Goal: Task Accomplishment & Management: Complete application form

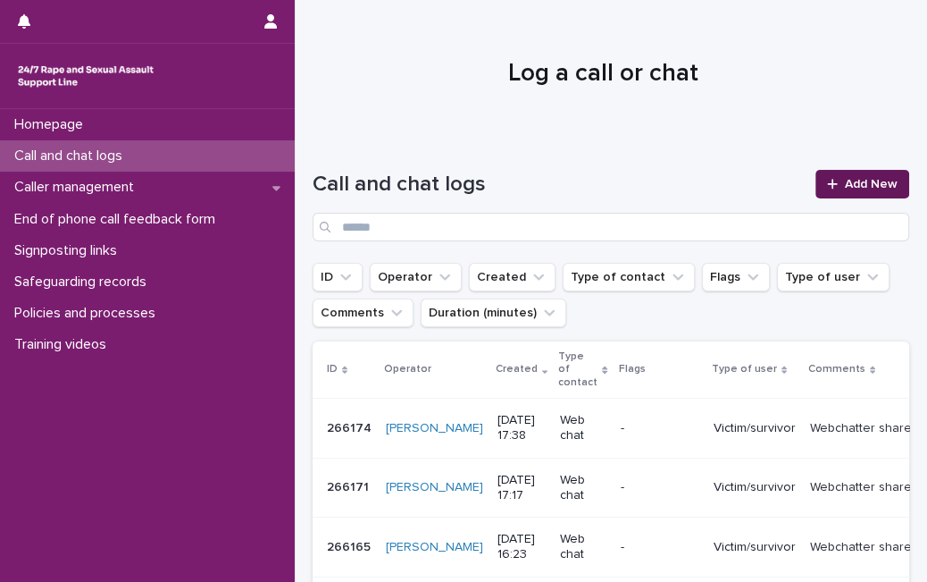
click at [816, 175] on link "Add New" at bounding box center [863, 184] width 94 height 29
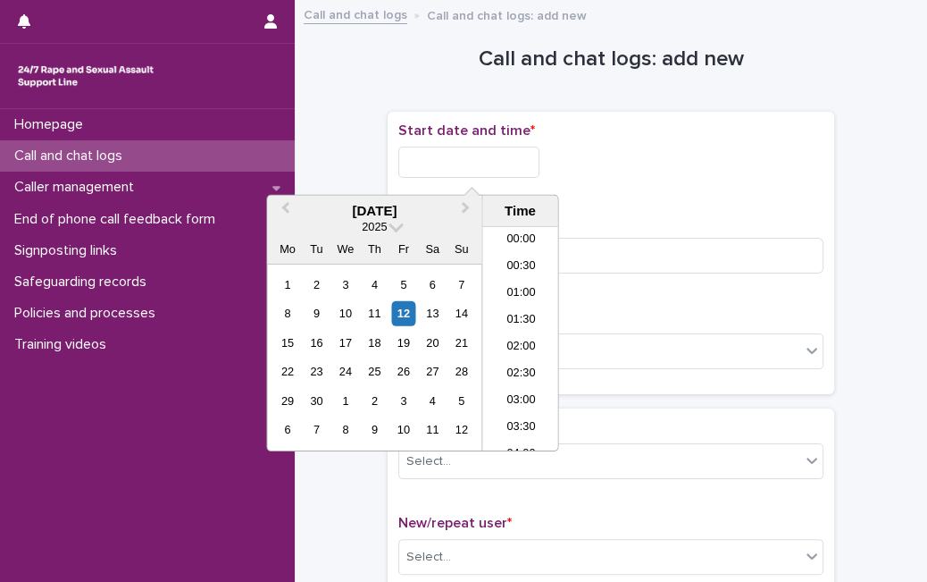
click at [510, 159] on input "text" at bounding box center [468, 162] width 141 height 31
click at [406, 317] on div "12" at bounding box center [403, 313] width 24 height 24
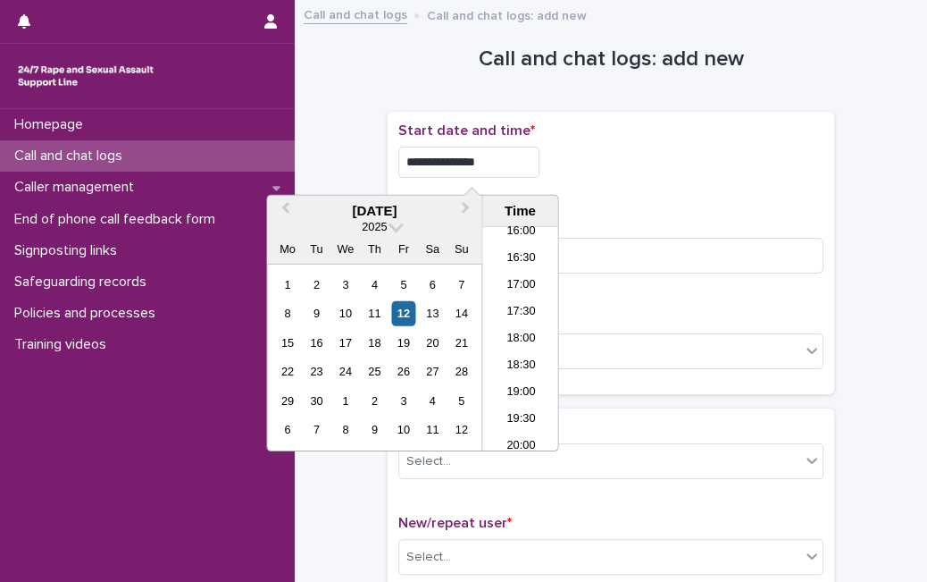
click at [515, 151] on input "**********" at bounding box center [468, 162] width 141 height 31
type input "**********"
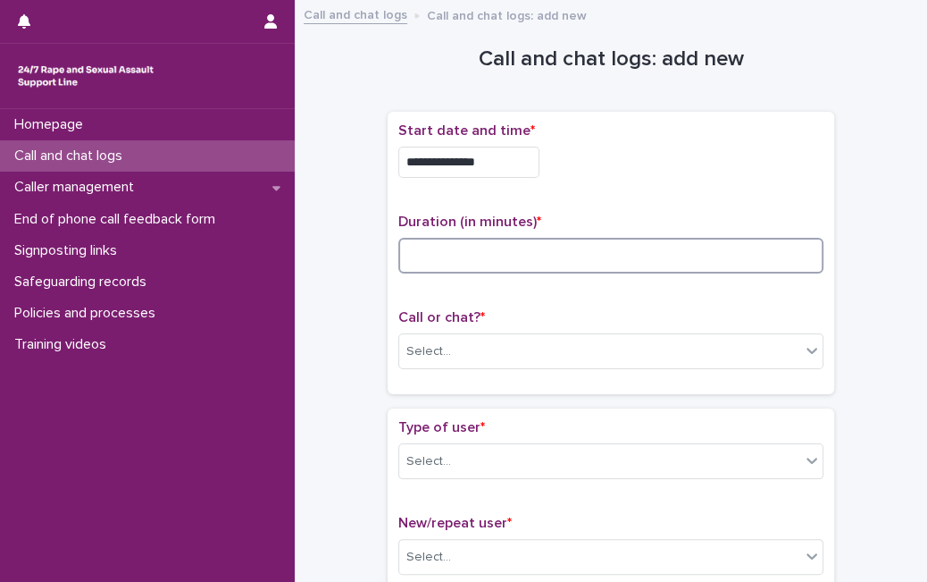
click at [666, 249] on input at bounding box center [610, 256] width 425 height 36
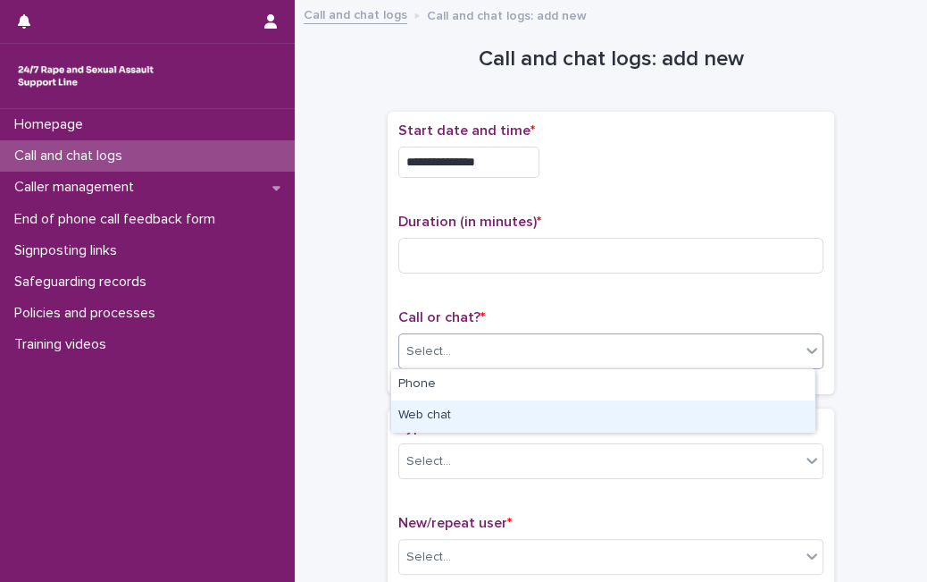
drag, startPoint x: 548, startPoint y: 350, endPoint x: 512, endPoint y: 398, distance: 60.0
click at [512, 399] on body "**********" at bounding box center [463, 291] width 927 height 582
click at [512, 400] on div "Web chat" at bounding box center [602, 415] width 423 height 31
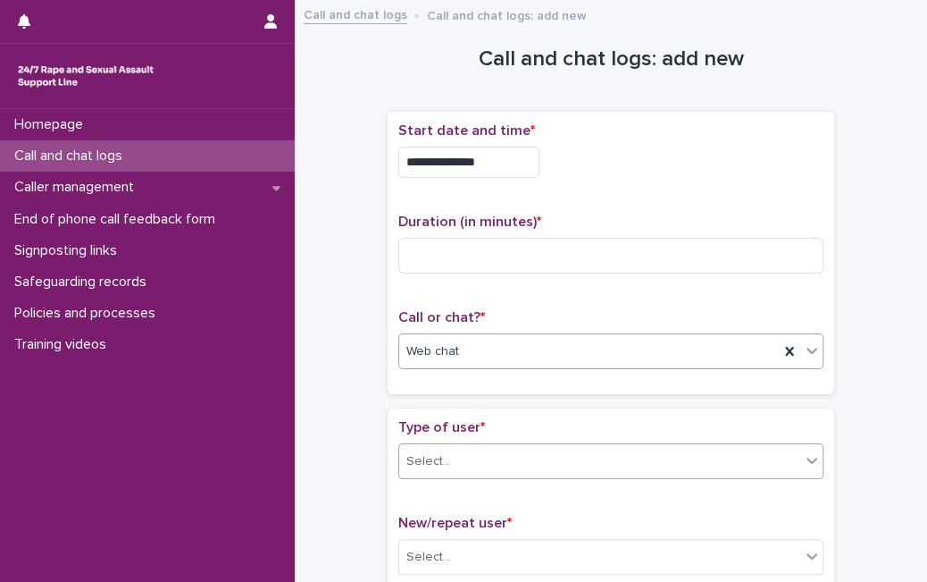
click at [494, 456] on div "Select..." at bounding box center [599, 461] width 401 height 29
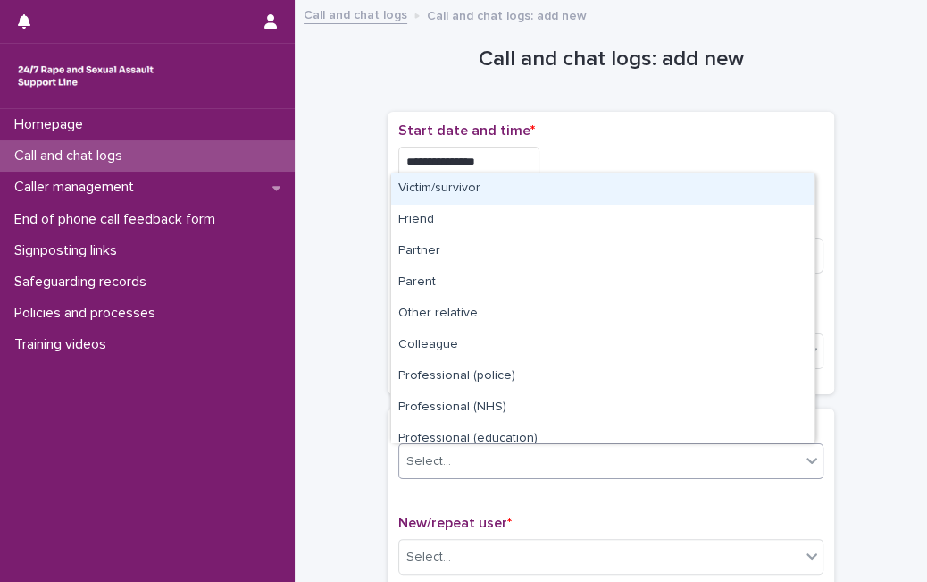
click at [558, 195] on div "Victim/survivor" at bounding box center [602, 188] width 423 height 31
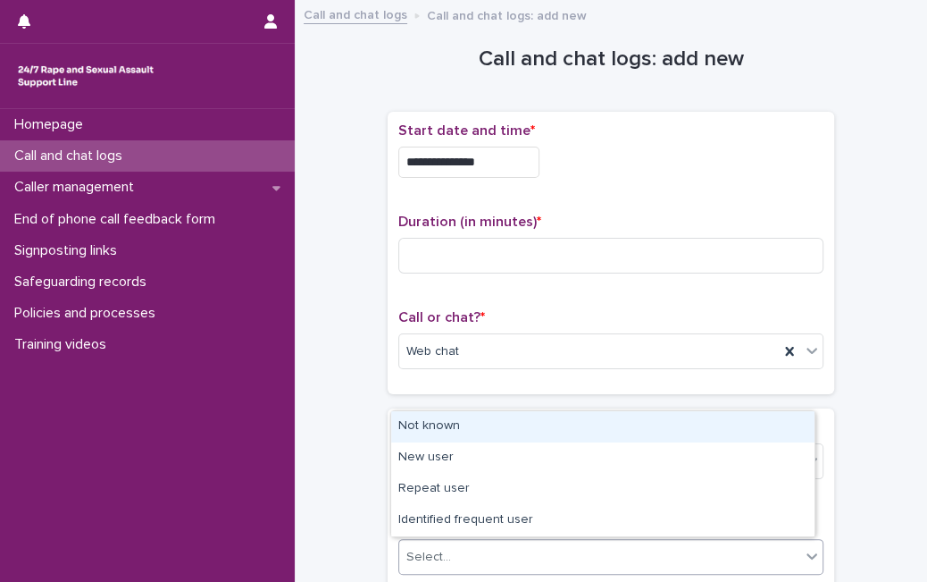
click at [472, 552] on div "Select..." at bounding box center [599, 556] width 401 height 29
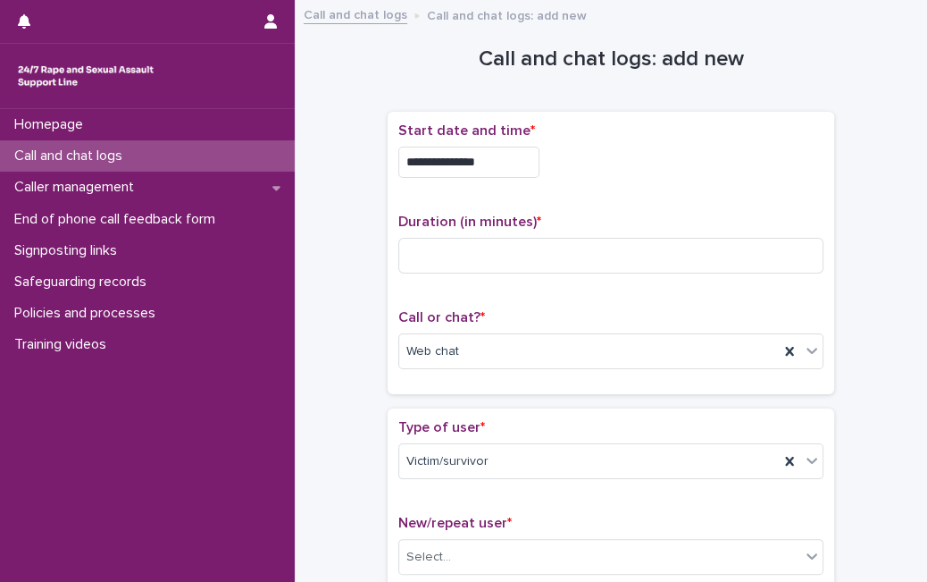
click at [754, 306] on div "**********" at bounding box center [610, 252] width 425 height 261
click at [406, 260] on input at bounding box center [610, 256] width 425 height 36
click at [679, 539] on div "Select..." at bounding box center [610, 557] width 425 height 36
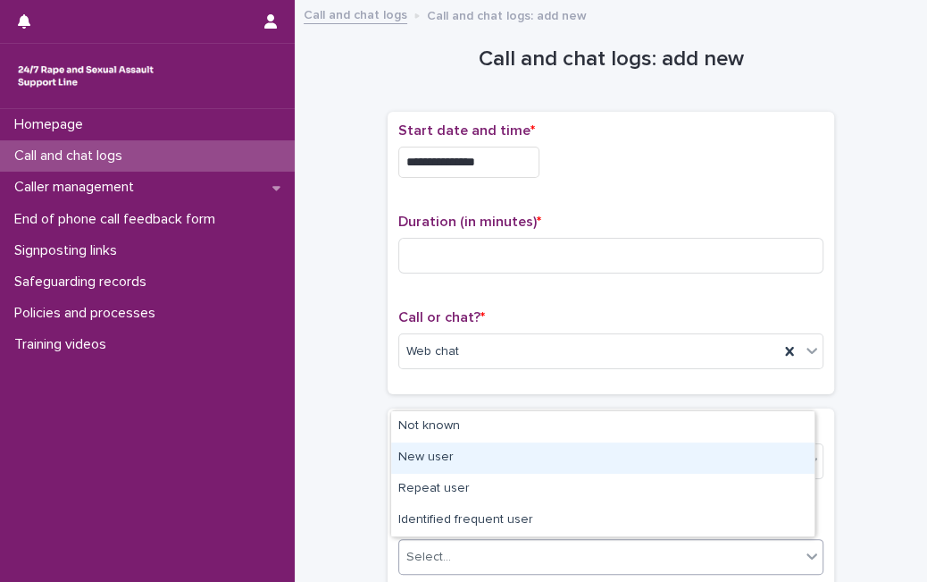
click at [679, 457] on div "New user" at bounding box center [602, 457] width 423 height 31
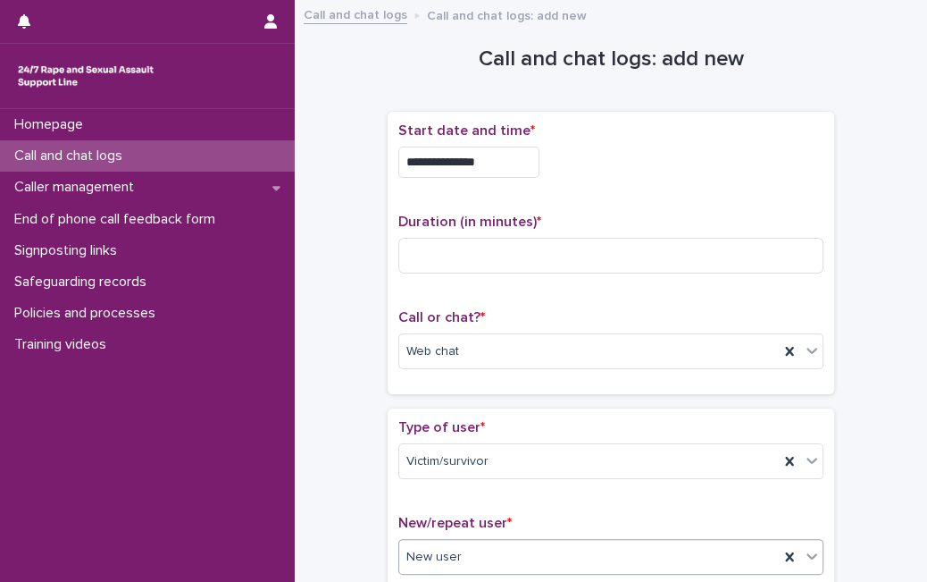
scroll to position [508, 0]
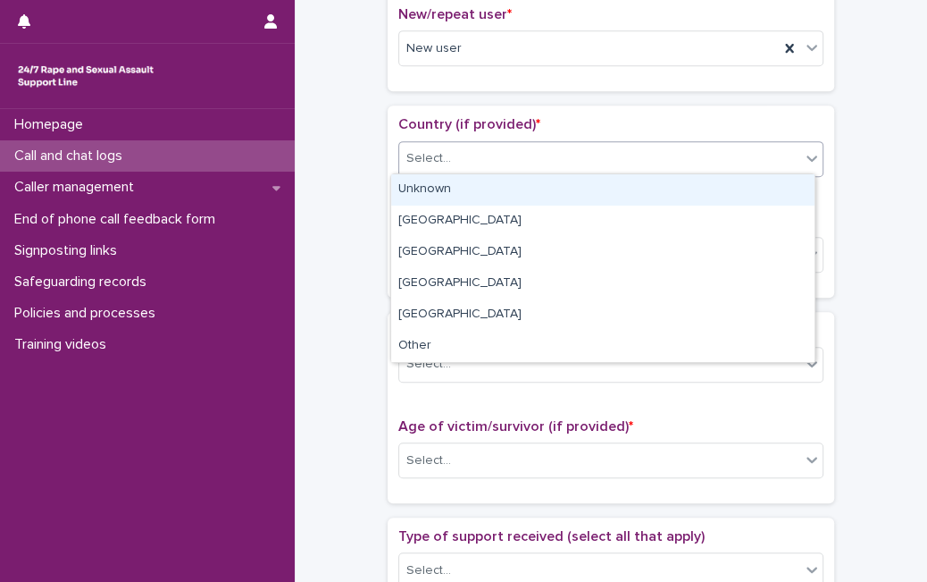
click at [719, 156] on div "Select..." at bounding box center [599, 158] width 401 height 29
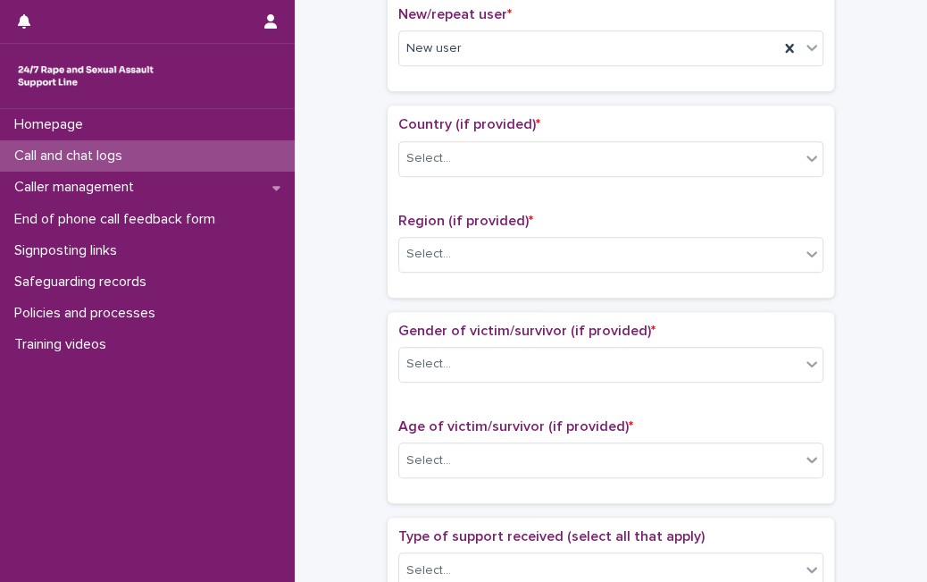
click at [884, 152] on div "**********" at bounding box center [611, 415] width 597 height 1826
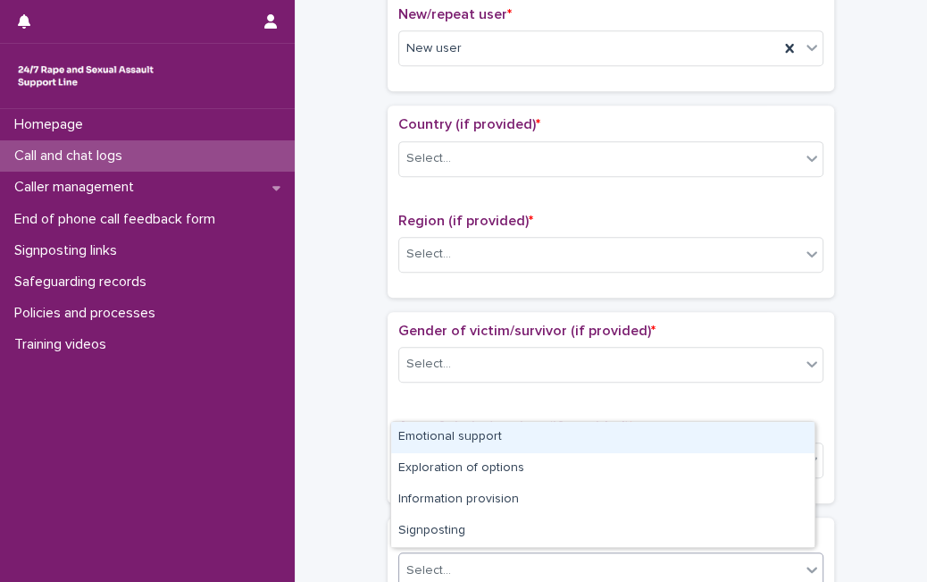
click at [477, 562] on div "Select..." at bounding box center [599, 570] width 401 height 29
click at [514, 436] on div "Emotional support" at bounding box center [602, 437] width 423 height 31
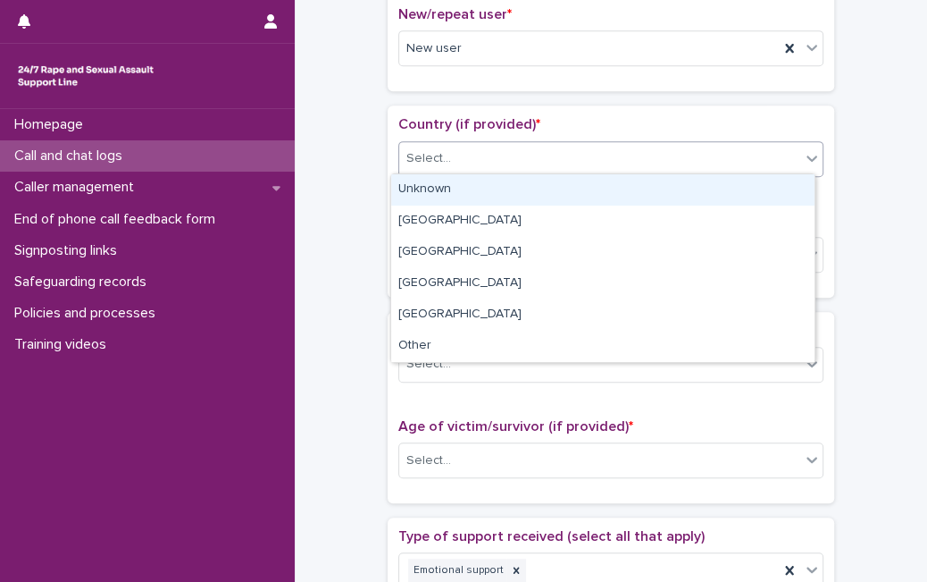
click at [499, 170] on div "Select..." at bounding box center [599, 158] width 401 height 29
click at [493, 188] on div "Unknown" at bounding box center [602, 189] width 423 height 31
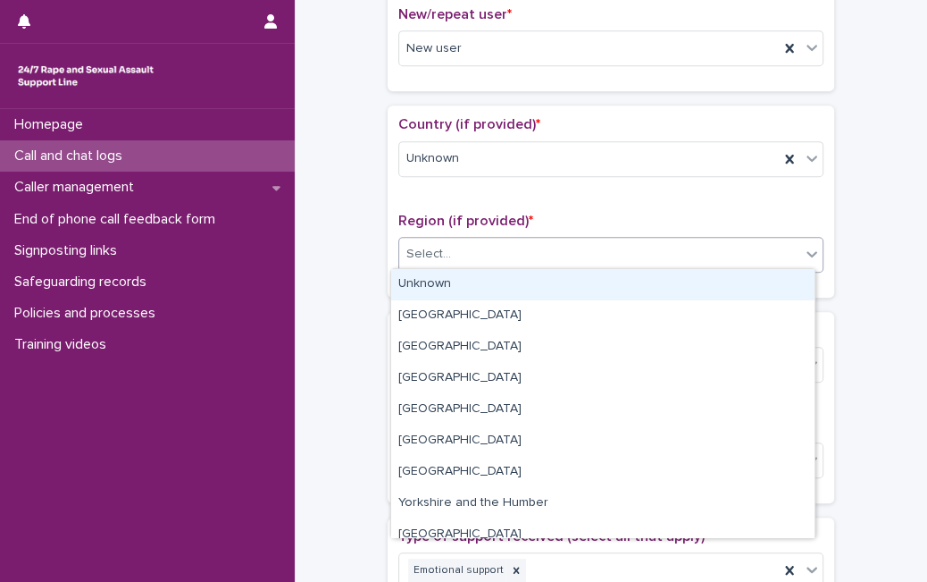
click at [456, 267] on div "Select..." at bounding box center [610, 255] width 425 height 36
click at [448, 284] on div "Unknown" at bounding box center [602, 284] width 423 height 31
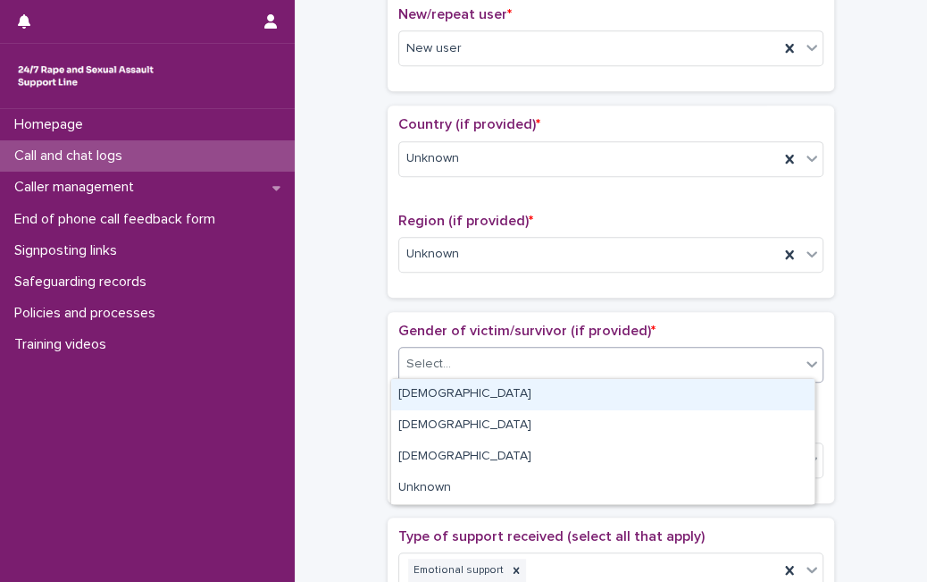
click at [462, 358] on div "Select..." at bounding box center [599, 363] width 401 height 29
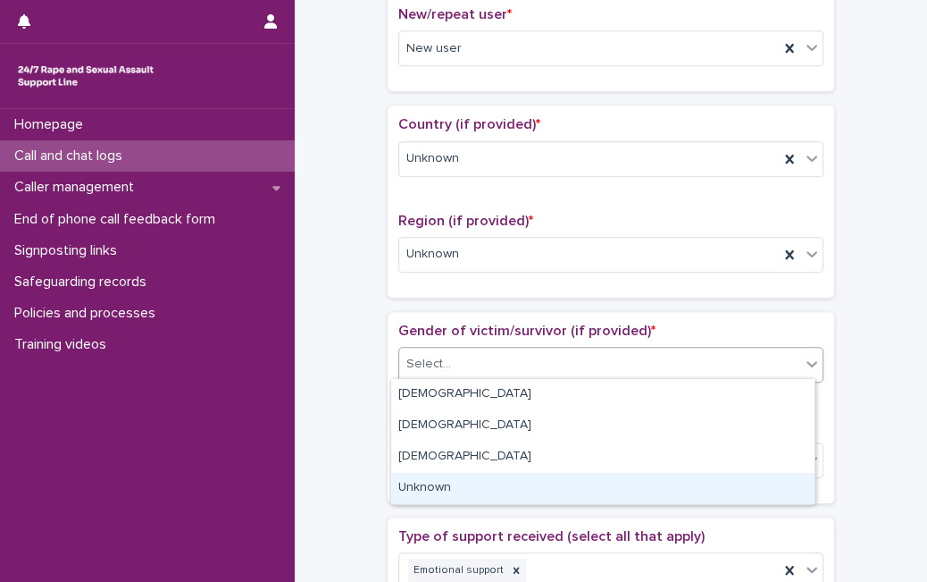
click at [433, 478] on div "Unknown" at bounding box center [602, 488] width 423 height 31
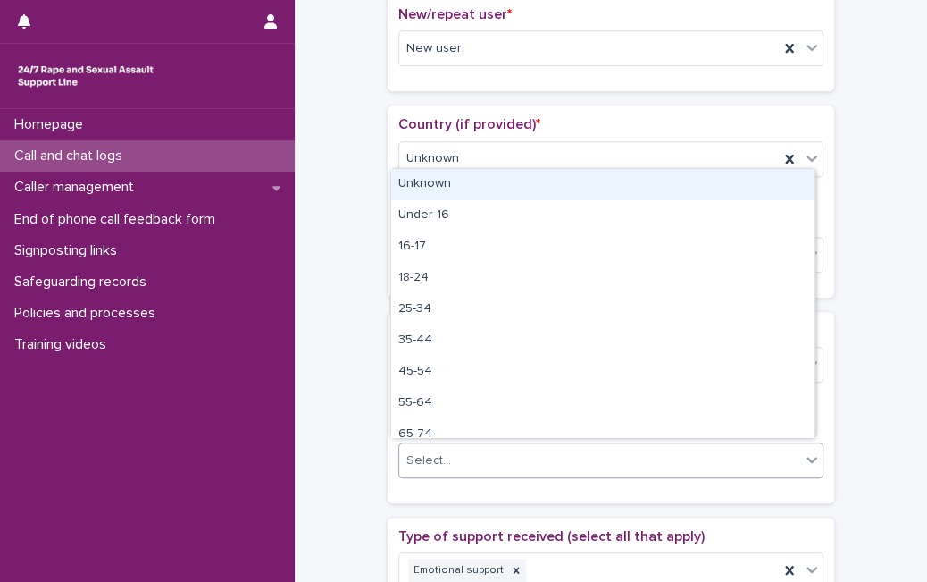
click at [456, 450] on div "Select..." at bounding box center [599, 460] width 401 height 29
click at [593, 183] on div "Unknown" at bounding box center [602, 184] width 423 height 31
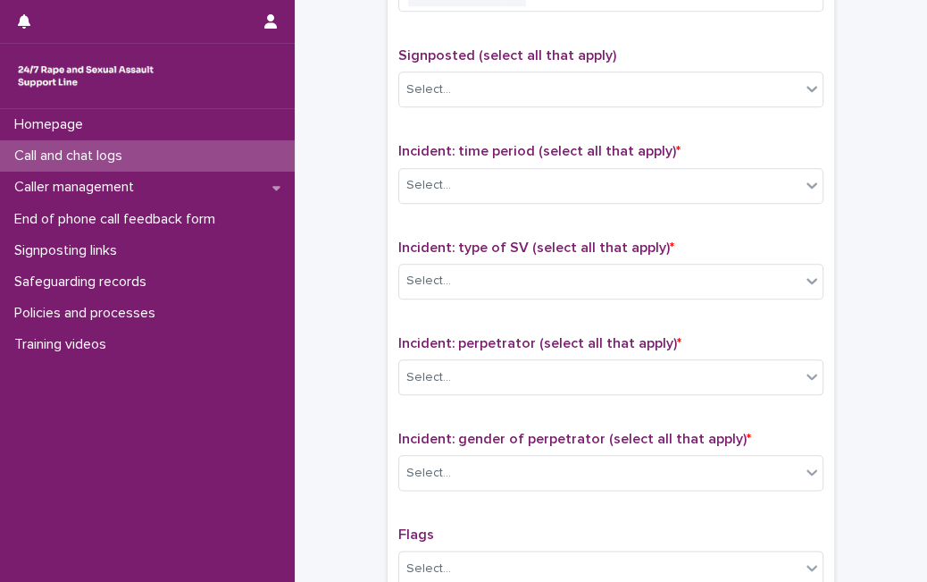
scroll to position [1096, 0]
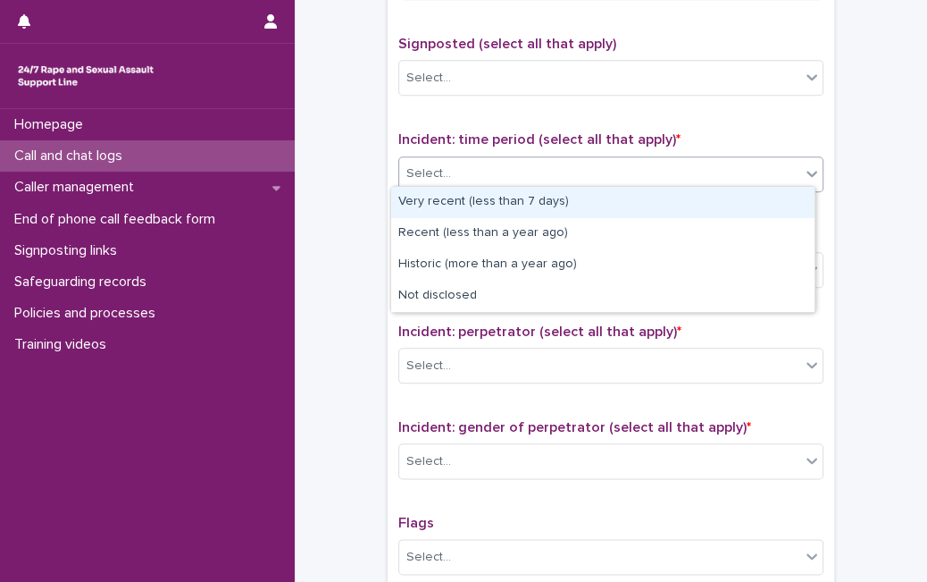
click at [755, 173] on div "Select..." at bounding box center [599, 173] width 401 height 29
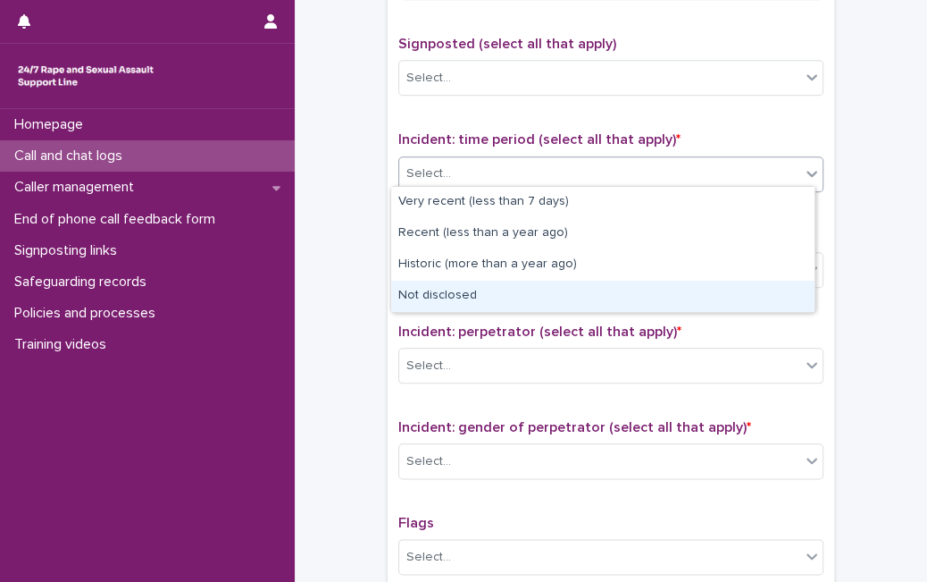
click at [655, 296] on div "Not disclosed" at bounding box center [602, 296] width 423 height 31
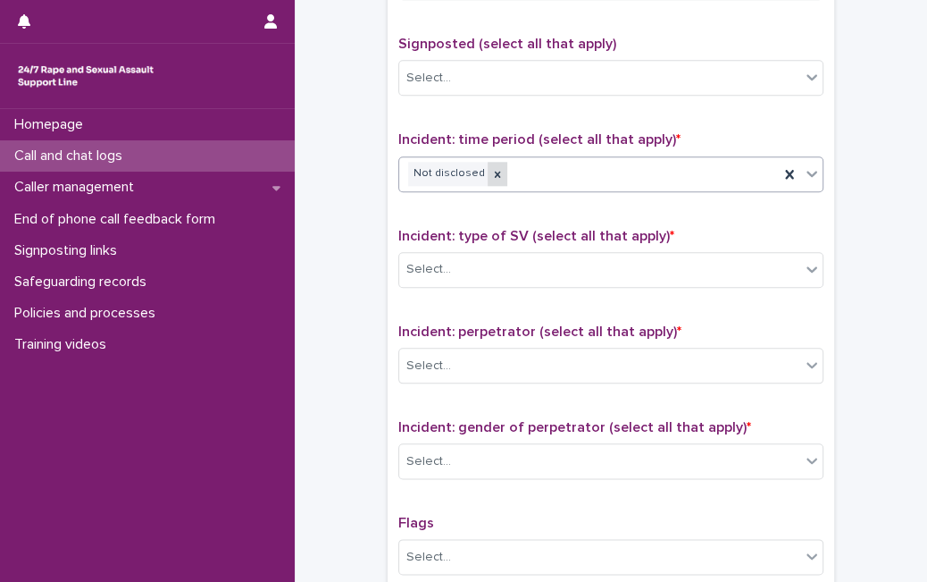
click at [491, 170] on icon at bounding box center [497, 174] width 13 height 13
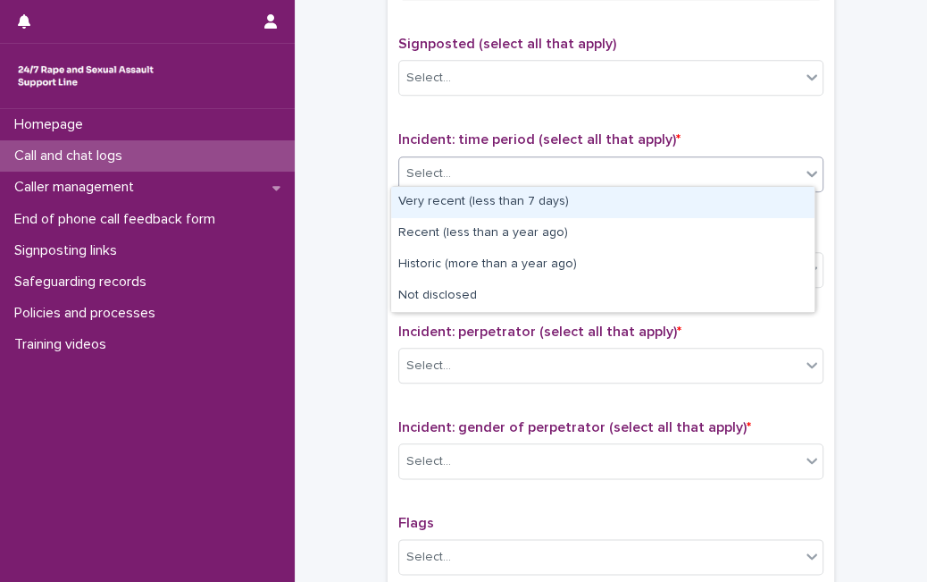
click at [485, 170] on div "Select..." at bounding box center [599, 173] width 401 height 29
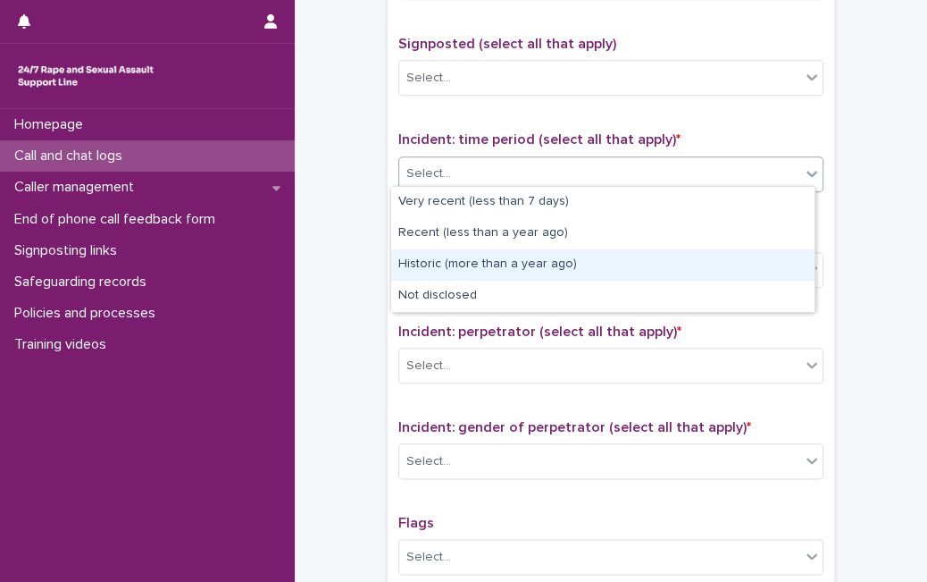
click at [467, 261] on div "Historic (more than a year ago)" at bounding box center [602, 264] width 423 height 31
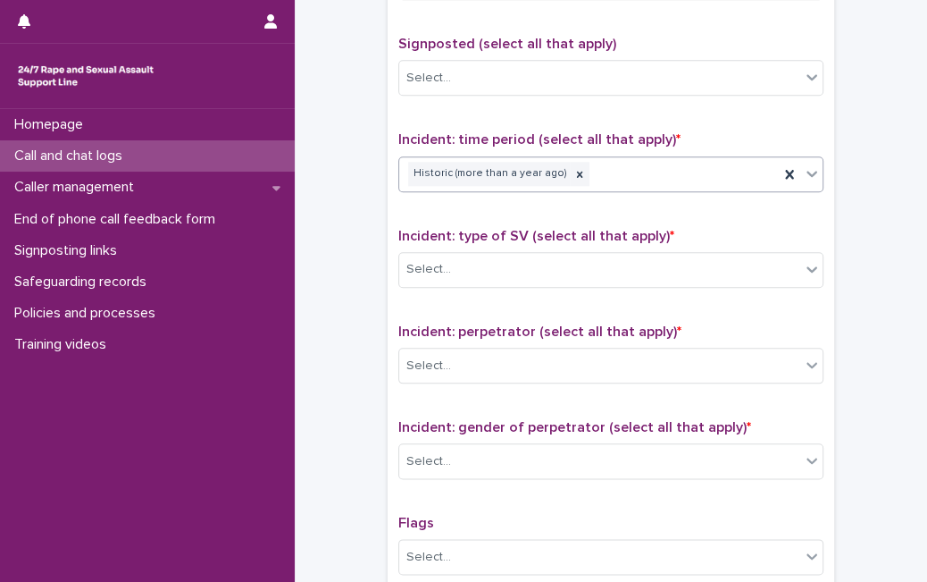
click at [467, 261] on div "Select..." at bounding box center [599, 269] width 401 height 29
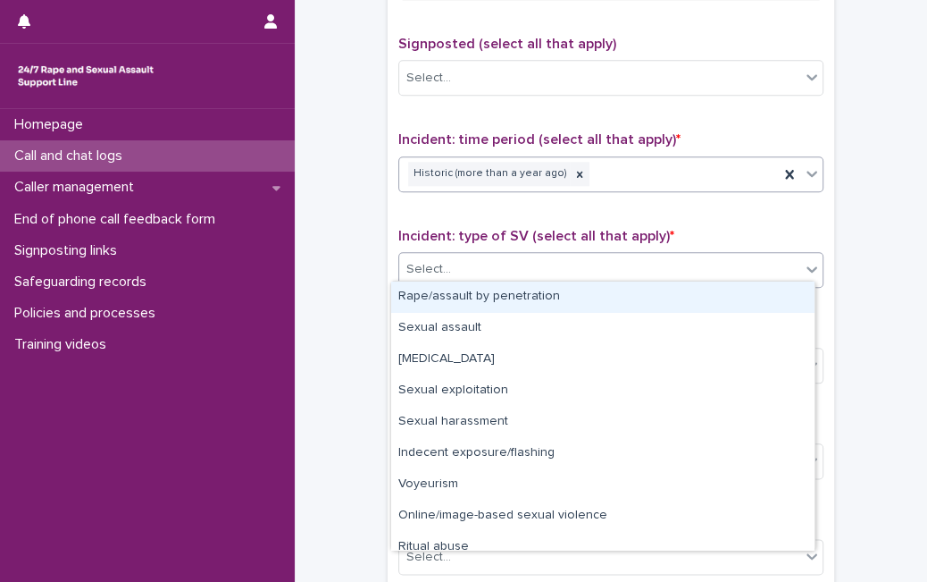
click at [467, 261] on div "Select..." at bounding box center [599, 269] width 401 height 29
drag, startPoint x: 455, startPoint y: 311, endPoint x: 472, endPoint y: 299, distance: 20.6
click at [472, 299] on div "Rape/assault by penetration" at bounding box center [602, 296] width 423 height 31
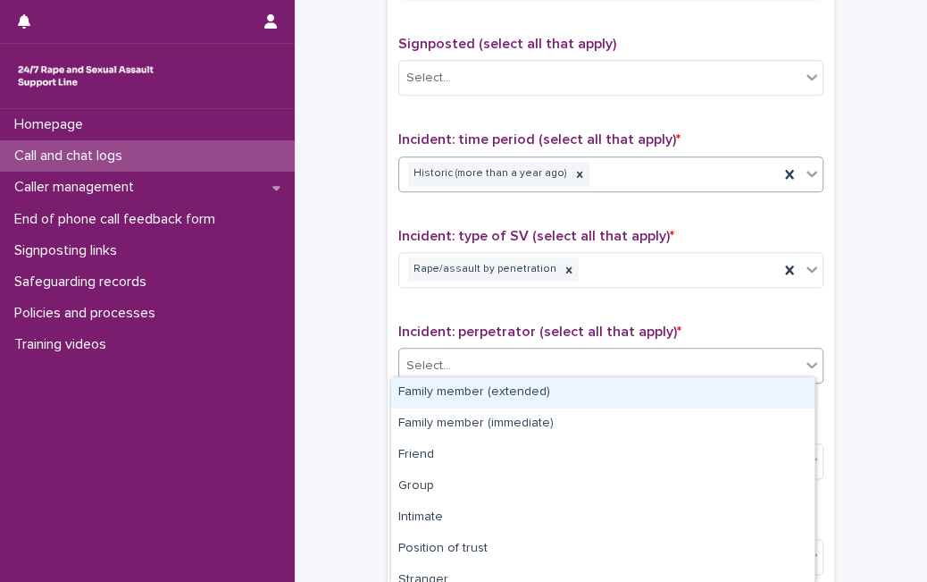
click at [630, 356] on div "Select..." at bounding box center [599, 365] width 401 height 29
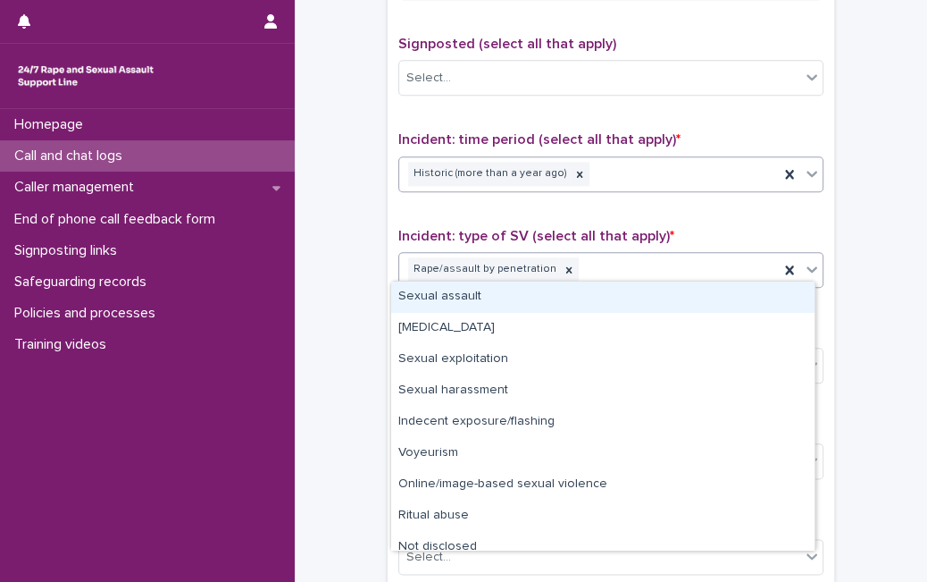
click at [807, 266] on icon at bounding box center [812, 269] width 11 height 6
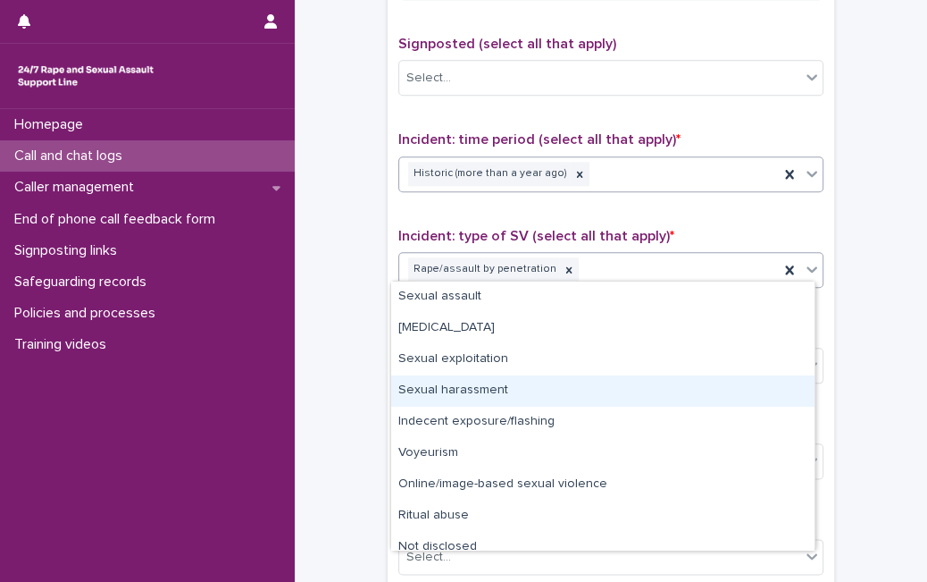
click at [645, 389] on div "Sexual harassment" at bounding box center [602, 390] width 423 height 31
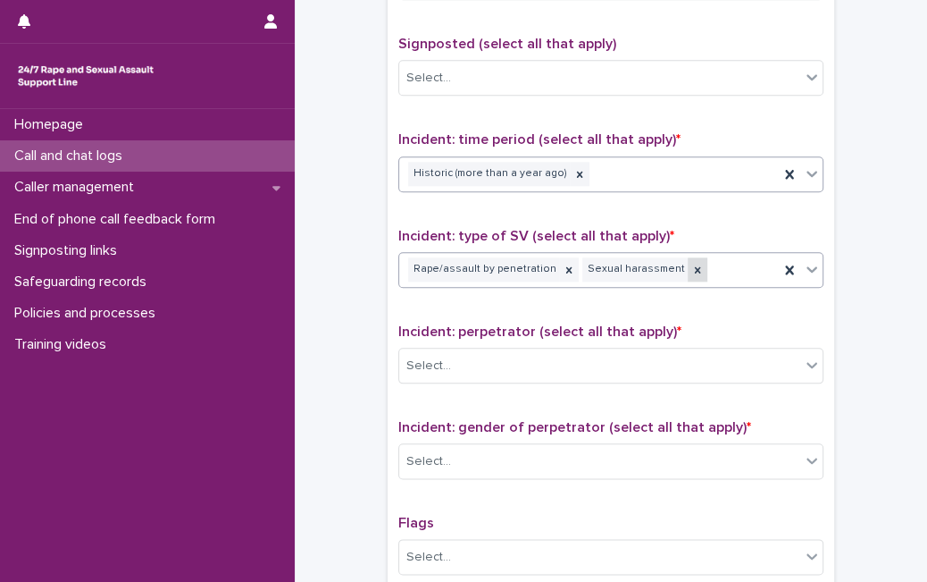
click at [691, 268] on icon at bounding box center [697, 270] width 13 height 13
click at [596, 362] on div "Select..." at bounding box center [599, 365] width 401 height 29
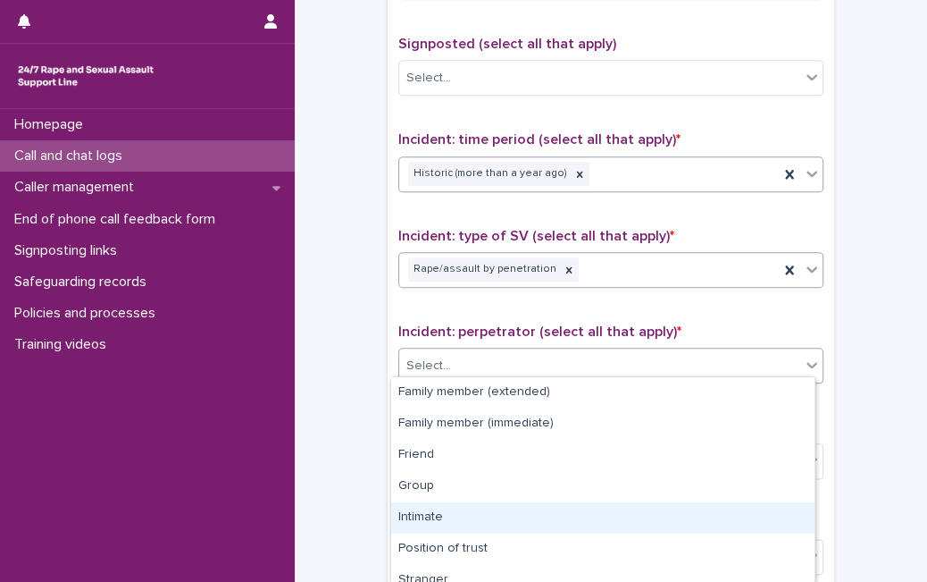
click at [489, 515] on div "Intimate" at bounding box center [602, 517] width 423 height 31
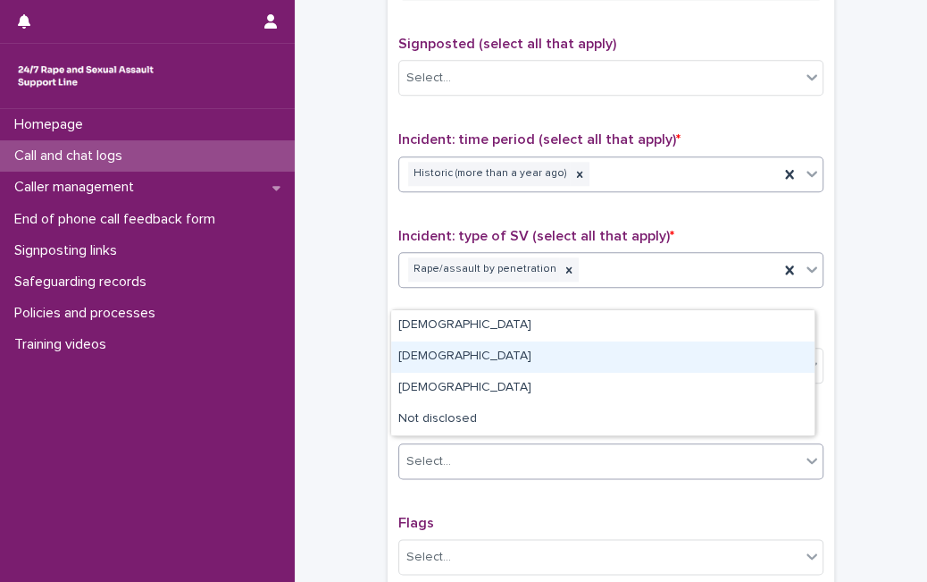
click at [558, 343] on body "**********" at bounding box center [463, 291] width 927 height 582
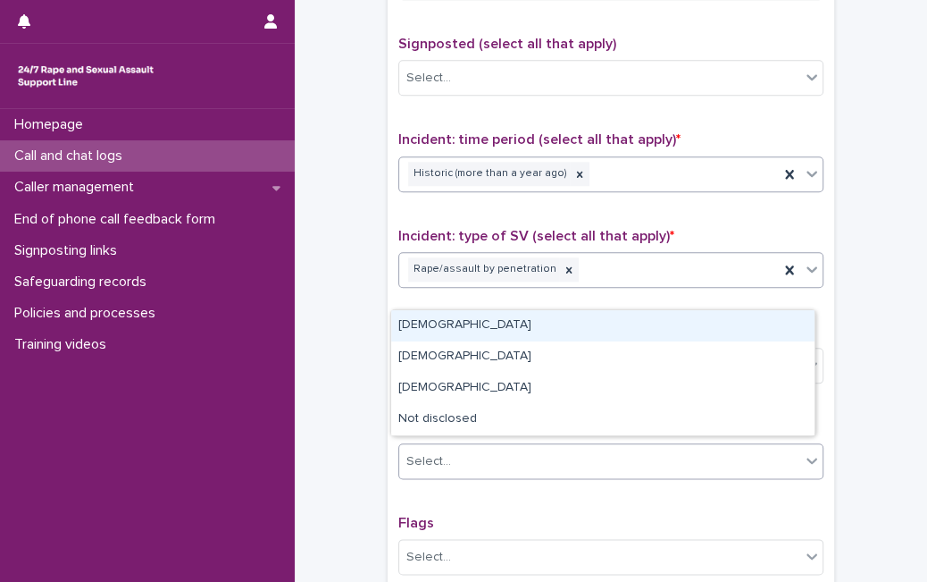
click at [565, 318] on div "[DEMOGRAPHIC_DATA]" at bounding box center [602, 325] width 423 height 31
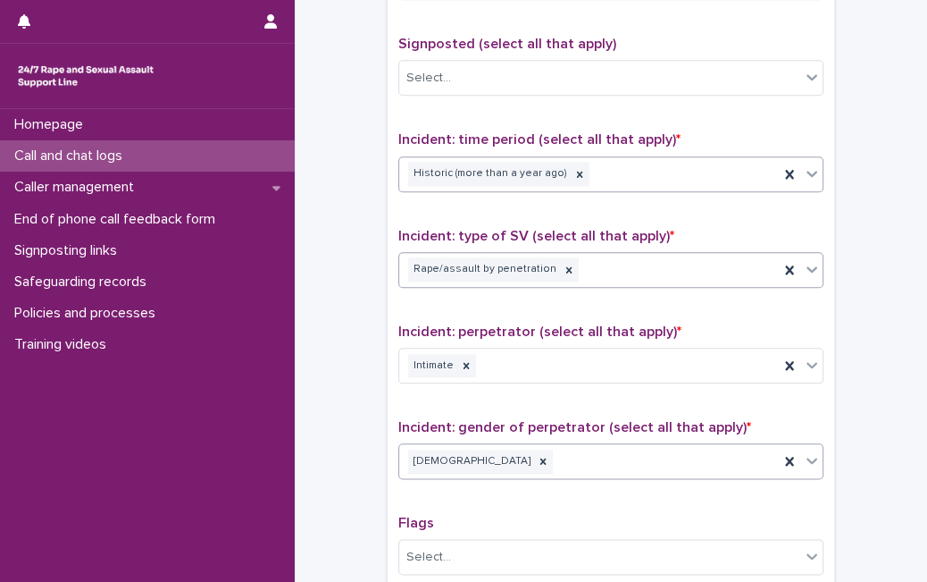
scroll to position [1386, 0]
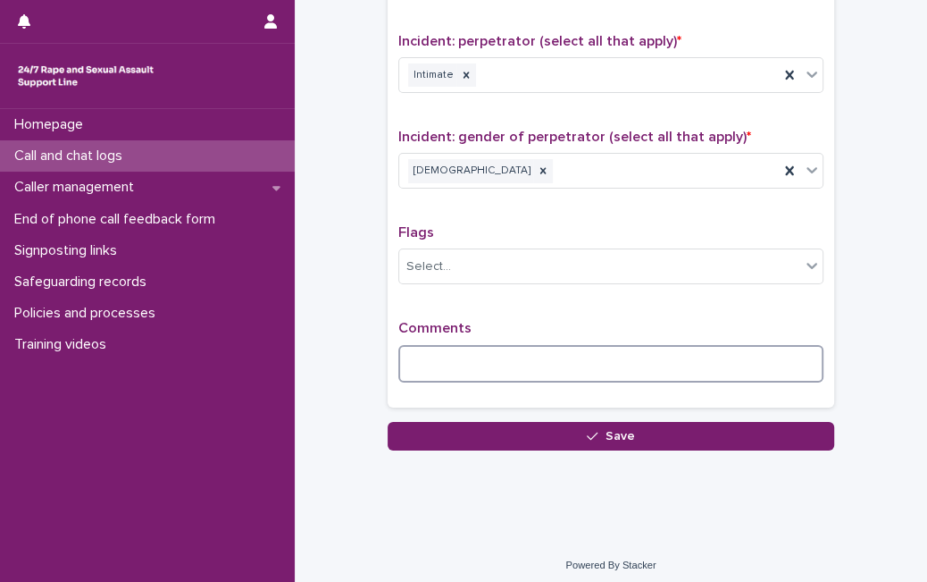
click at [546, 364] on textarea at bounding box center [610, 364] width 425 height 38
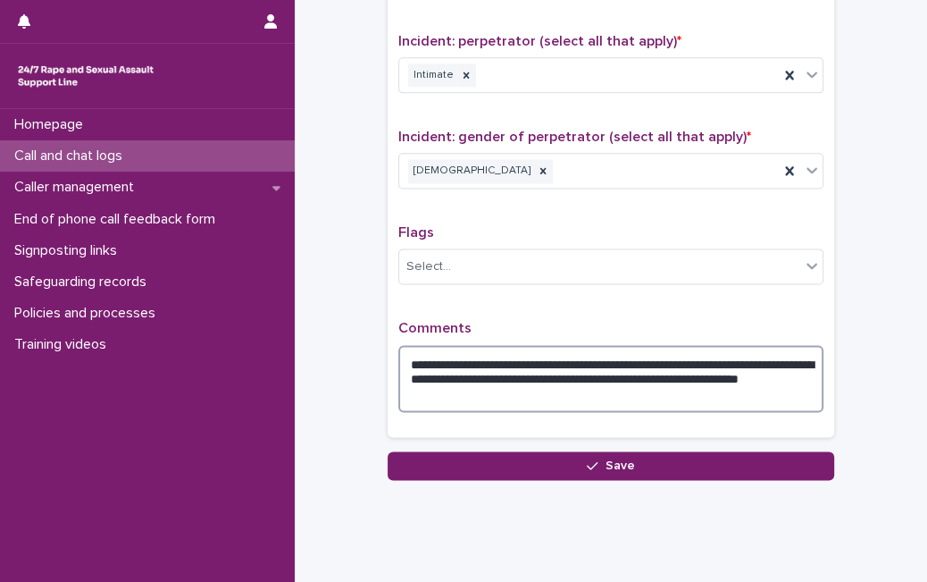
type textarea "**********"
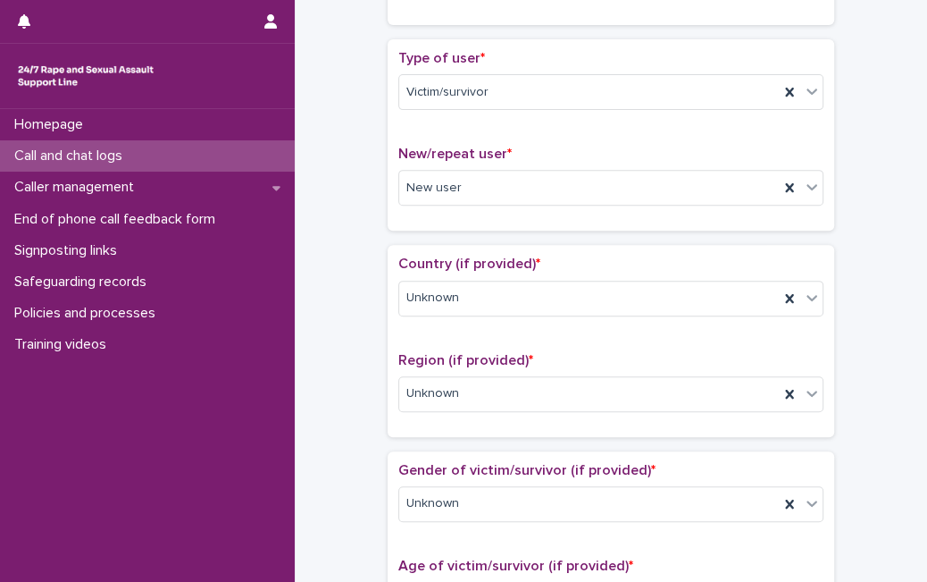
scroll to position [0, 0]
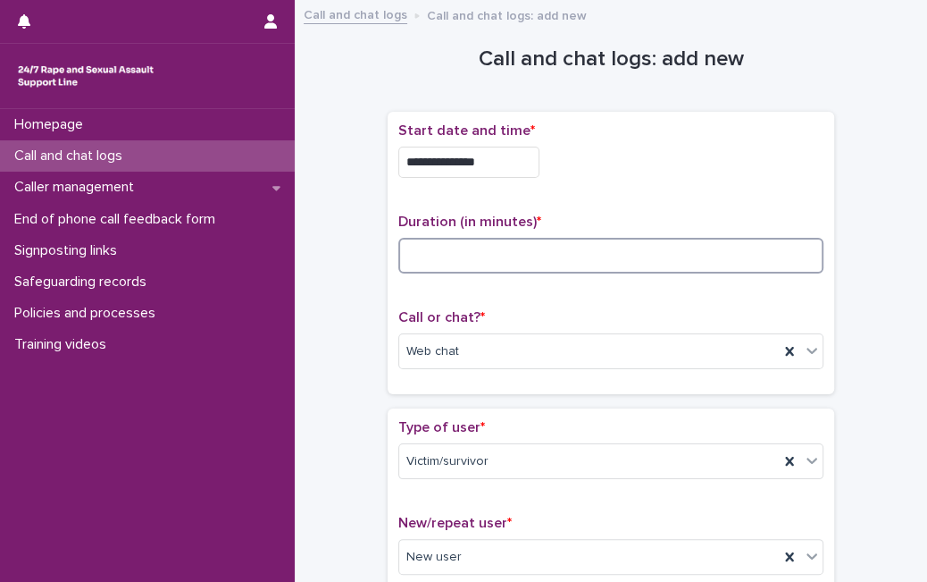
click at [650, 268] on input at bounding box center [610, 256] width 425 height 36
click at [448, 251] on input at bounding box center [610, 256] width 425 height 36
click at [432, 266] on input at bounding box center [610, 256] width 425 height 36
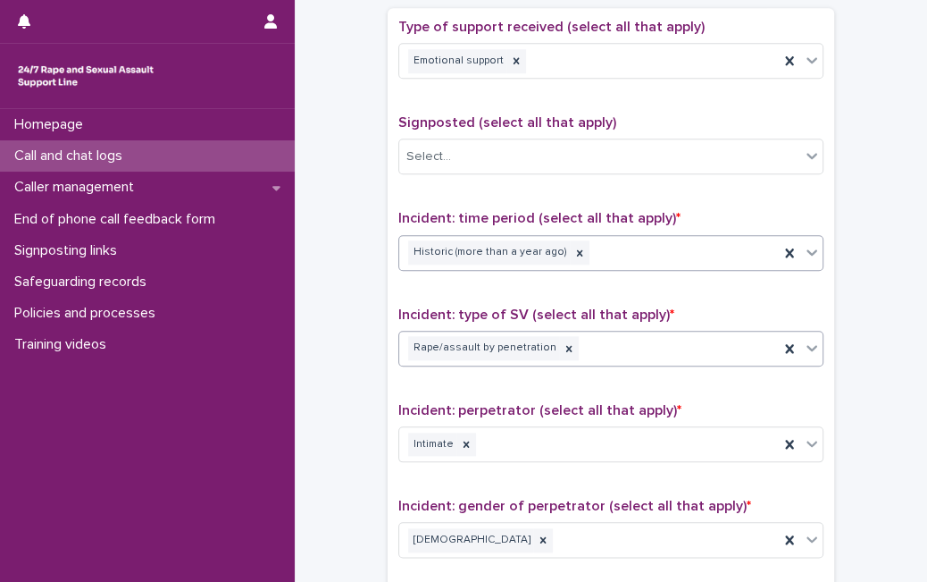
scroll to position [1416, 0]
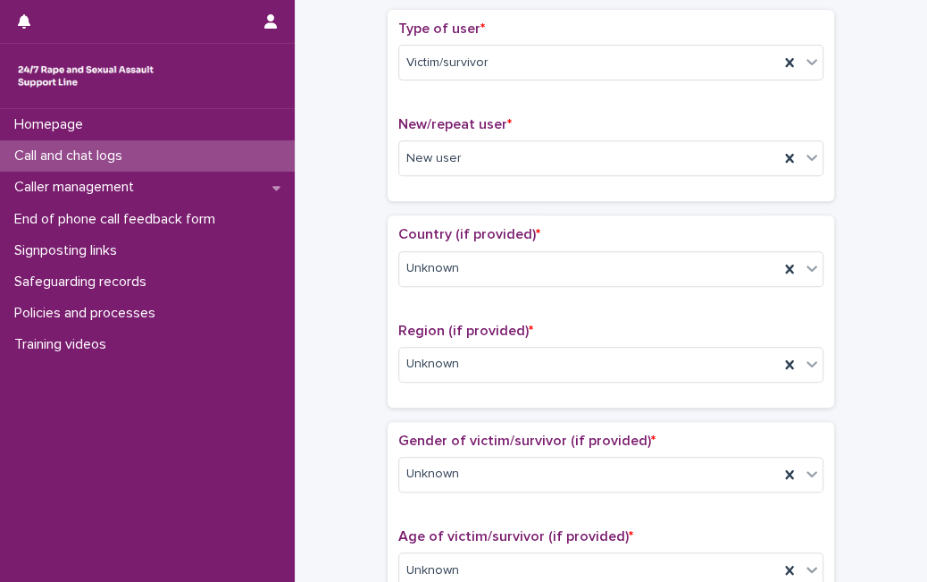
scroll to position [0, 0]
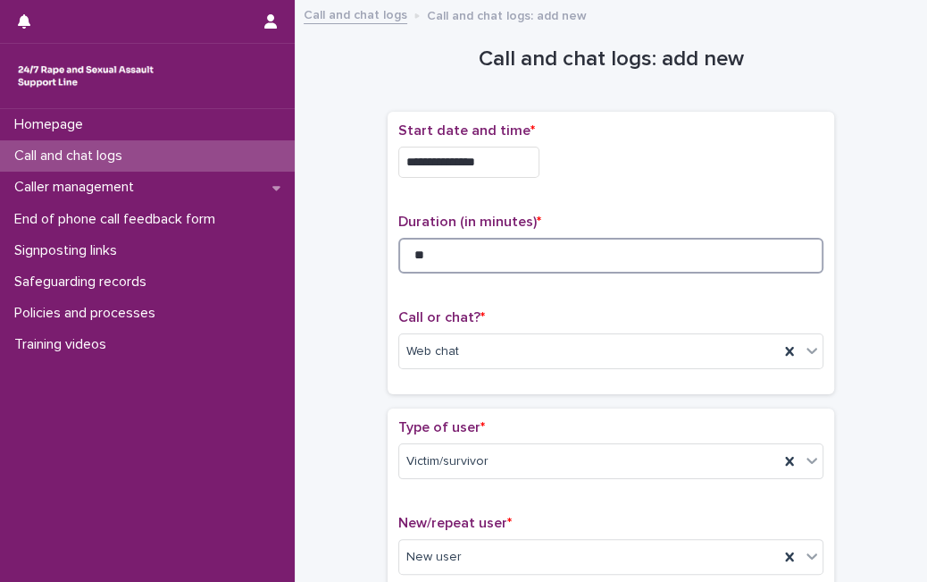
click at [541, 253] on input "**" at bounding box center [610, 256] width 425 height 36
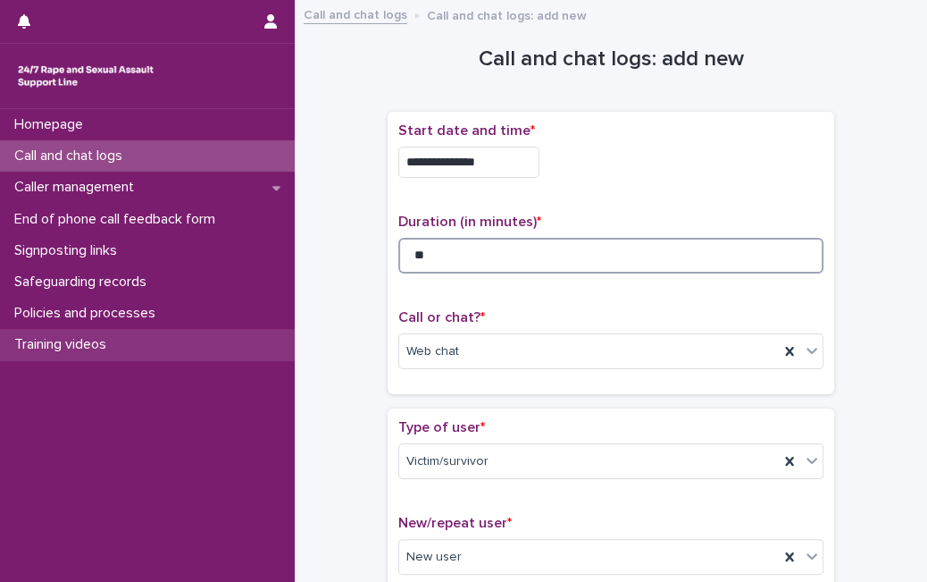
type input "**"
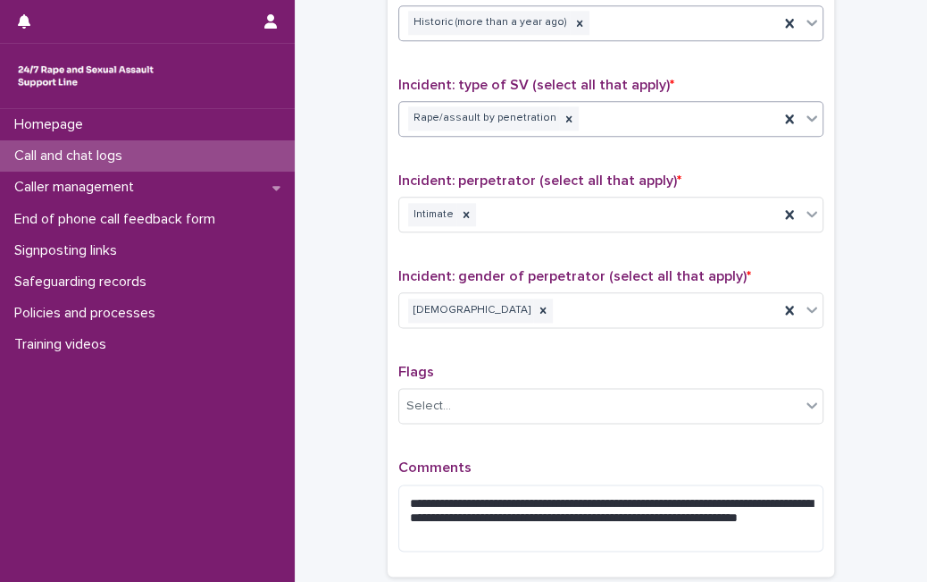
scroll to position [1416, 0]
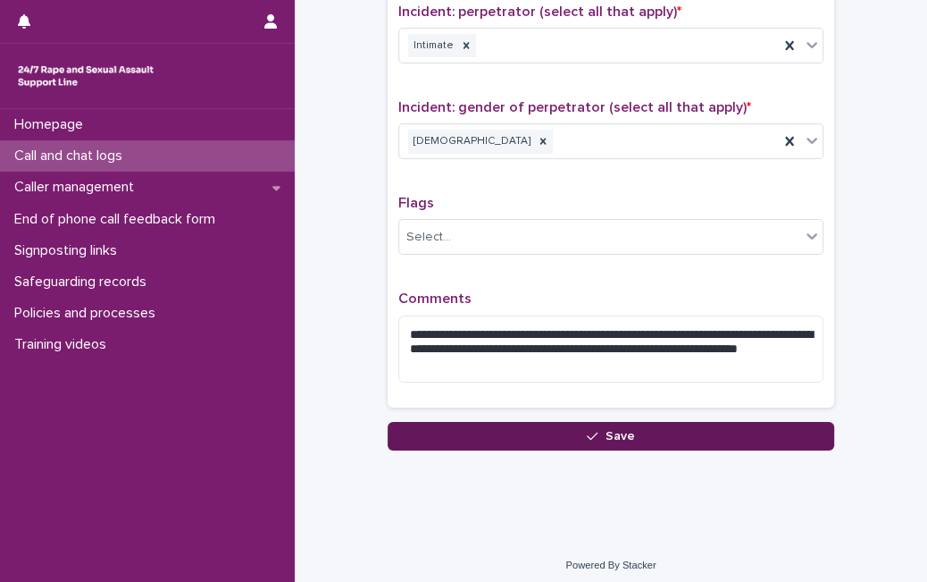
click at [768, 433] on button "Save" at bounding box center [611, 436] width 447 height 29
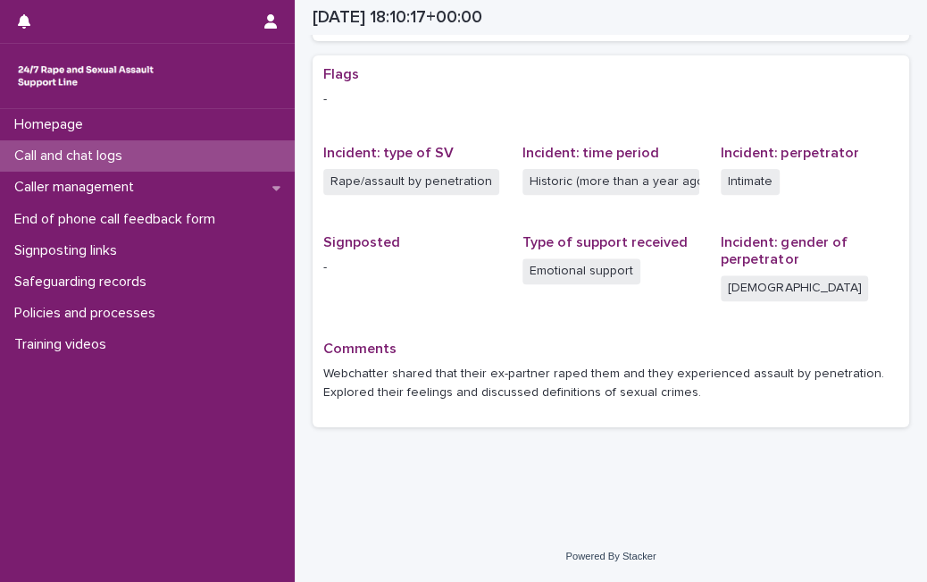
scroll to position [349, 0]
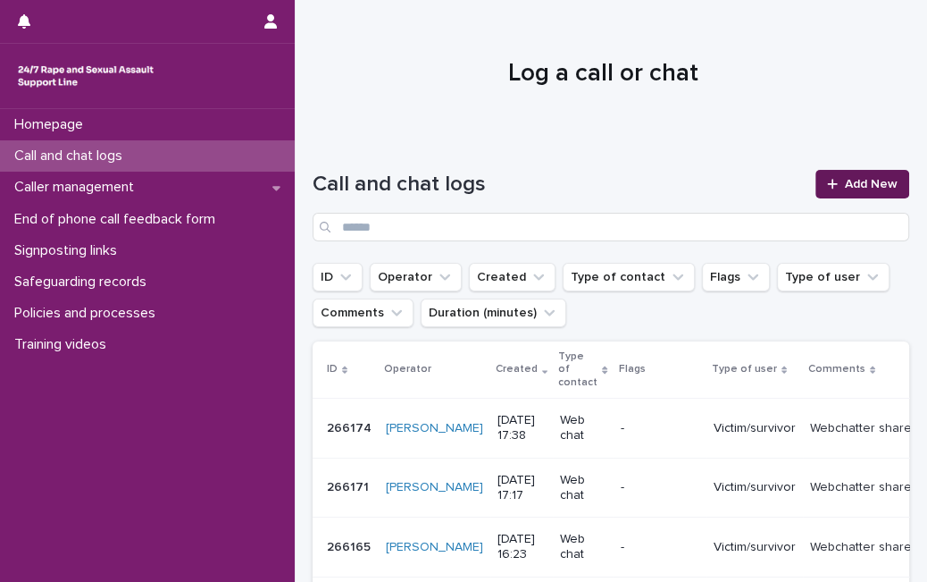
click at [845, 189] on span "Add New" at bounding box center [871, 184] width 53 height 13
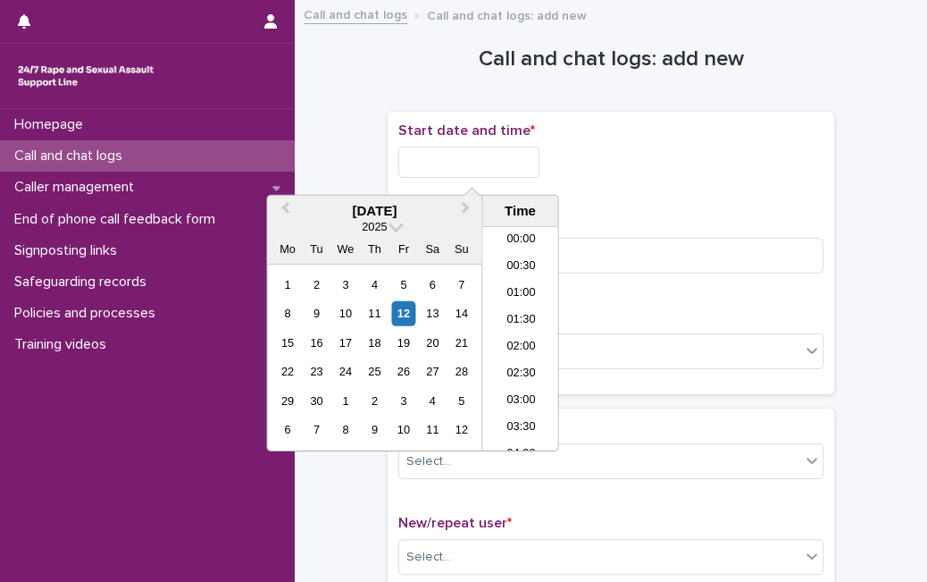
scroll to position [947, 0]
click at [526, 162] on input "text" at bounding box center [468, 162] width 141 height 31
click at [403, 311] on div "12" at bounding box center [403, 313] width 24 height 24
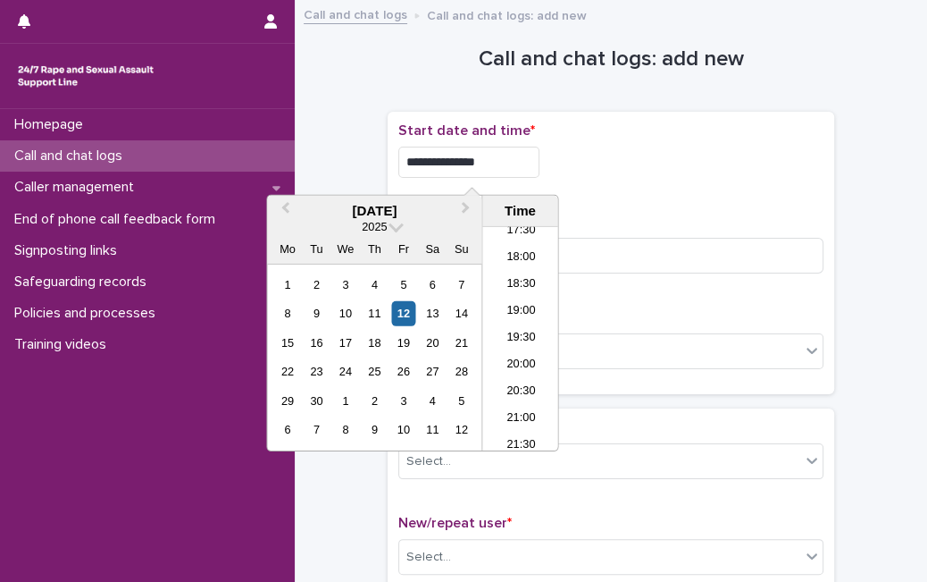
click at [518, 162] on input "**********" at bounding box center [468, 162] width 141 height 31
type input "**********"
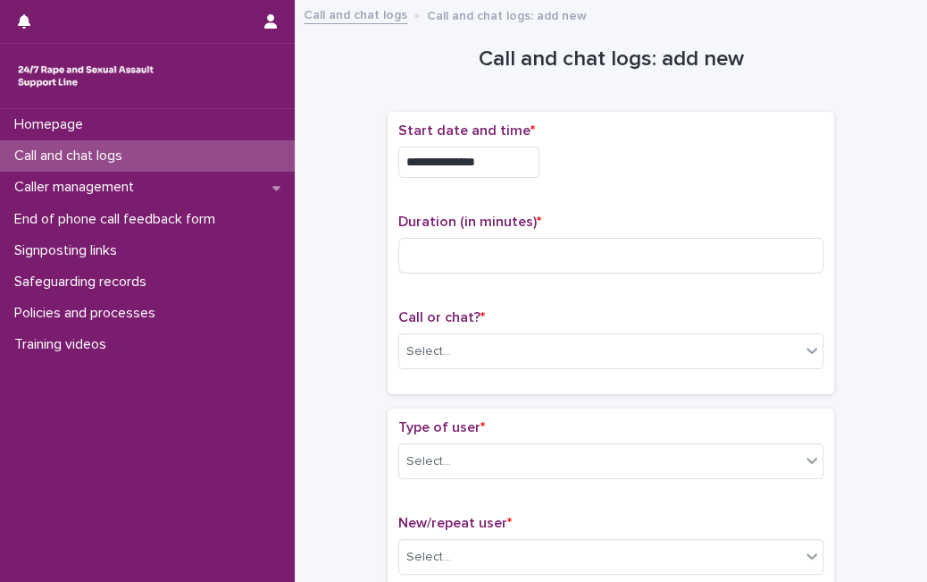
click at [759, 290] on div "**********" at bounding box center [610, 252] width 425 height 261
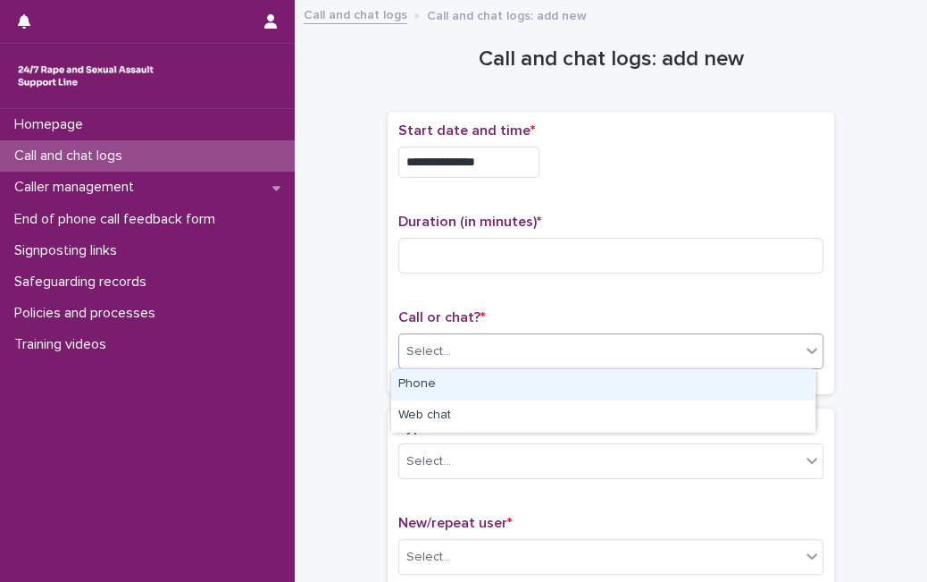
click at [623, 349] on div "Select..." at bounding box center [599, 351] width 401 height 29
click at [586, 382] on div "Phone" at bounding box center [602, 384] width 423 height 31
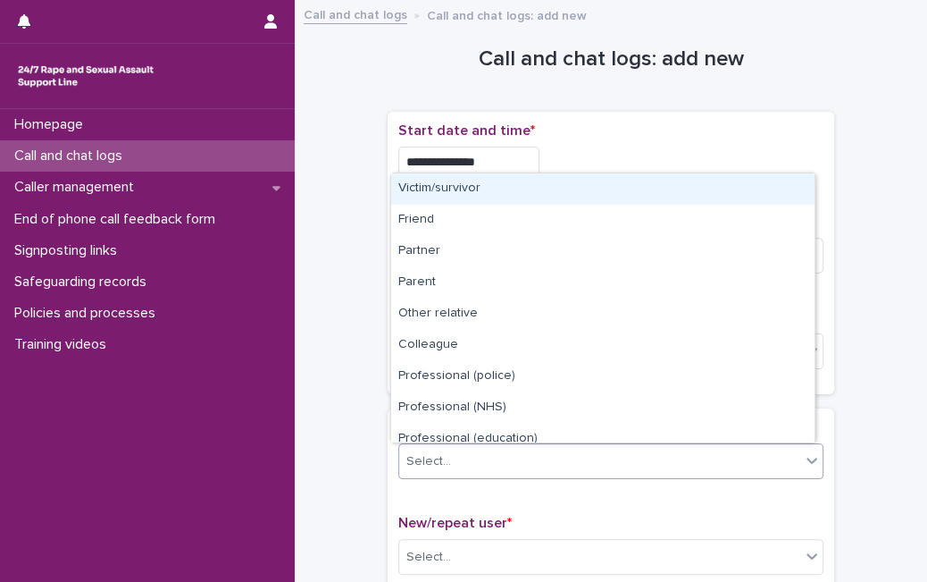
click at [518, 465] on div "Select..." at bounding box center [599, 461] width 401 height 29
click at [625, 188] on div "Victim/survivor" at bounding box center [602, 188] width 423 height 31
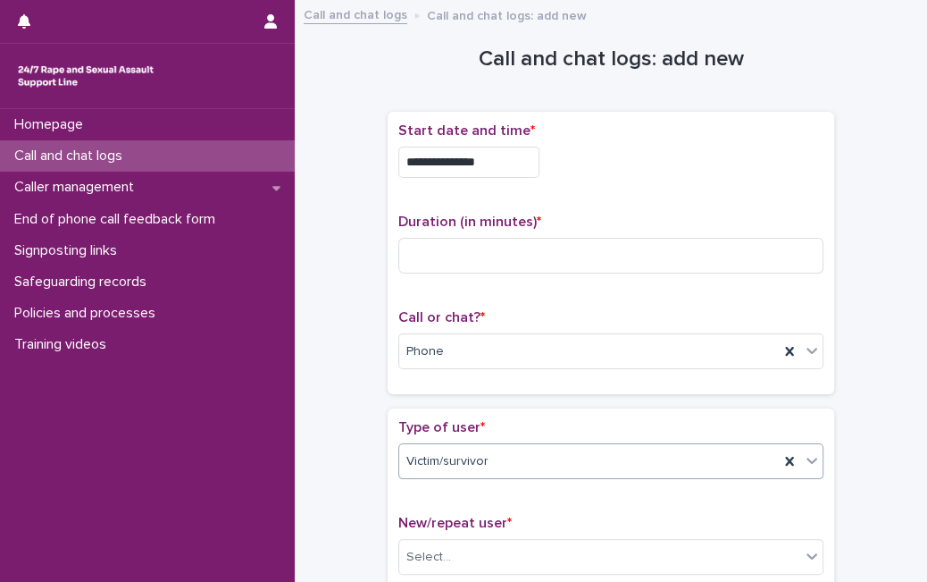
scroll to position [508, 0]
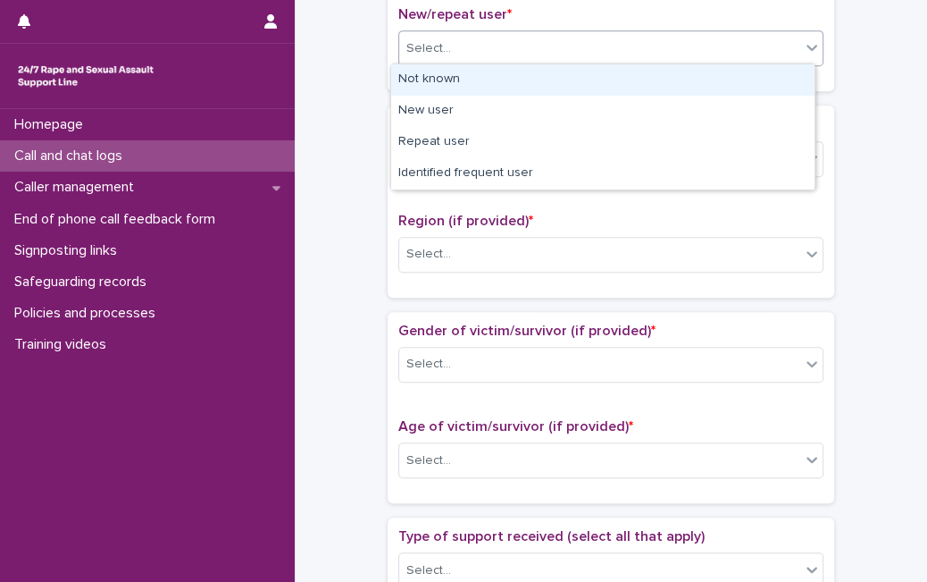
click at [644, 51] on div "Select..." at bounding box center [599, 48] width 401 height 29
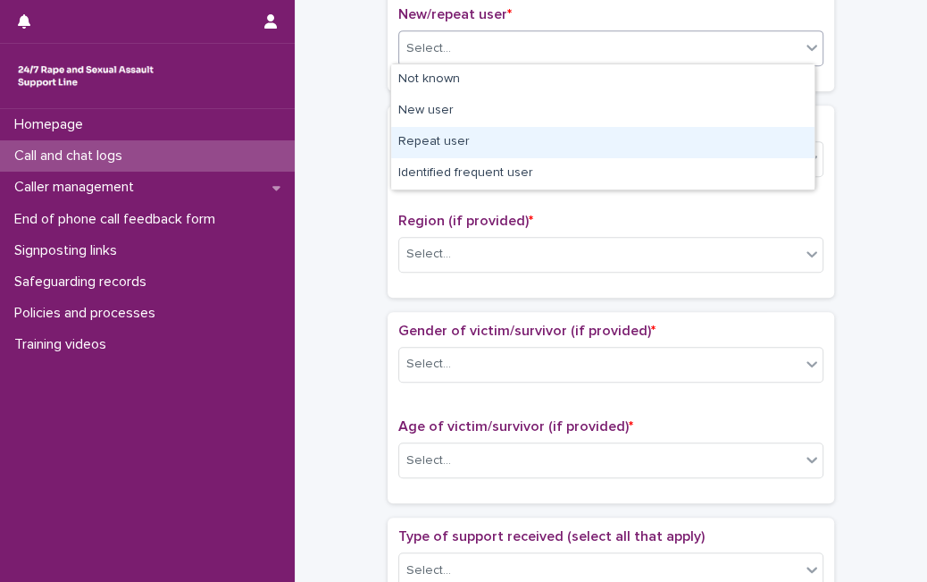
click at [587, 135] on div "Repeat user" at bounding box center [602, 142] width 423 height 31
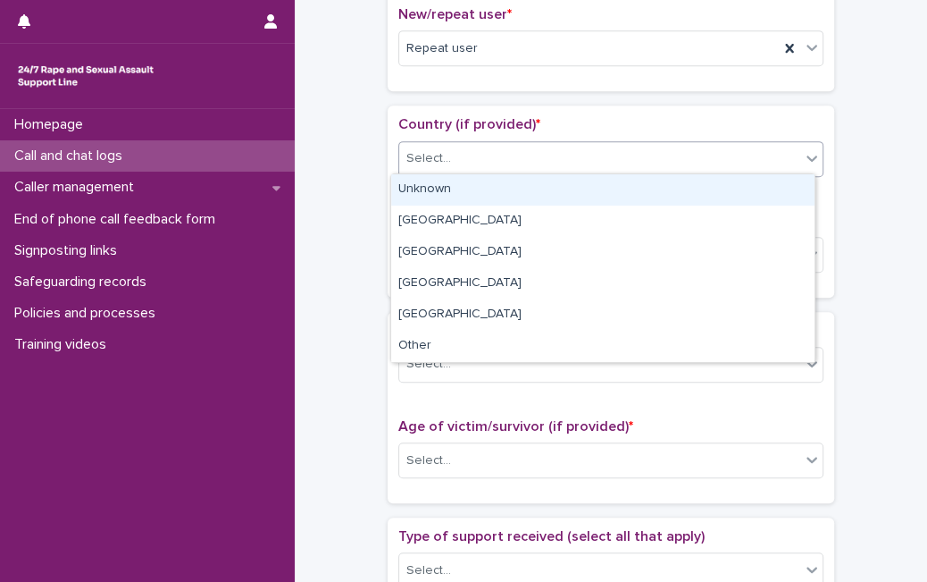
drag, startPoint x: 528, startPoint y: 162, endPoint x: 510, endPoint y: 182, distance: 27.2
click at [510, 182] on body "**********" at bounding box center [463, 291] width 927 height 582
click at [510, 182] on div "Unknown" at bounding box center [602, 189] width 423 height 31
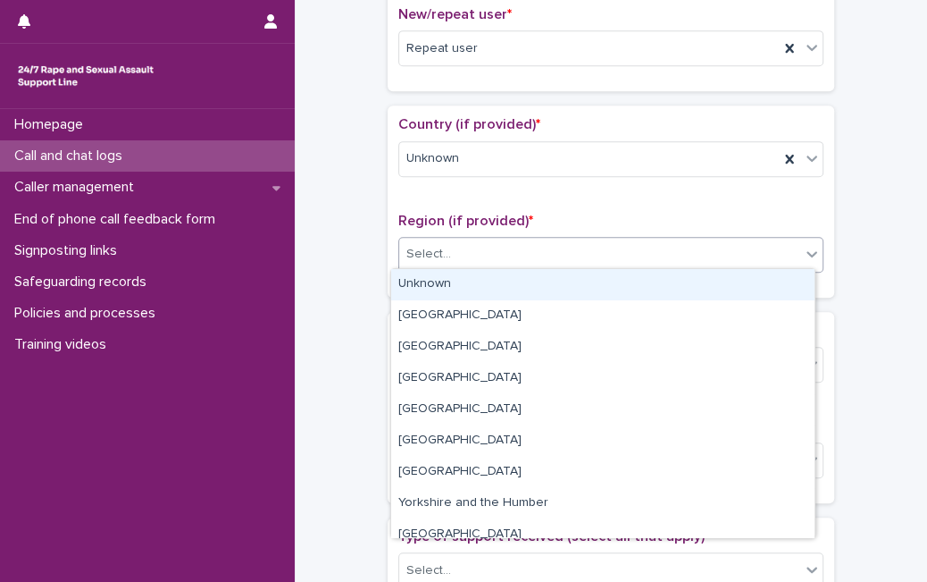
click at [481, 251] on div "Select..." at bounding box center [599, 253] width 401 height 29
click at [466, 292] on div "Unknown" at bounding box center [602, 284] width 423 height 31
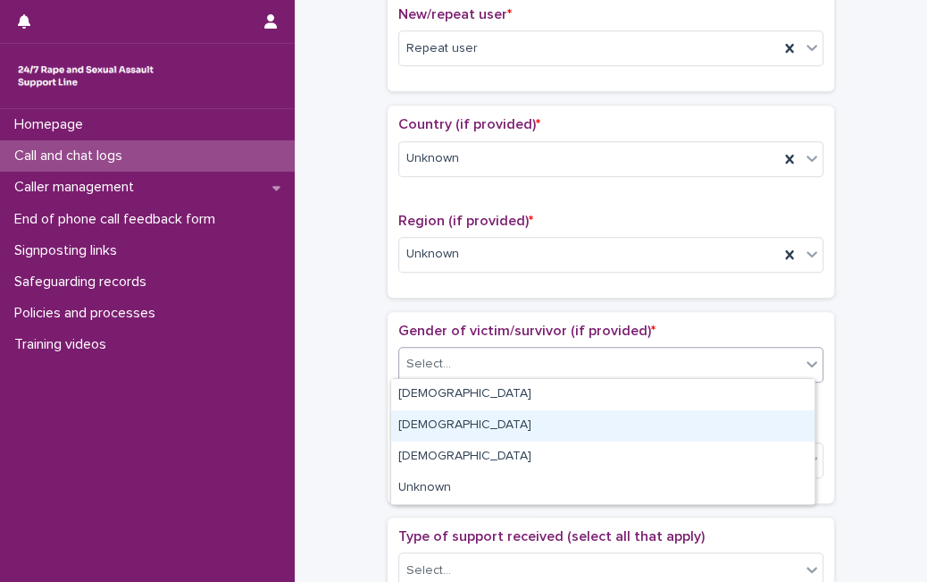
click at [415, 486] on body "**********" at bounding box center [463, 291] width 927 height 582
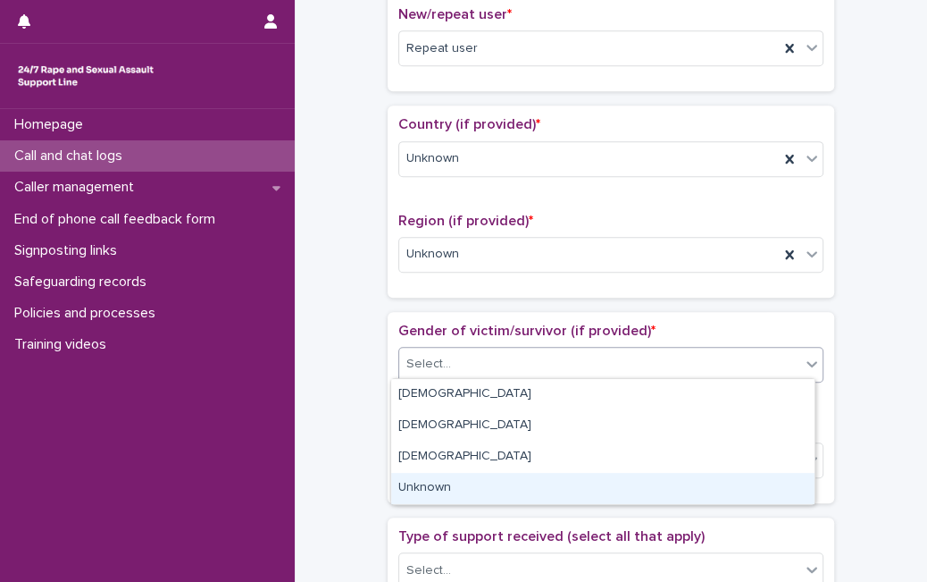
click at [415, 486] on div "Unknown" at bounding box center [602, 488] width 423 height 31
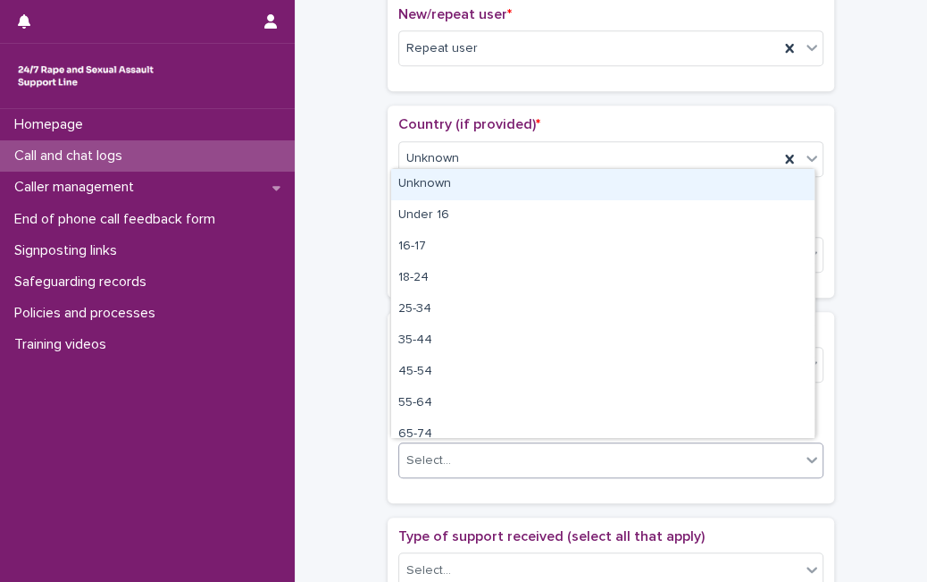
click at [440, 446] on div "Select..." at bounding box center [599, 460] width 401 height 29
click at [532, 188] on div "Unknown" at bounding box center [602, 184] width 423 height 31
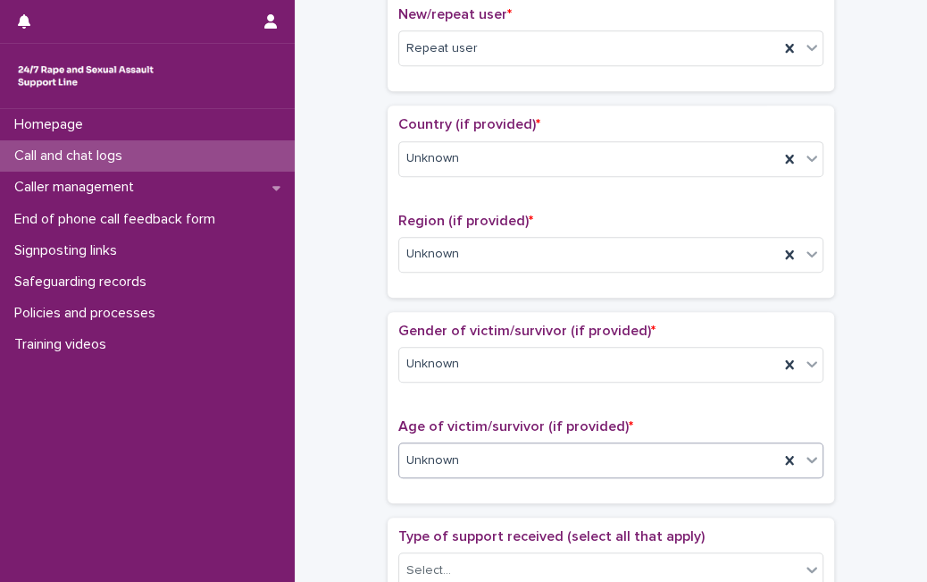
scroll to position [1018, 0]
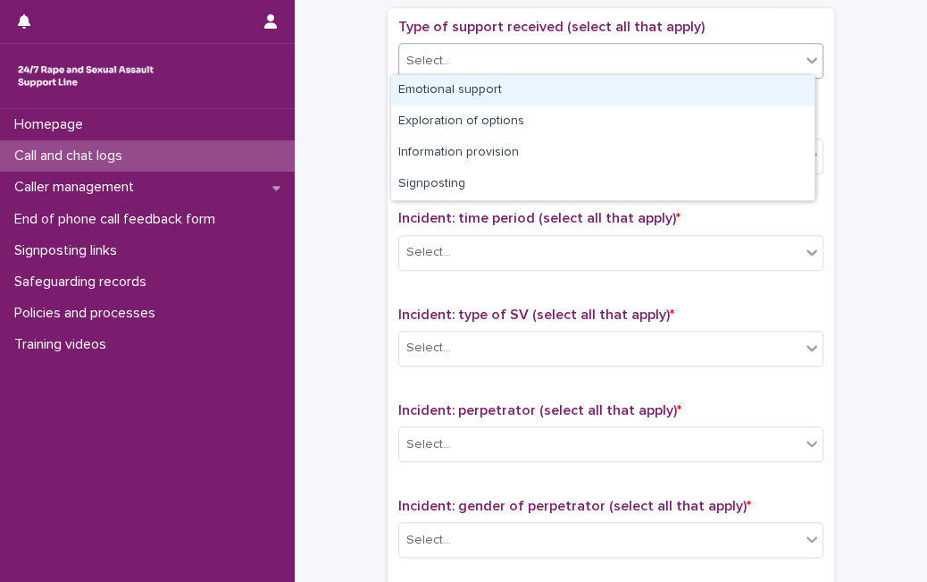
click at [658, 50] on div "Select..." at bounding box center [599, 60] width 401 height 29
click at [599, 96] on div "Emotional support" at bounding box center [602, 90] width 423 height 31
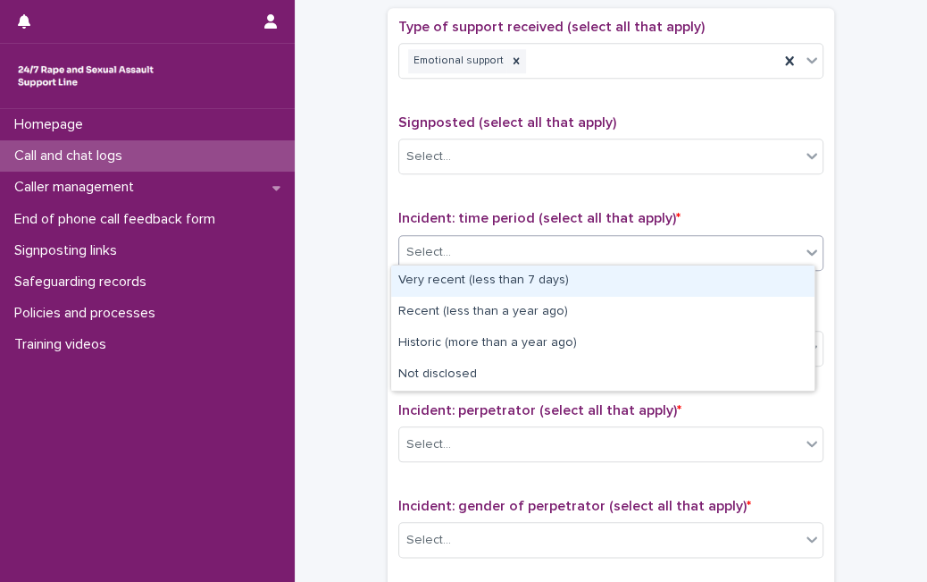
click at [511, 249] on div "Select..." at bounding box center [599, 252] width 401 height 29
click at [451, 259] on div "Select..." at bounding box center [599, 252] width 401 height 29
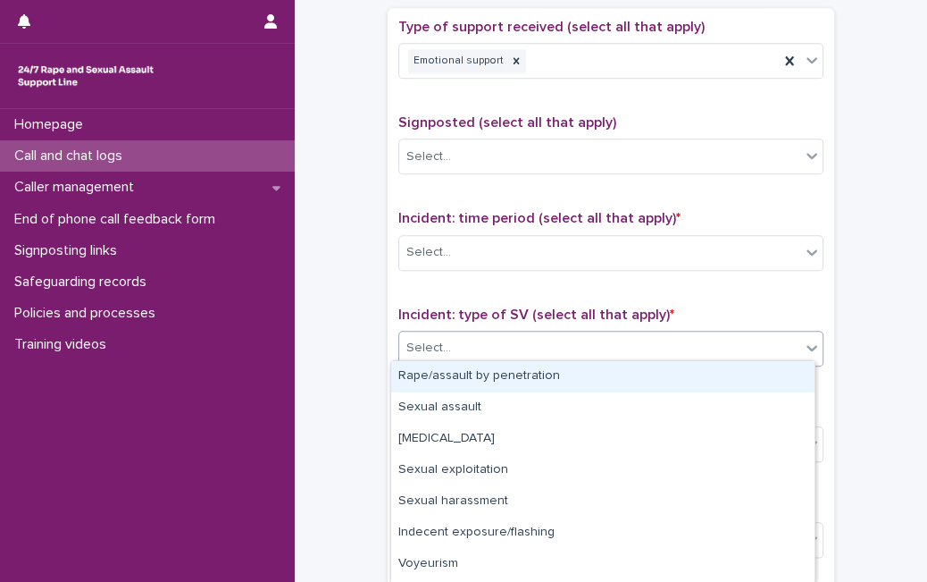
click at [645, 351] on div "Select..." at bounding box center [599, 347] width 401 height 29
click at [595, 346] on div "Select..." at bounding box center [599, 347] width 401 height 29
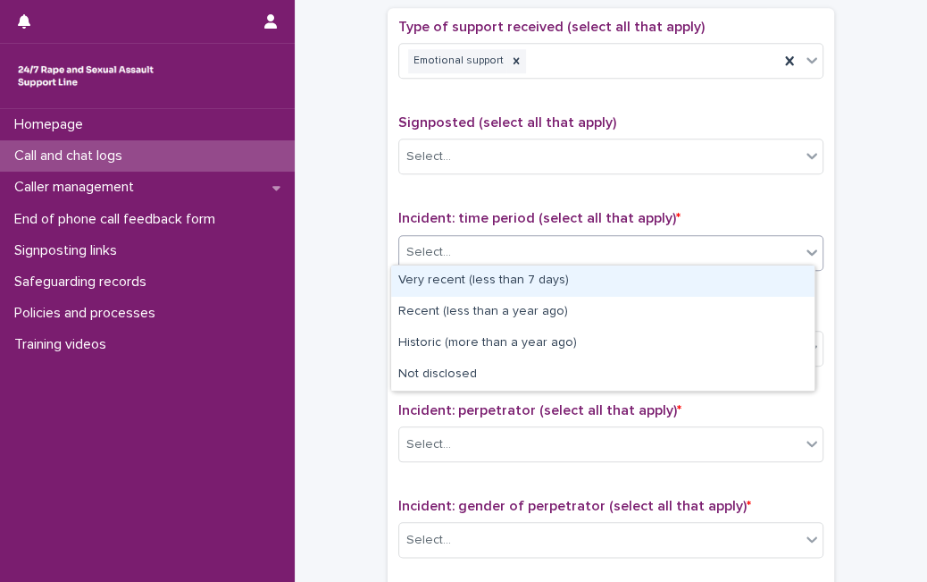
click at [668, 238] on div "Select..." at bounding box center [599, 252] width 401 height 29
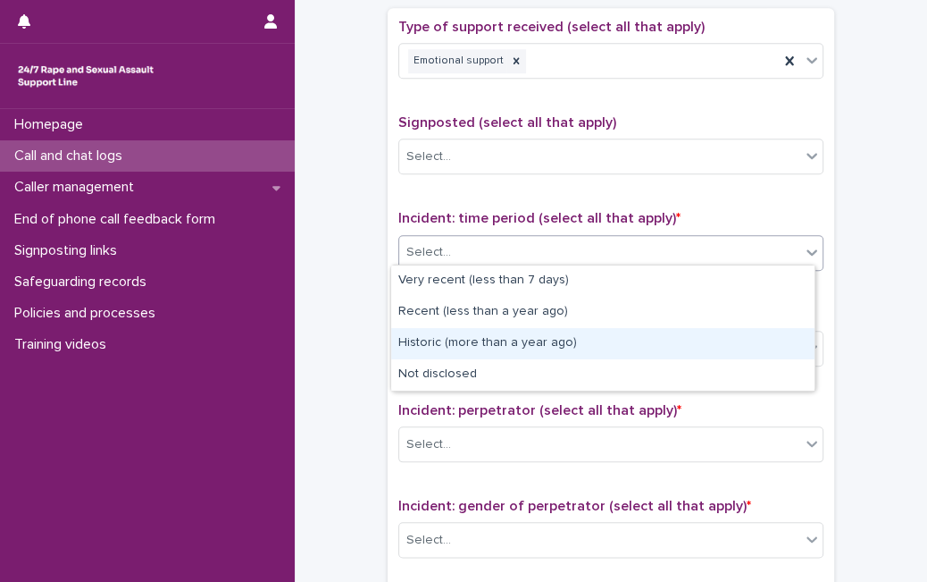
click at [616, 339] on div "Historic (more than a year ago)" at bounding box center [602, 343] width 423 height 31
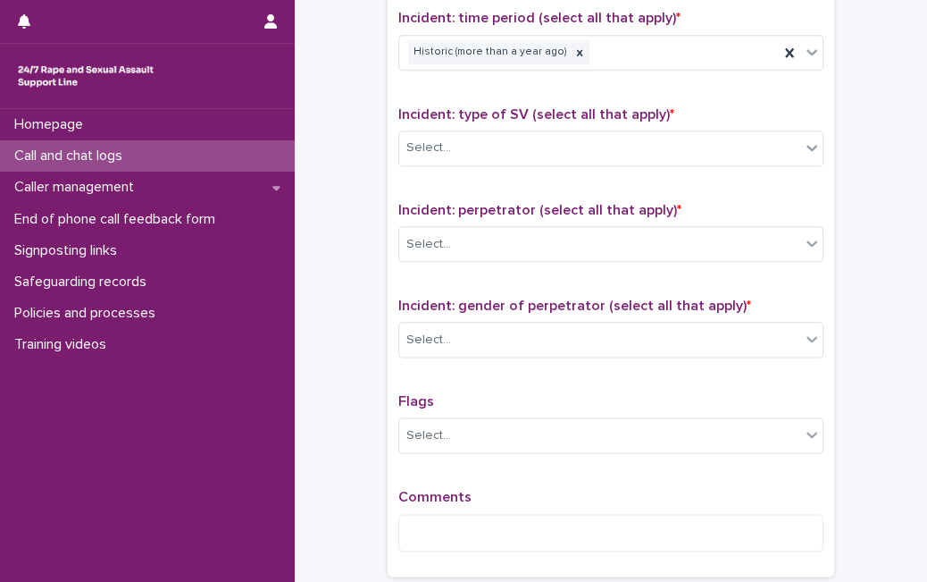
scroll to position [1188, 0]
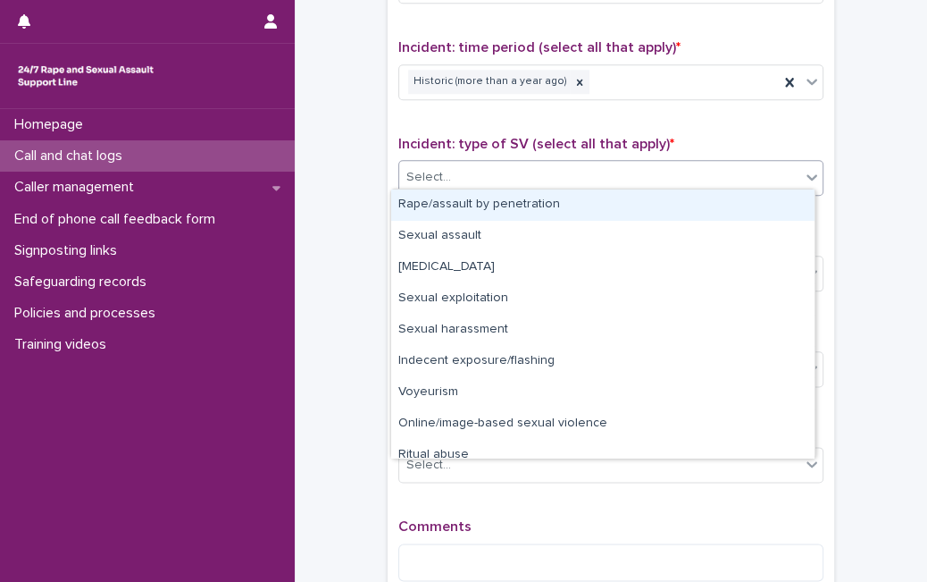
click at [672, 175] on div "Select..." at bounding box center [599, 177] width 401 height 29
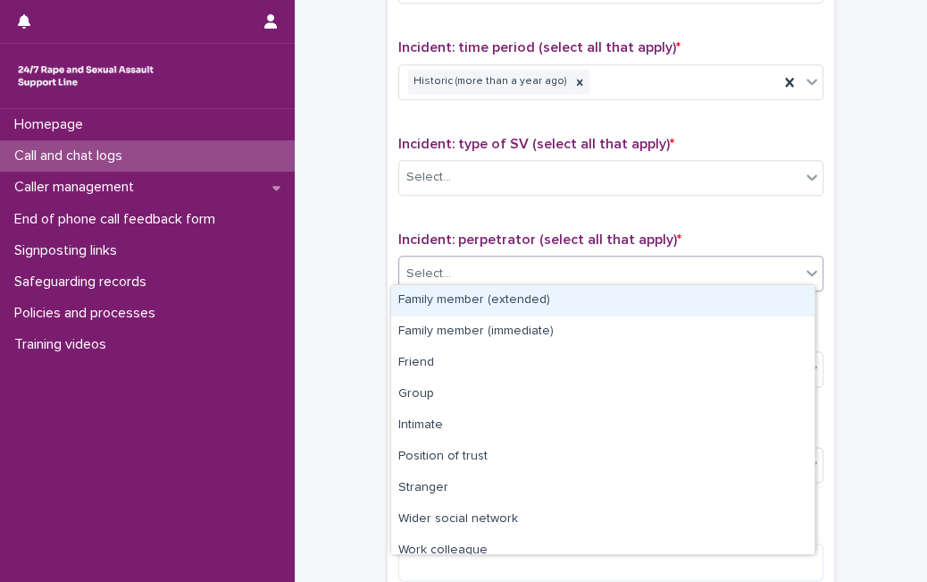
click at [713, 273] on div "Select..." at bounding box center [599, 273] width 401 height 29
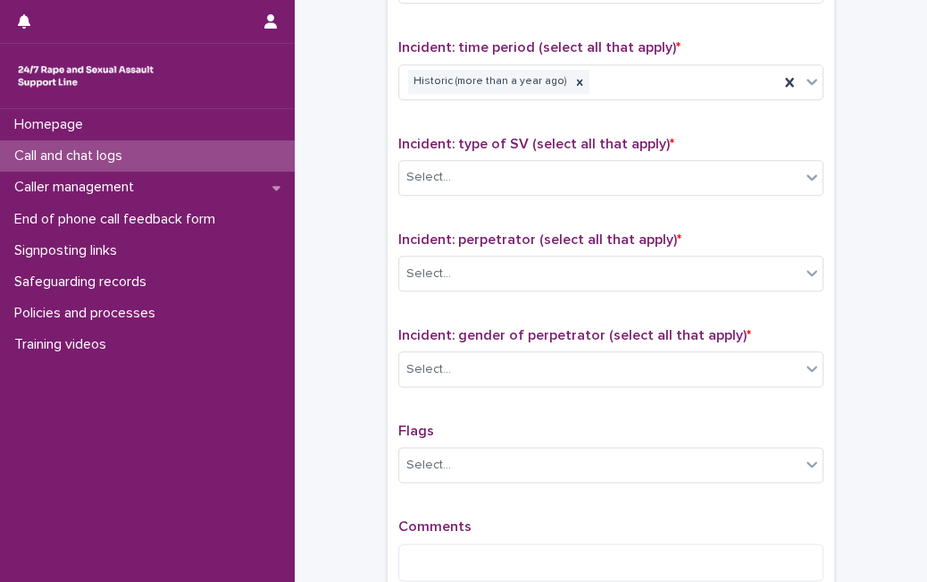
click at [760, 213] on div "Type of support received (select all that apply) Emotional support Signposted (…" at bounding box center [610, 221] width 425 height 747
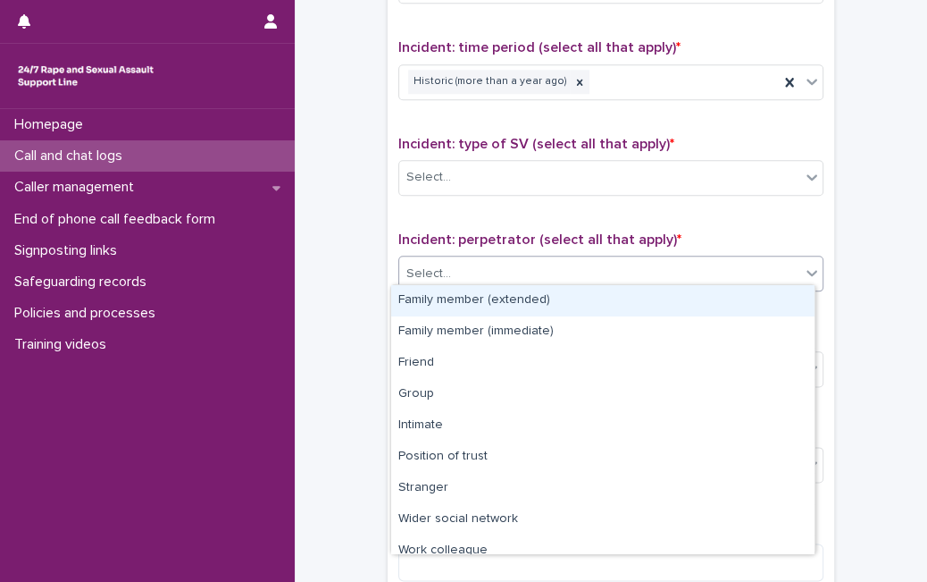
click at [709, 274] on div "Select..." at bounding box center [599, 273] width 401 height 29
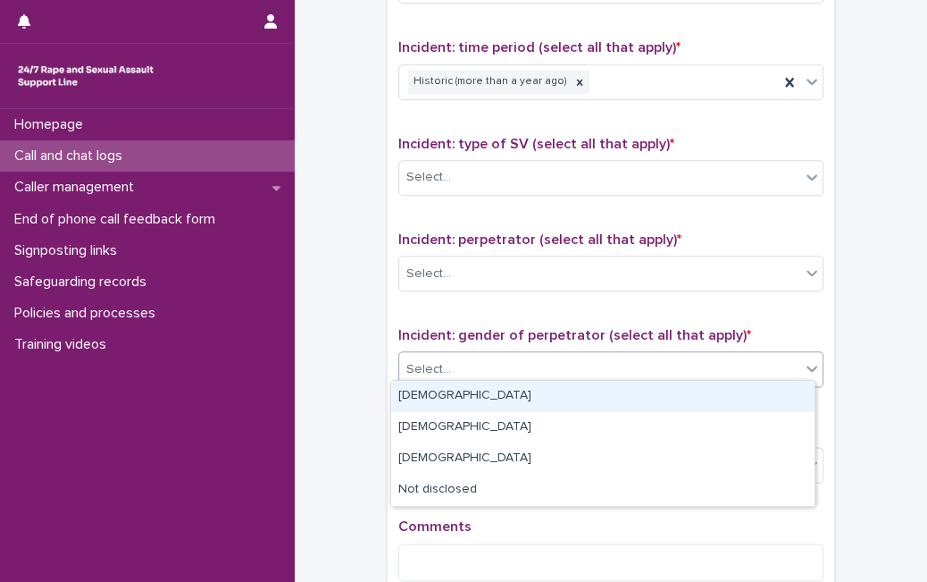
click at [632, 358] on div "Select..." at bounding box center [599, 369] width 401 height 29
click at [575, 391] on div "[DEMOGRAPHIC_DATA]" at bounding box center [602, 396] width 423 height 31
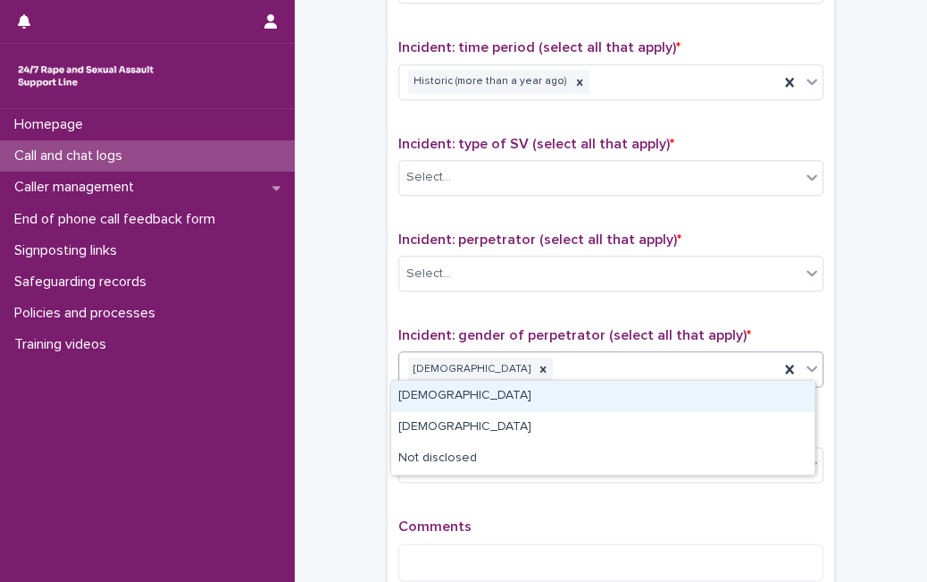
click at [803, 364] on icon at bounding box center [812, 368] width 18 height 18
click at [750, 391] on div "[DEMOGRAPHIC_DATA]" at bounding box center [602, 396] width 423 height 31
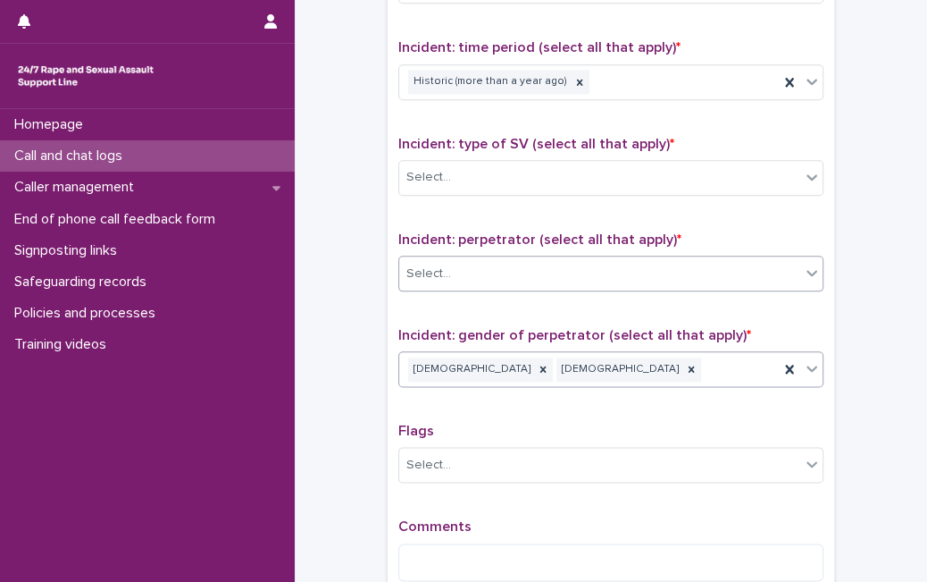
click at [810, 256] on div at bounding box center [811, 272] width 21 height 32
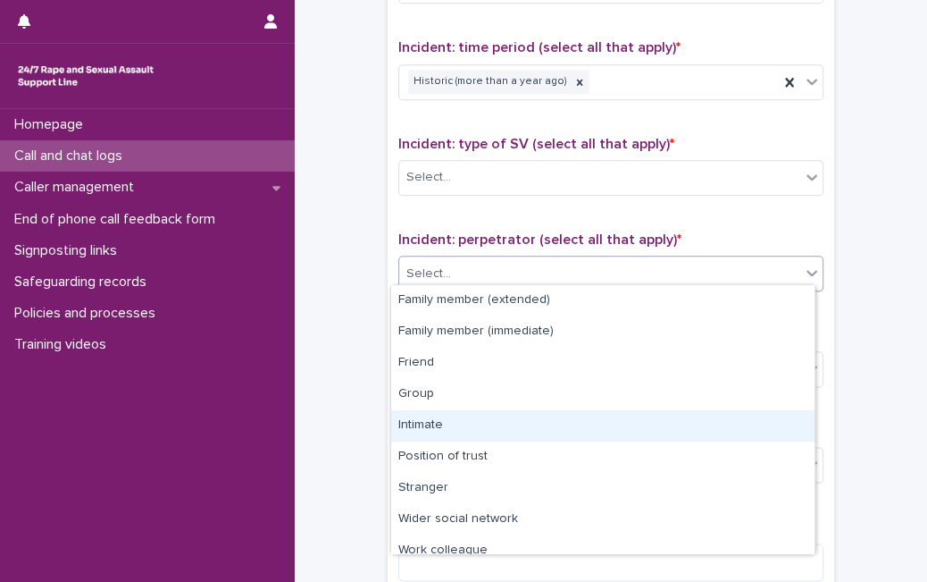
click at [639, 431] on div "Intimate" at bounding box center [602, 425] width 423 height 31
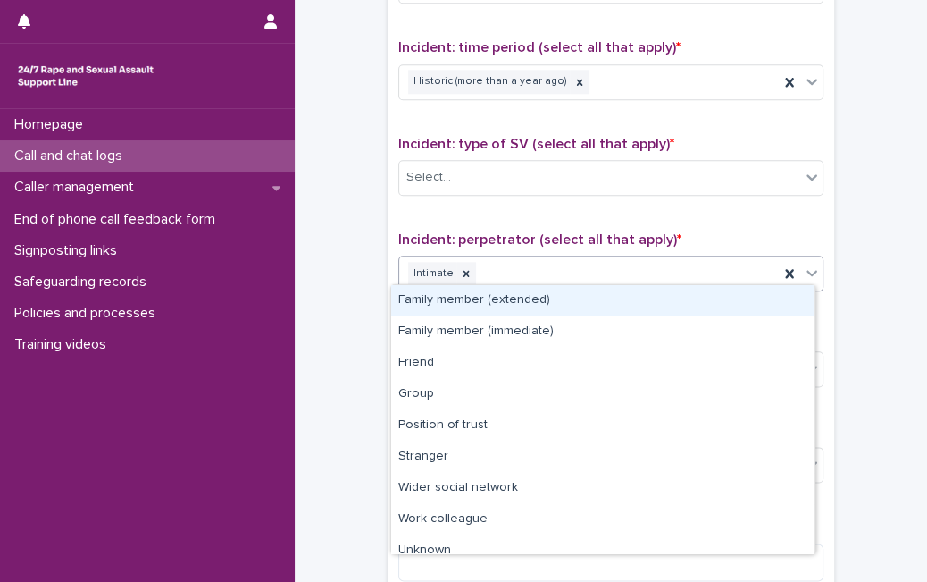
click at [808, 264] on icon at bounding box center [812, 273] width 18 height 18
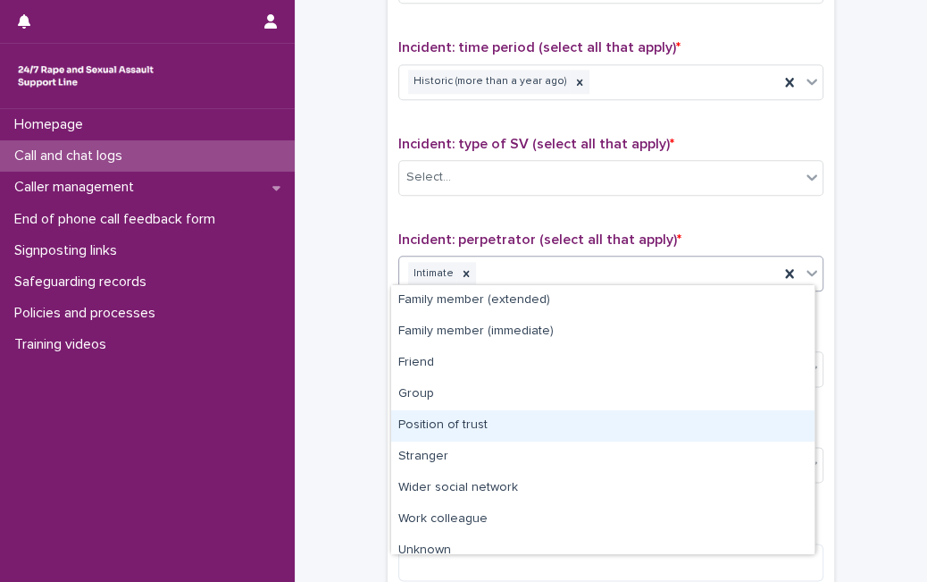
click at [638, 420] on div "Position of trust" at bounding box center [602, 425] width 423 height 31
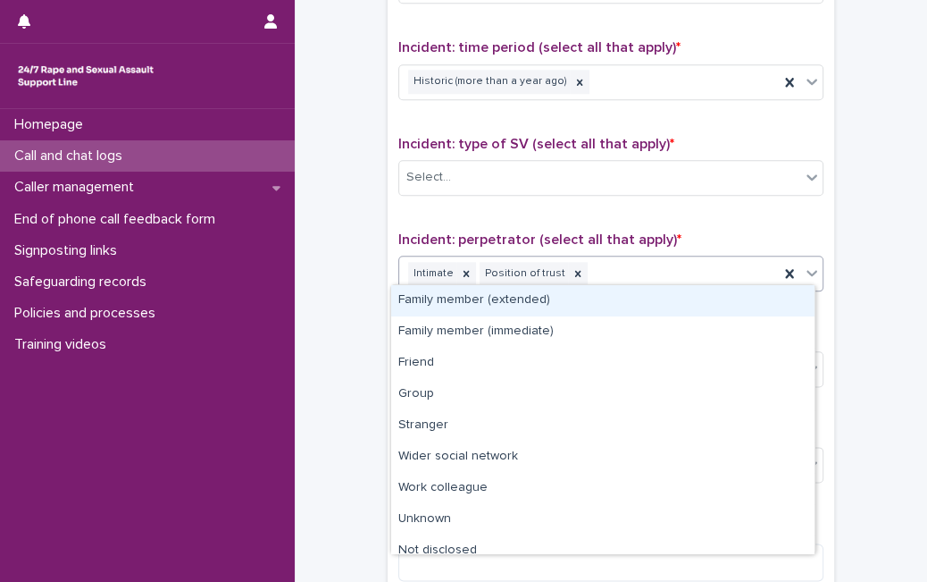
click at [808, 264] on icon at bounding box center [812, 273] width 18 height 18
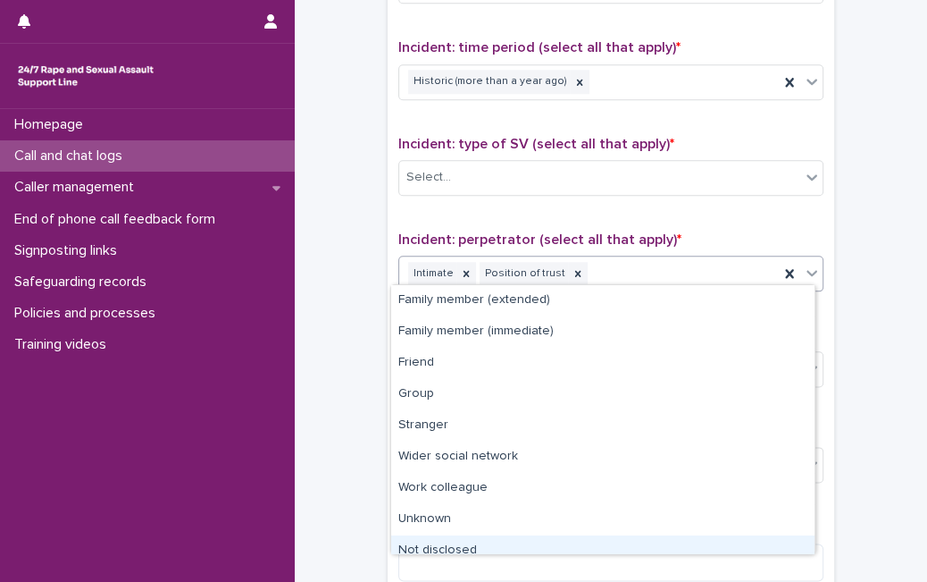
click at [690, 542] on div "Not disclosed" at bounding box center [602, 550] width 423 height 31
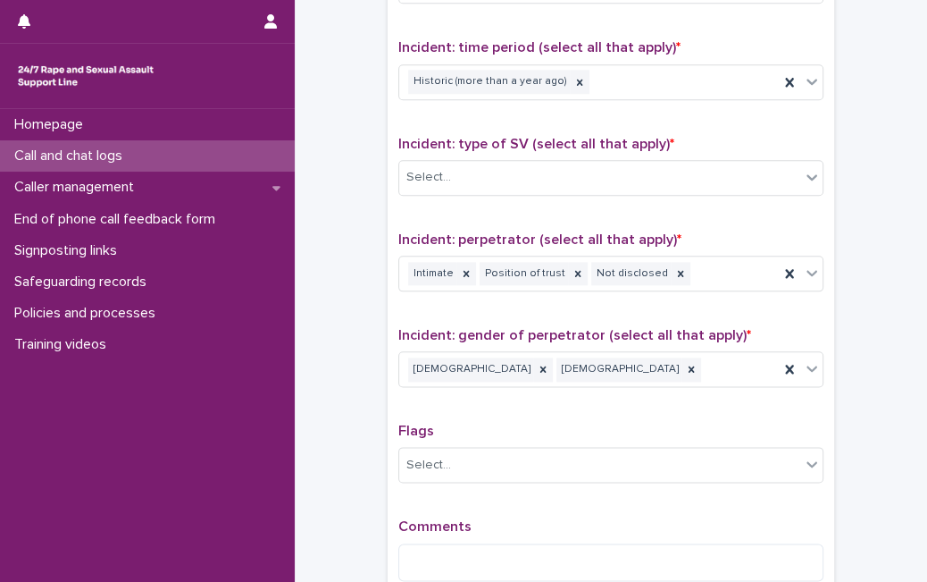
click at [697, 492] on div "Type of support received (select all that apply) Emotional support Signposted (…" at bounding box center [610, 221] width 425 height 747
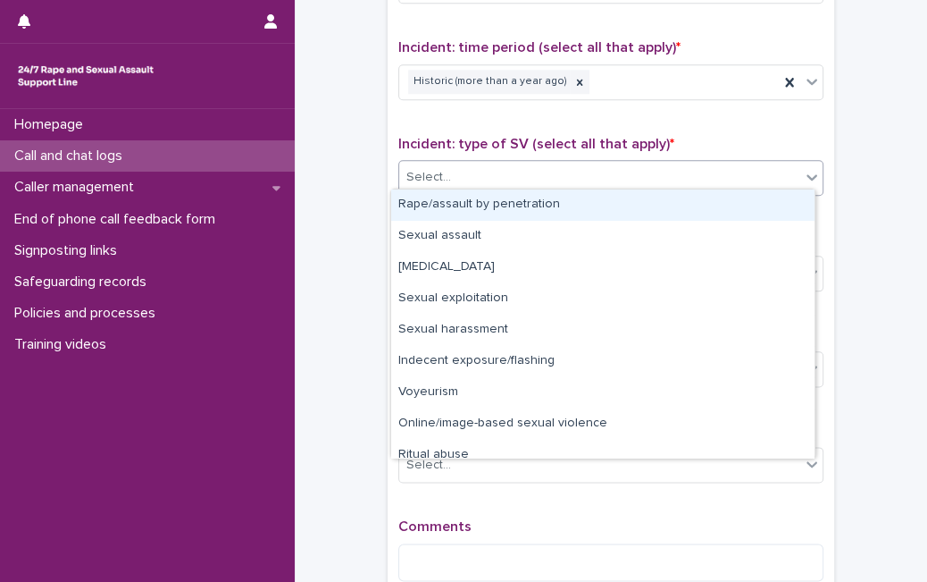
click at [691, 164] on div "Select..." at bounding box center [599, 177] width 401 height 29
click at [645, 195] on div "Rape/assault by penetration" at bounding box center [602, 204] width 423 height 31
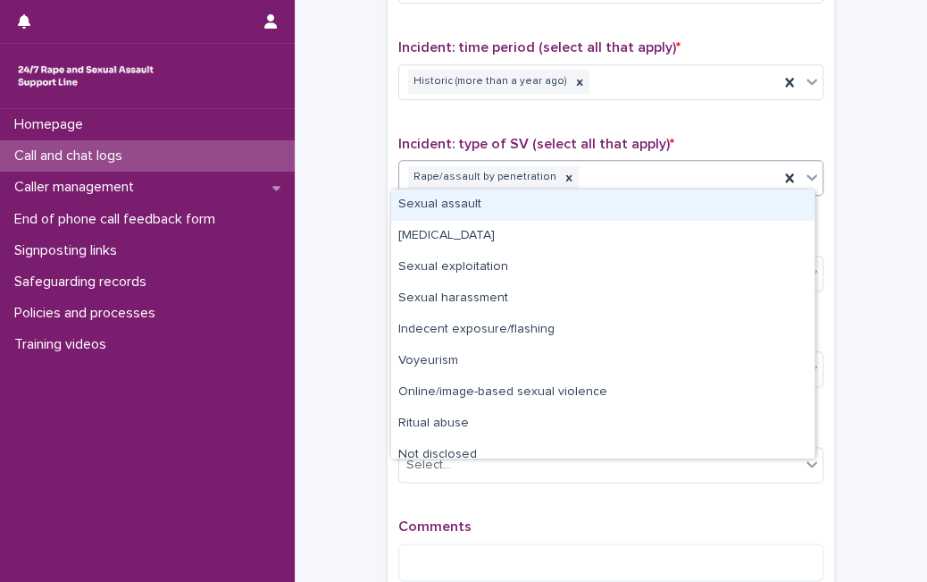
drag, startPoint x: 806, startPoint y: 170, endPoint x: 744, endPoint y: 211, distance: 74.1
click at [744, 211] on body "**********" at bounding box center [463, 291] width 927 height 582
click at [744, 211] on div "Sexual assault" at bounding box center [602, 204] width 423 height 31
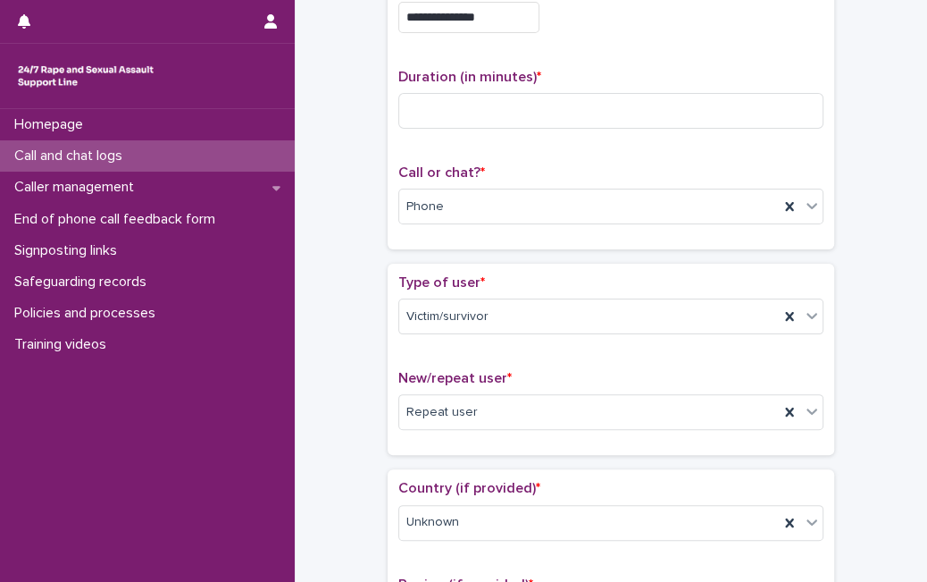
scroll to position [116, 0]
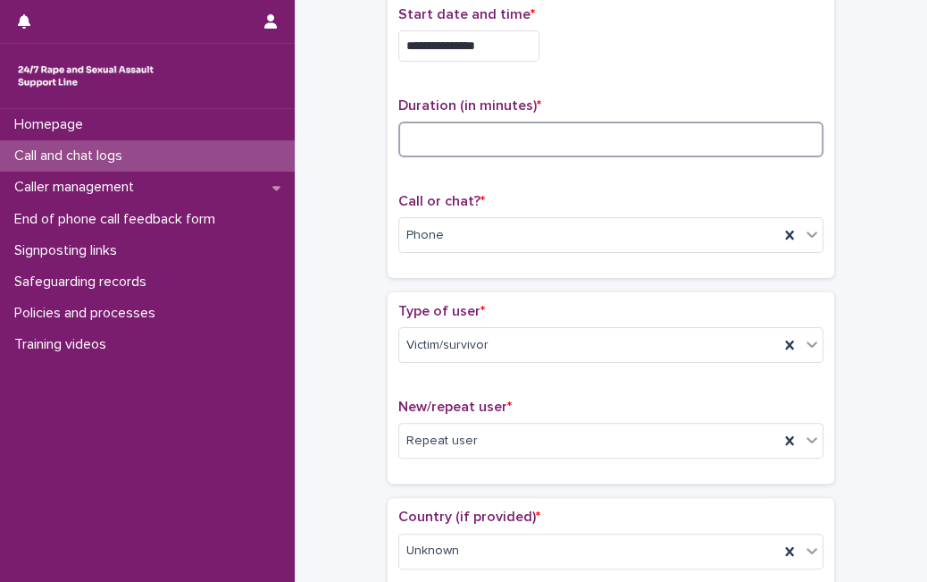
click at [576, 145] on input at bounding box center [610, 139] width 425 height 36
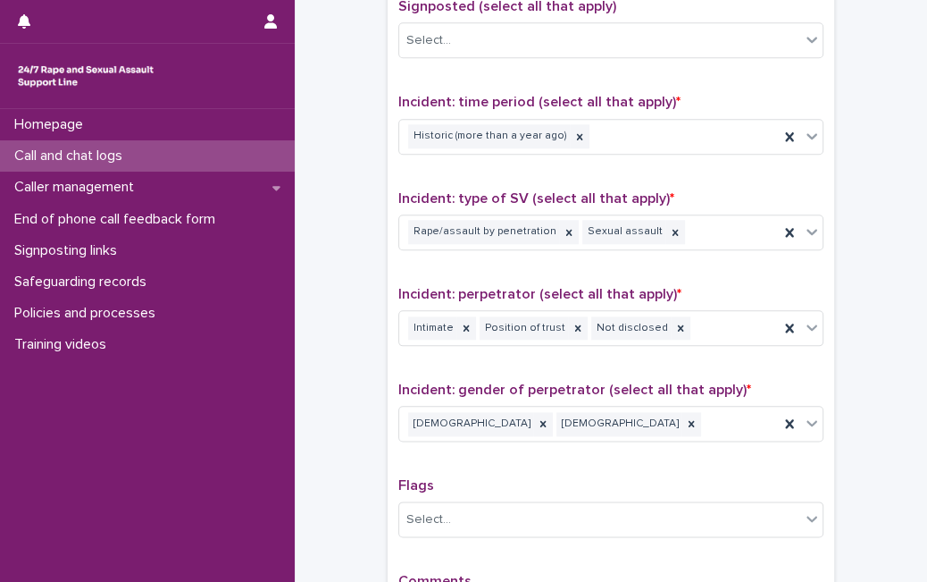
scroll to position [1386, 0]
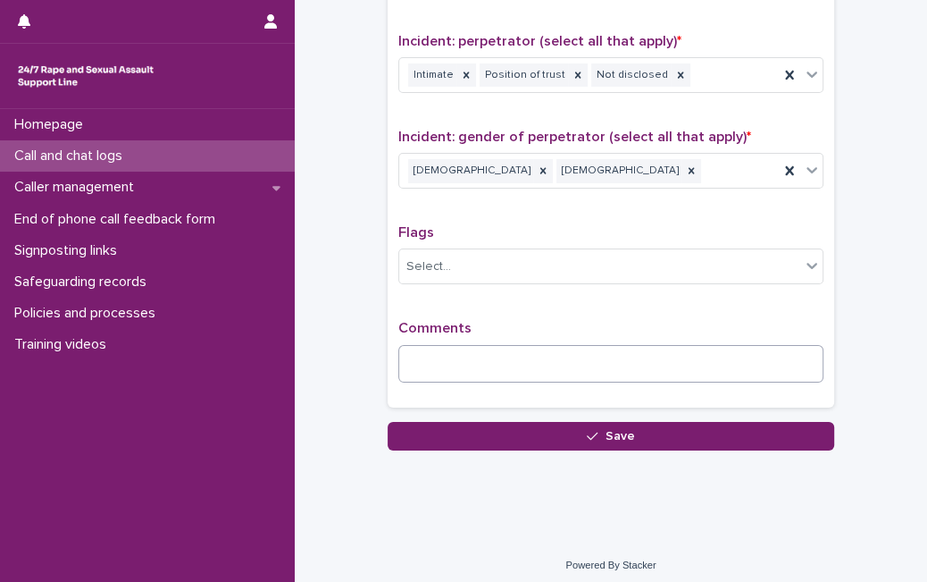
type input "**"
click at [769, 352] on textarea at bounding box center [610, 364] width 425 height 38
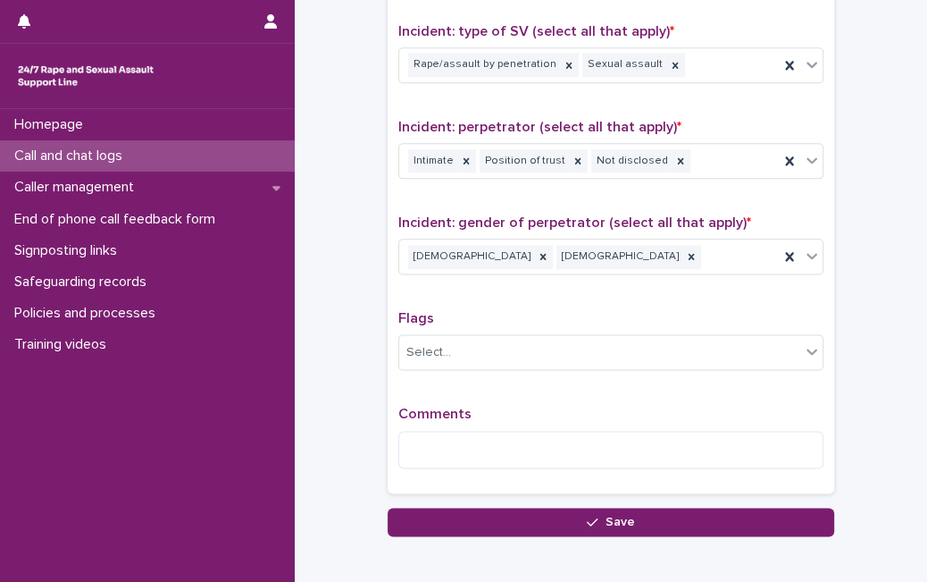
scroll to position [1315, 0]
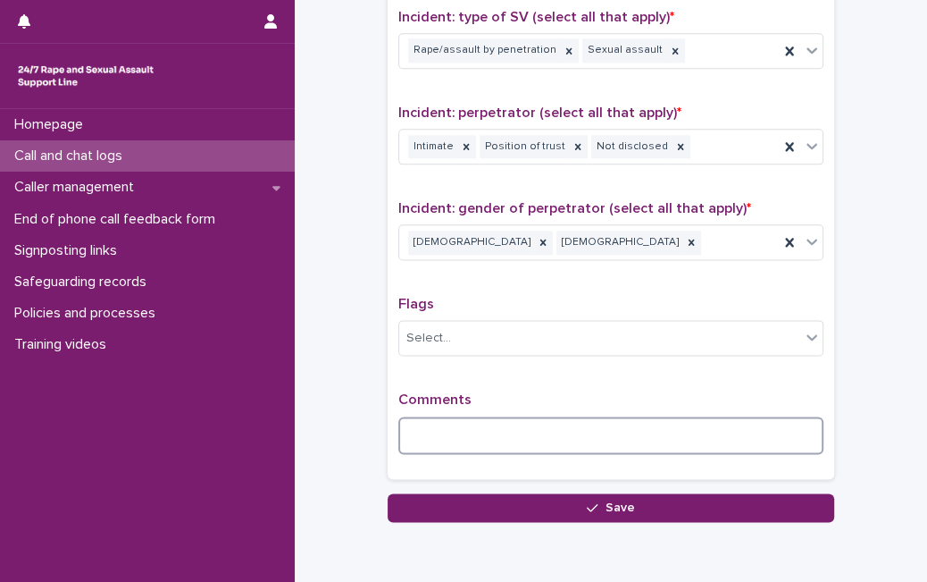
click at [771, 419] on textarea at bounding box center [610, 435] width 425 height 38
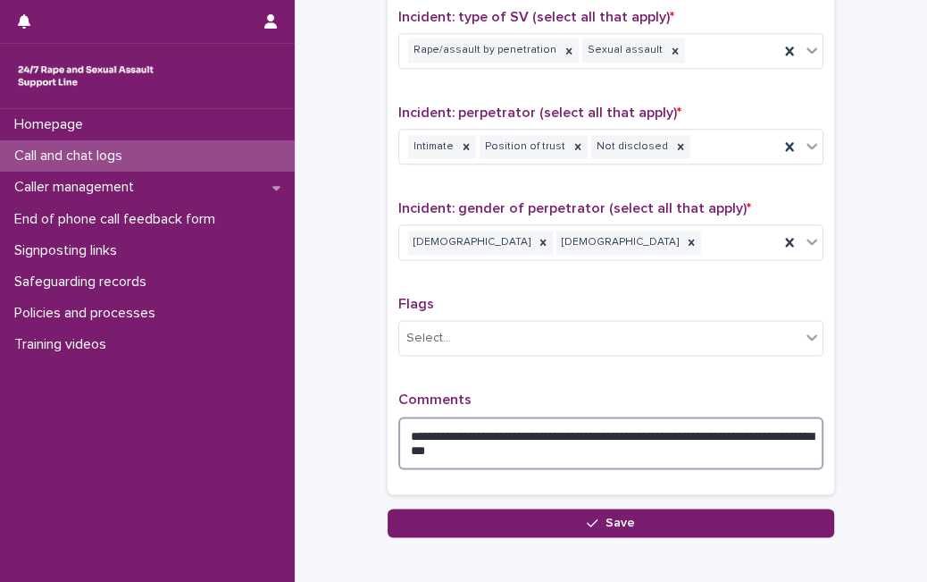
click at [674, 444] on textarea "**********" at bounding box center [610, 442] width 425 height 53
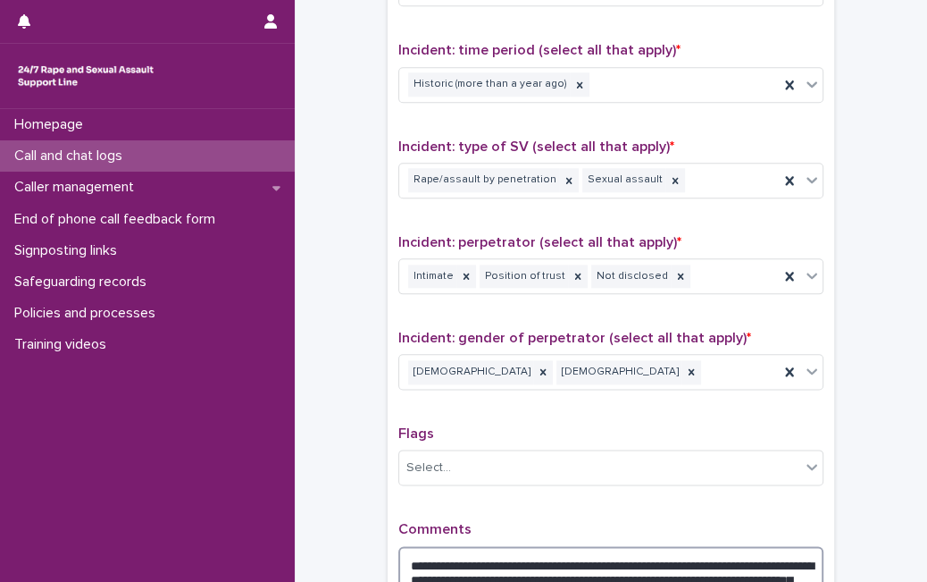
scroll to position [1416, 0]
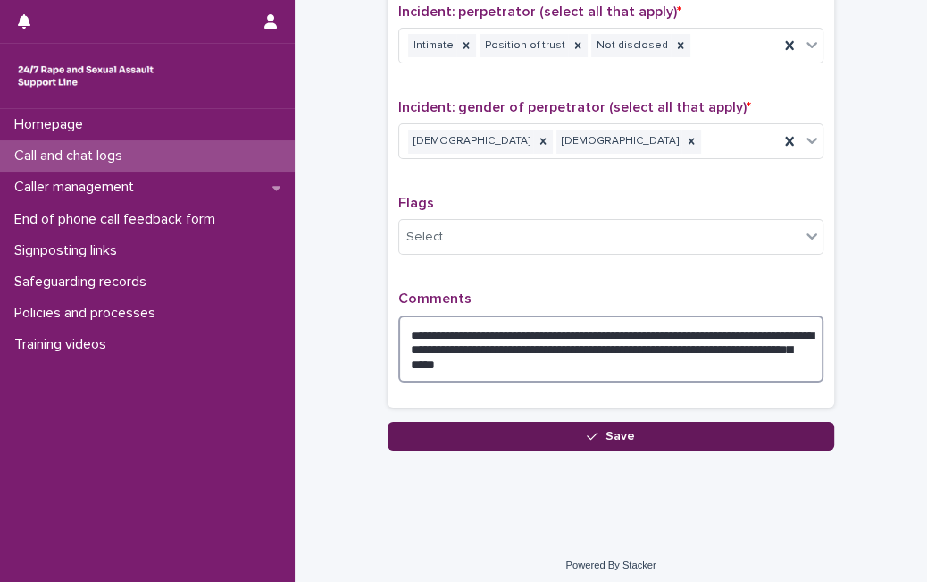
type textarea "**********"
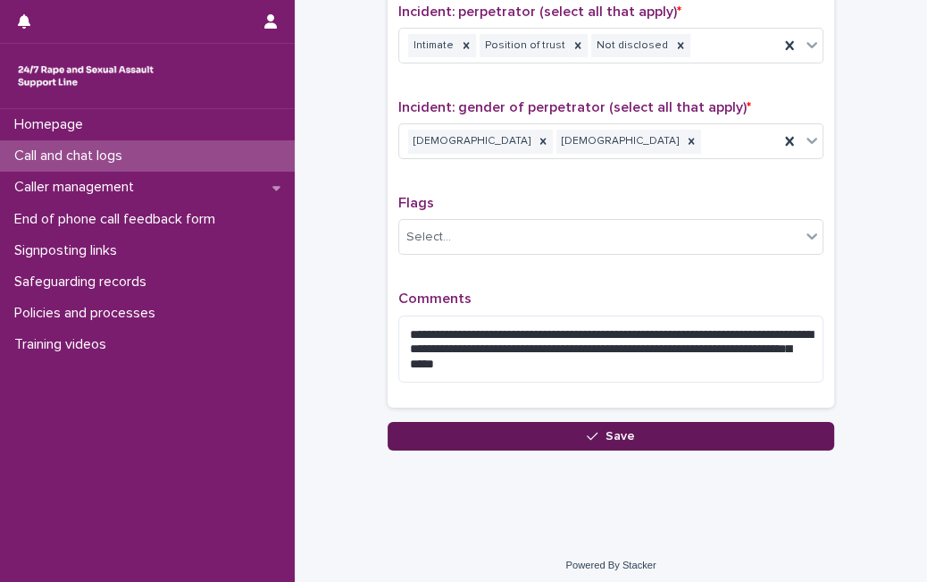
click at [783, 430] on button "Save" at bounding box center [611, 436] width 447 height 29
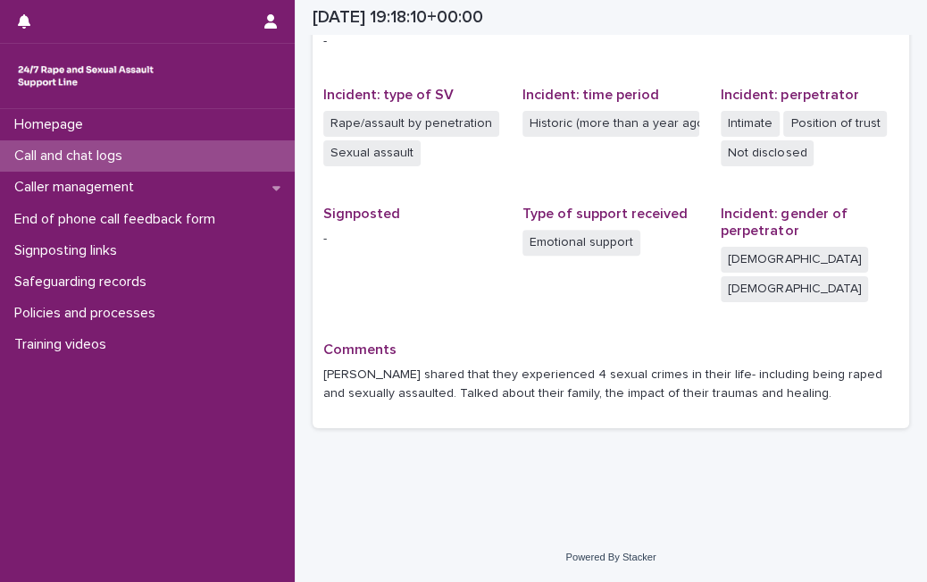
scroll to position [378, 0]
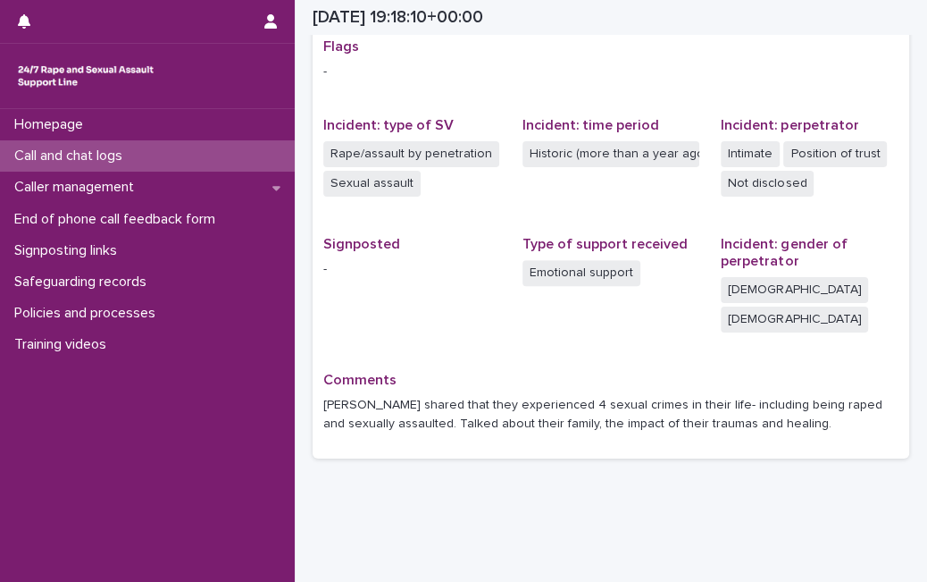
click at [96, 157] on p "Call and chat logs" at bounding box center [72, 155] width 130 height 17
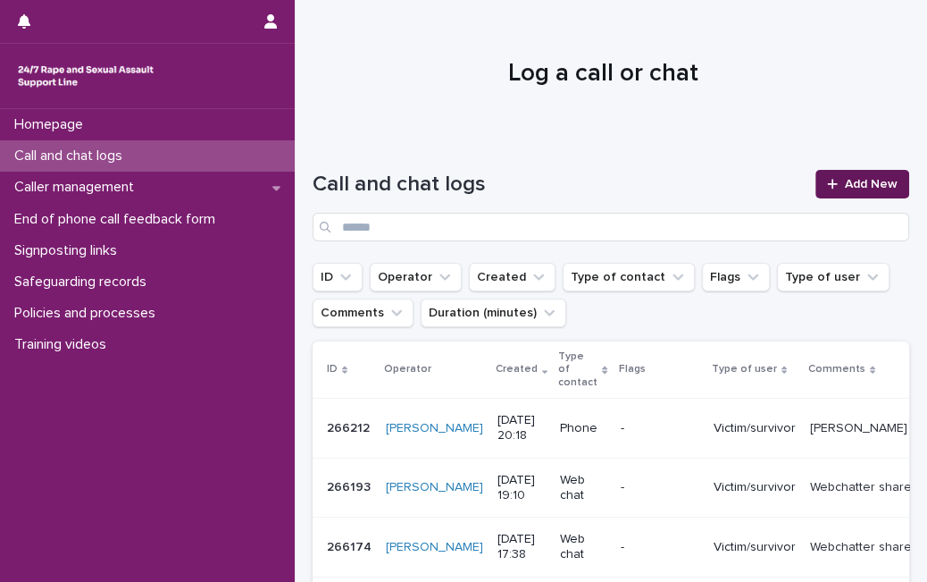
click at [816, 186] on link "Add New" at bounding box center [863, 184] width 94 height 29
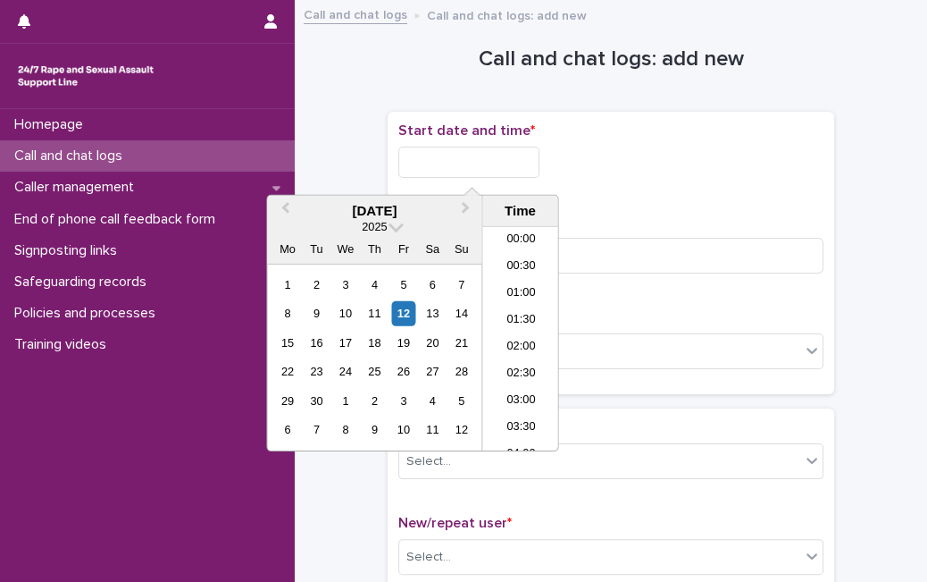
scroll to position [973, 0]
click at [518, 170] on input "text" at bounding box center [468, 162] width 141 height 31
click at [403, 321] on div "12" at bounding box center [403, 313] width 24 height 24
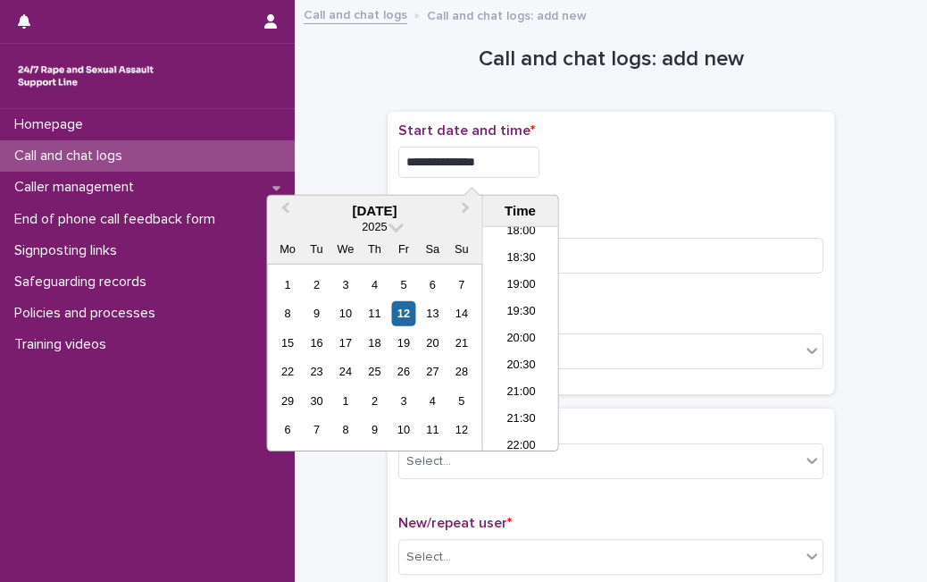
click at [521, 165] on input "**********" at bounding box center [468, 162] width 141 height 31
type input "**********"
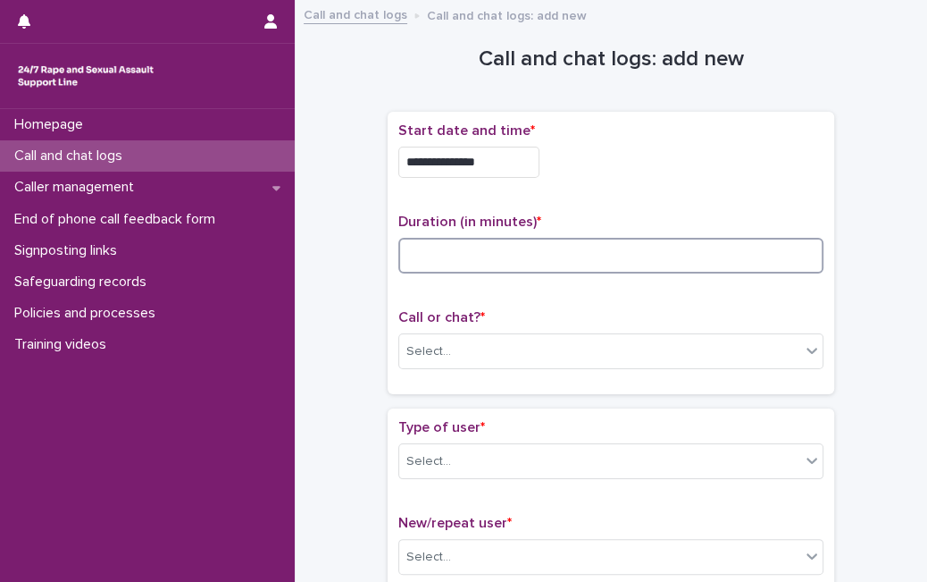
click at [624, 256] on input at bounding box center [610, 256] width 425 height 36
type input "*"
click at [549, 360] on div "Select..." at bounding box center [599, 351] width 401 height 29
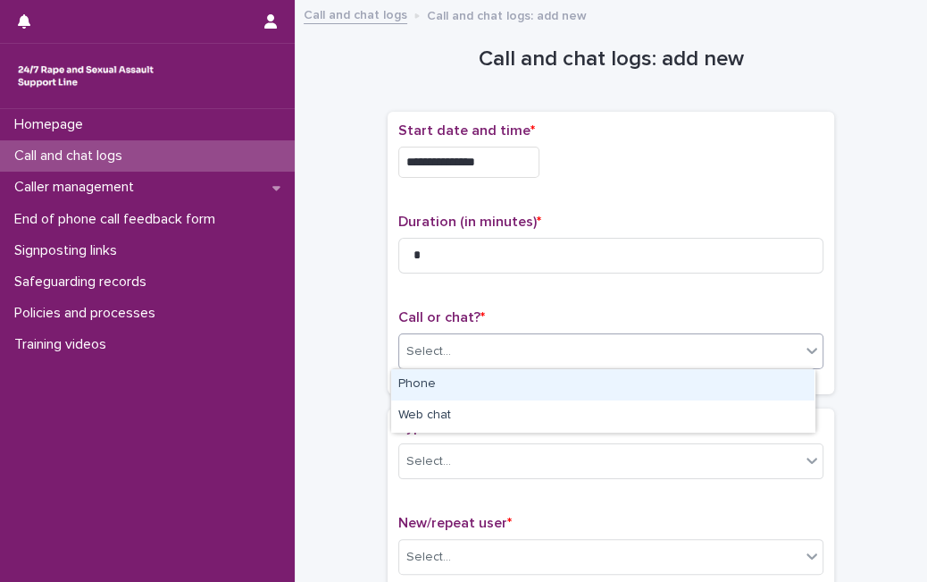
click at [543, 371] on div "Phone" at bounding box center [602, 384] width 423 height 31
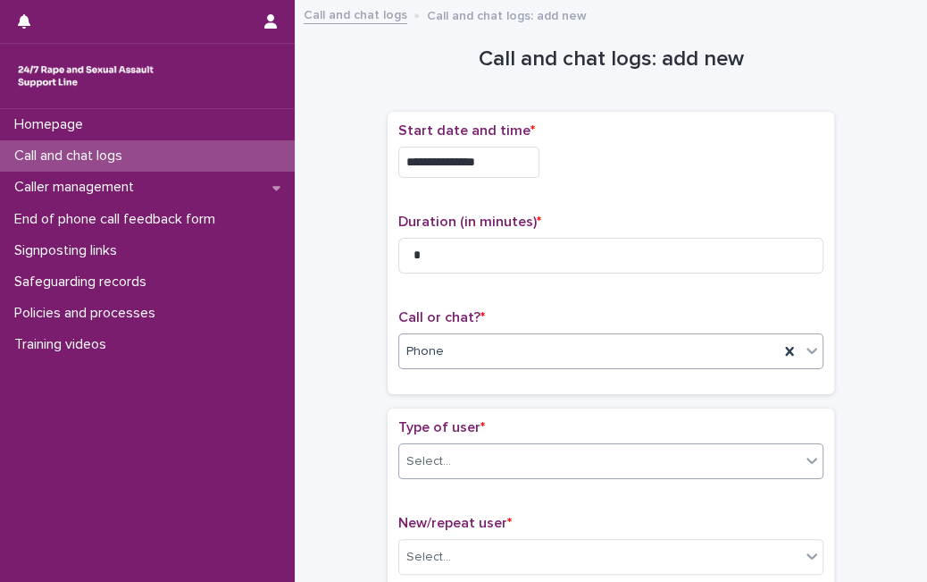
click at [501, 463] on div "Select..." at bounding box center [599, 461] width 401 height 29
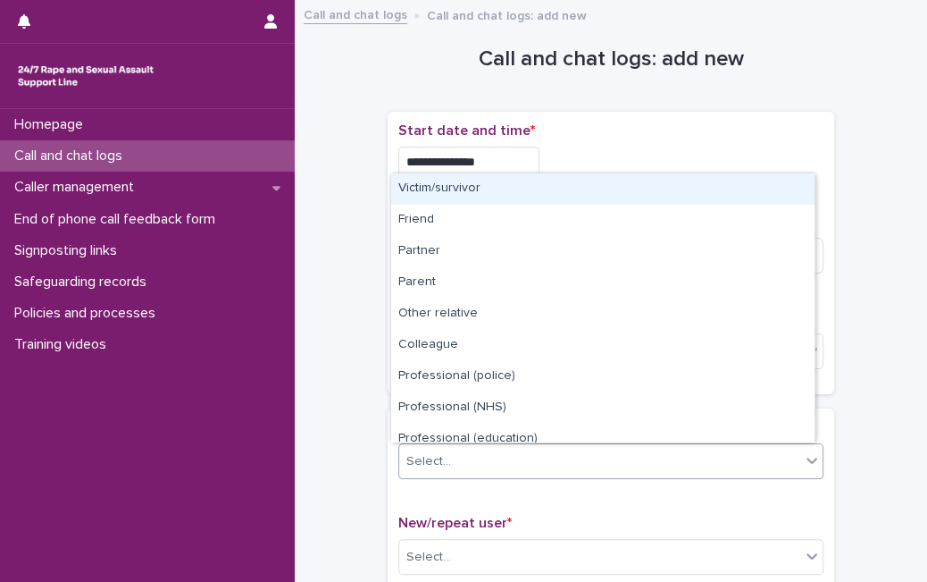
click at [552, 201] on div "Victim/survivor" at bounding box center [602, 188] width 423 height 31
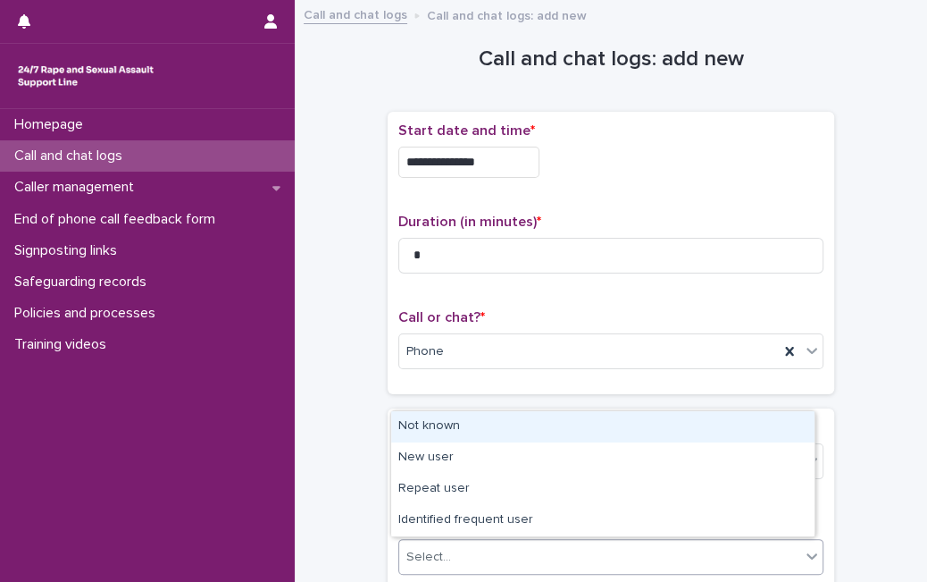
click at [515, 548] on div "Select..." at bounding box center [599, 556] width 401 height 29
click at [535, 431] on div "Not known" at bounding box center [602, 426] width 423 height 31
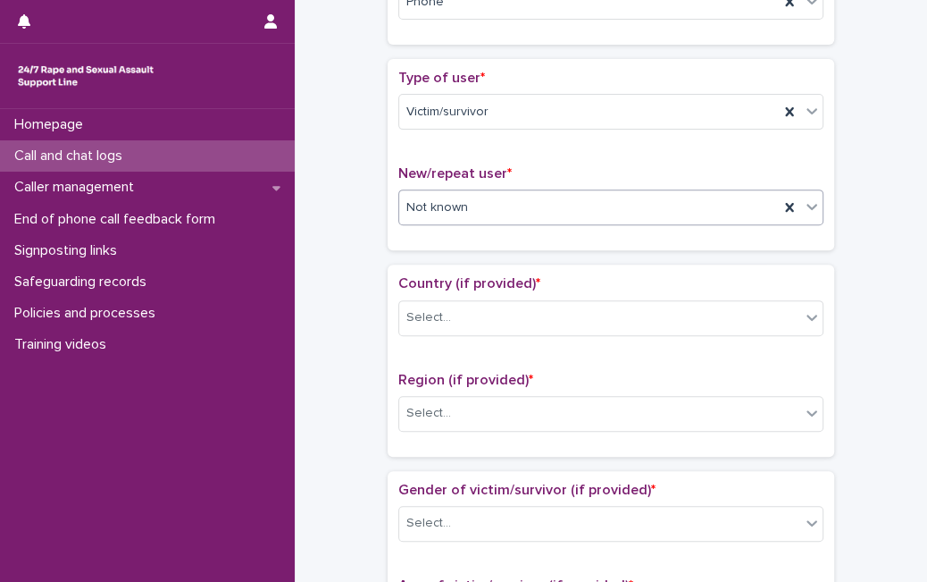
scroll to position [337, 0]
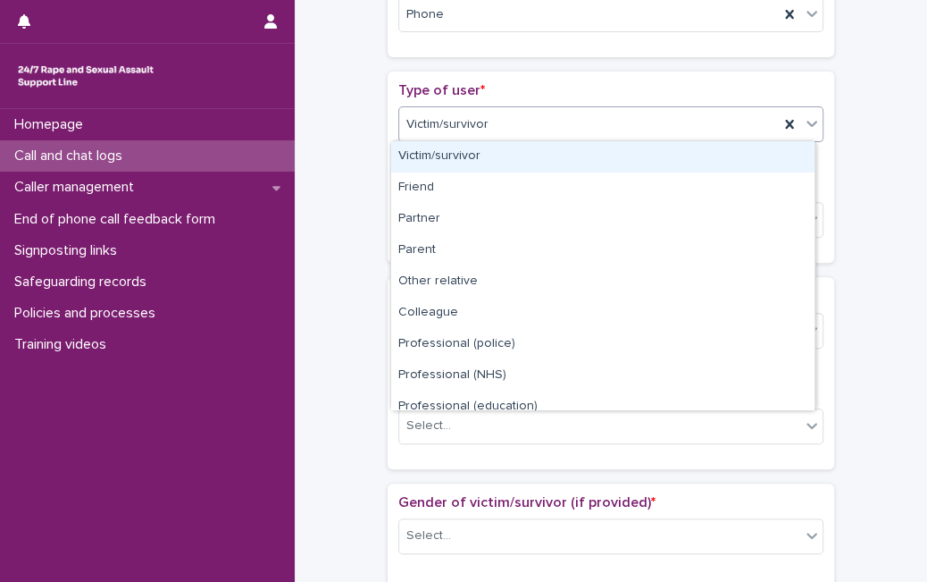
click at [674, 121] on div "Victim/survivor" at bounding box center [589, 124] width 380 height 29
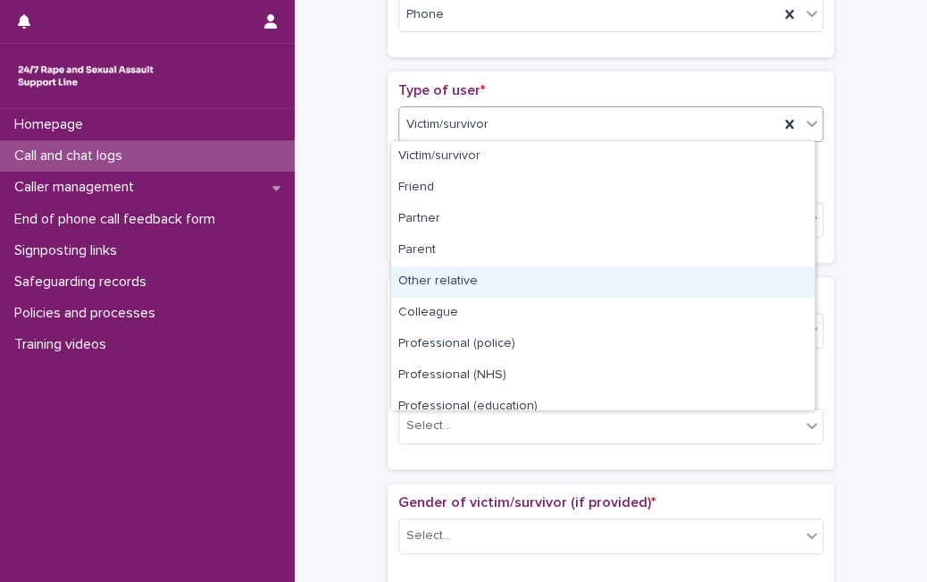
scroll to position [201, 0]
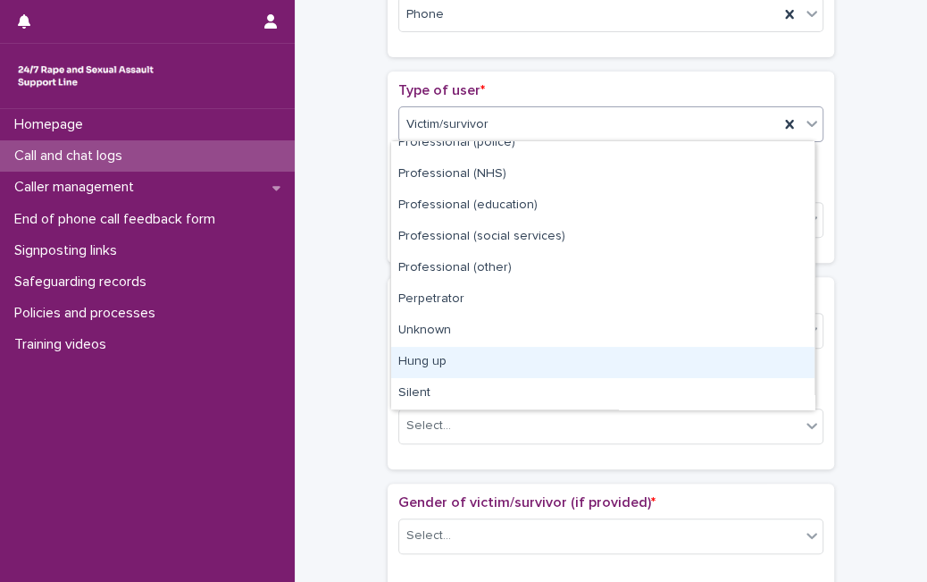
click at [762, 372] on div "Hung up" at bounding box center [602, 362] width 423 height 31
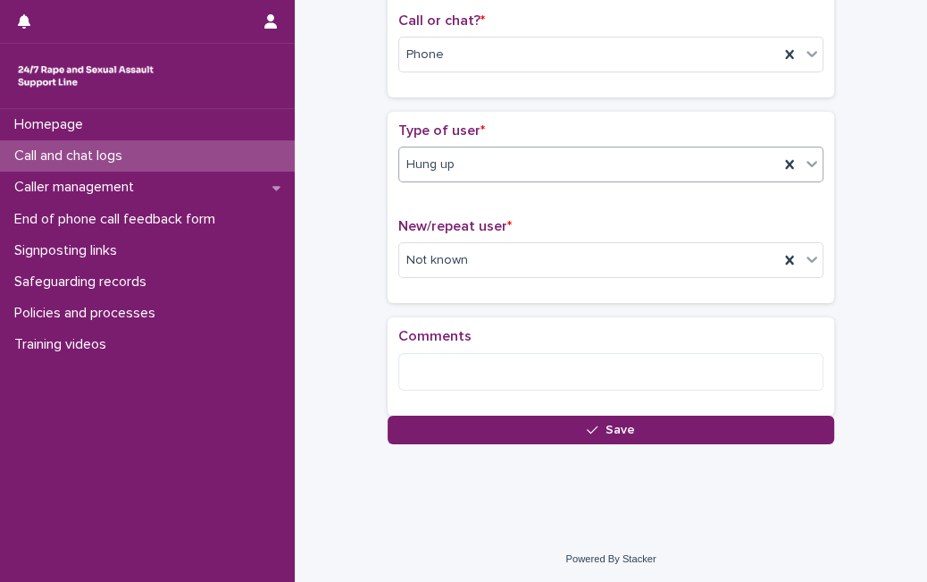
scroll to position [311, 0]
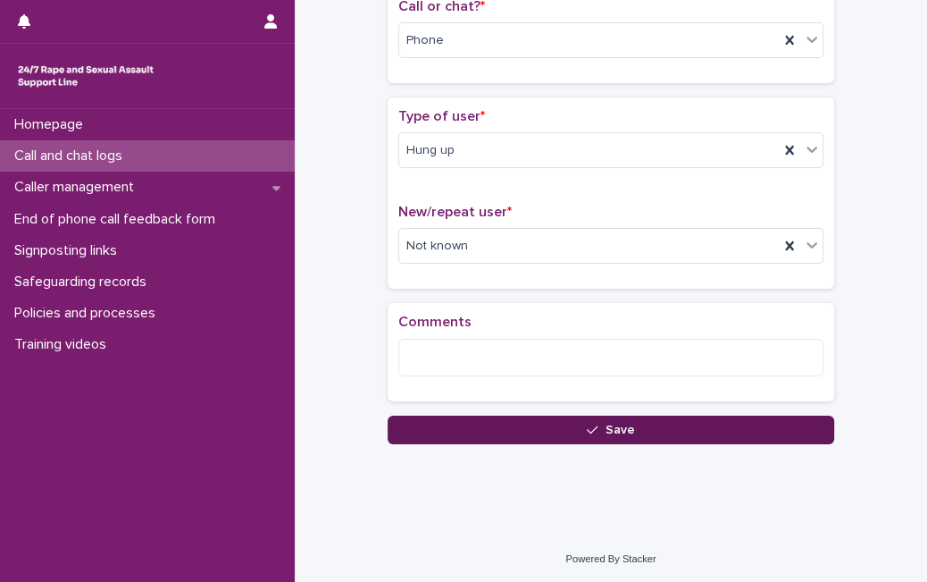
click at [528, 424] on button "Save" at bounding box center [611, 429] width 447 height 29
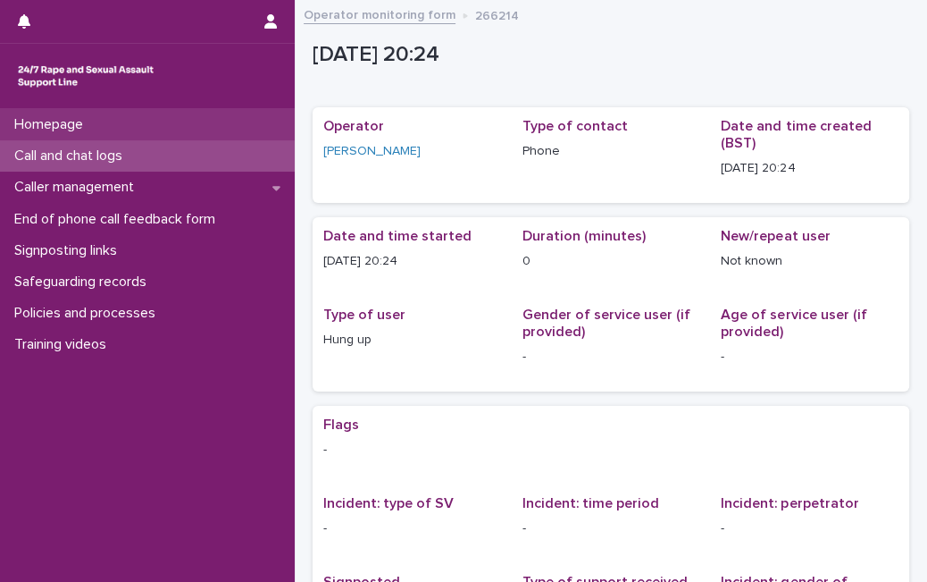
click at [206, 134] on div "Homepage" at bounding box center [147, 124] width 295 height 31
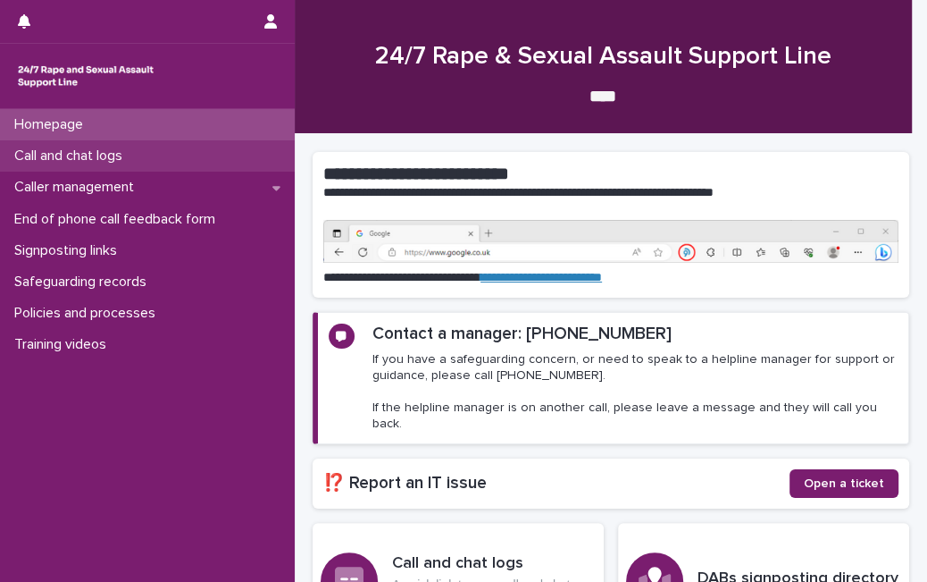
click at [194, 160] on div "Call and chat logs" at bounding box center [147, 155] width 295 height 31
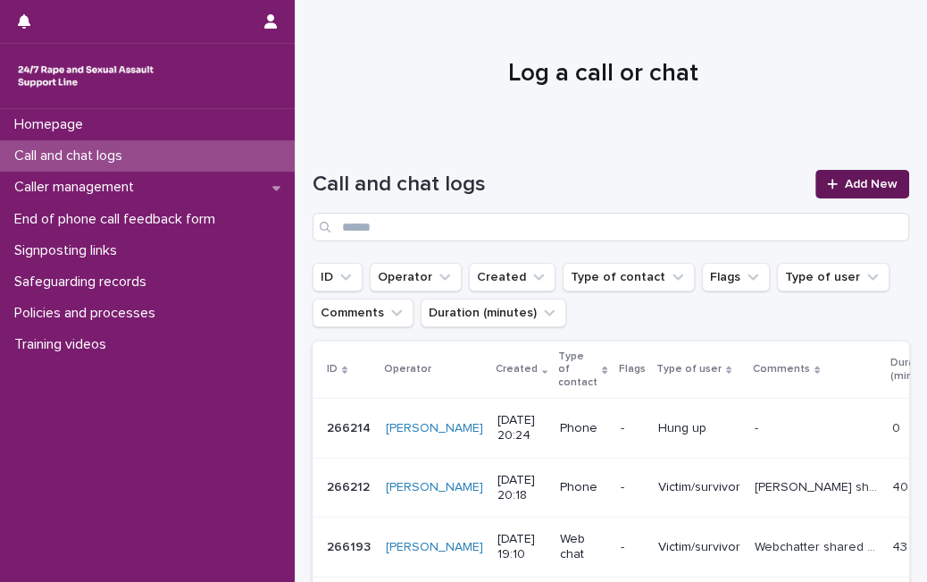
click at [828, 193] on link "Add New" at bounding box center [863, 184] width 94 height 29
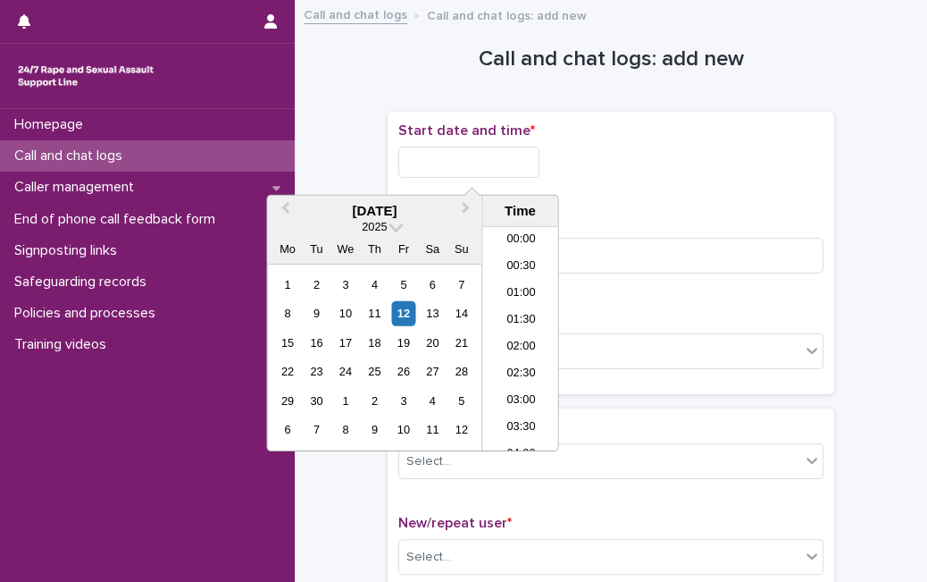
click at [484, 169] on input "text" at bounding box center [468, 162] width 141 height 31
click at [406, 314] on div "12" at bounding box center [403, 313] width 24 height 24
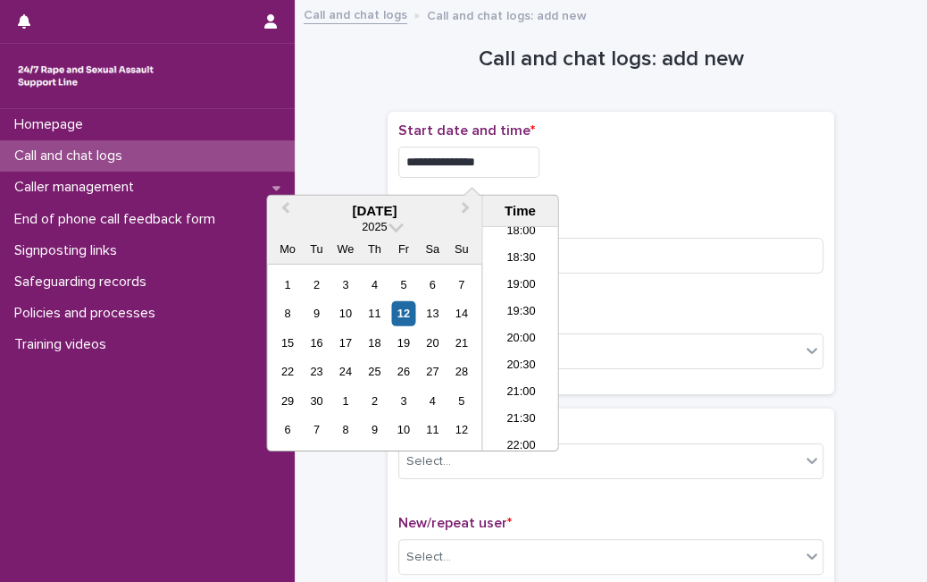
click at [523, 161] on input "**********" at bounding box center [468, 162] width 141 height 31
type input "**********"
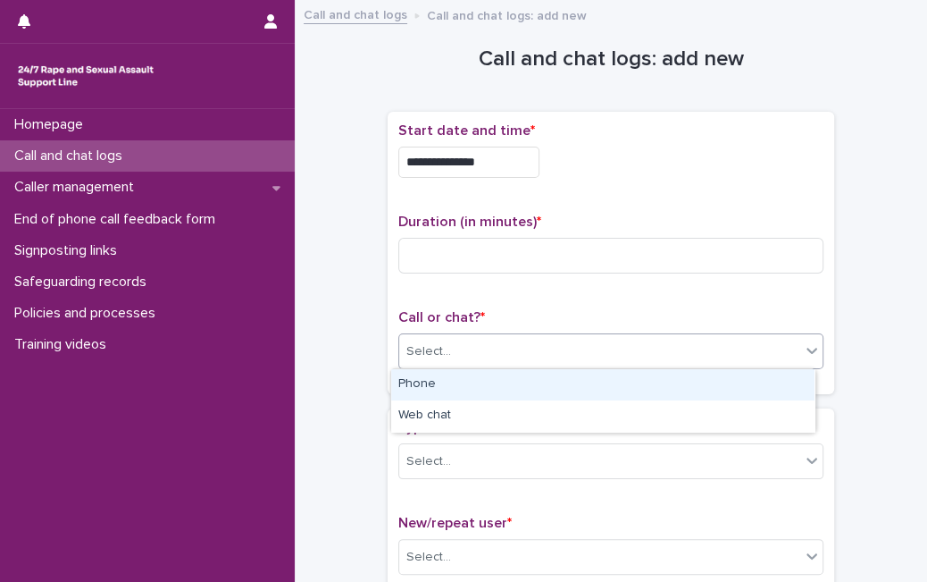
click at [663, 356] on div "Select..." at bounding box center [599, 351] width 401 height 29
click at [641, 382] on div "Phone" at bounding box center [602, 384] width 423 height 31
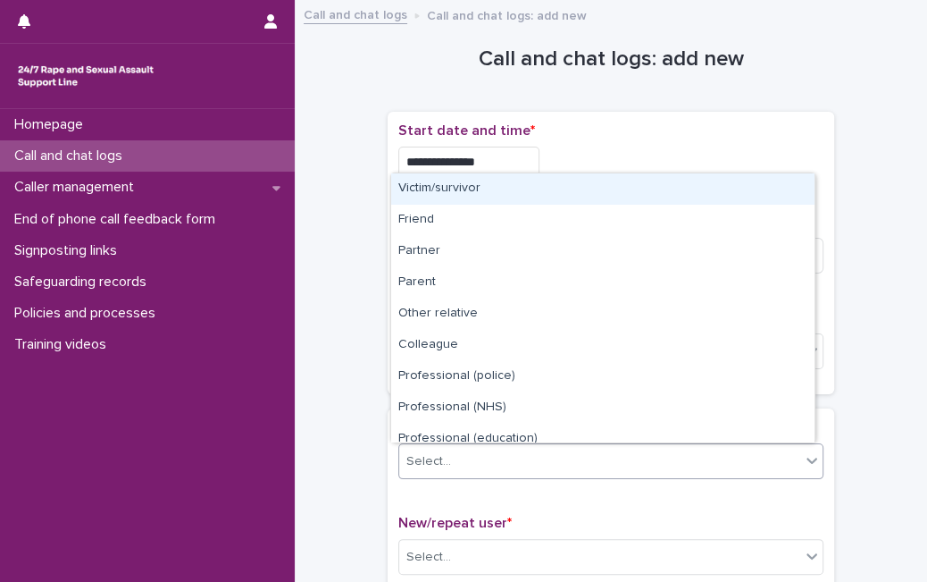
click at [553, 456] on div "Select..." at bounding box center [599, 461] width 401 height 29
click at [642, 188] on div "Victim/survivor" at bounding box center [602, 188] width 423 height 31
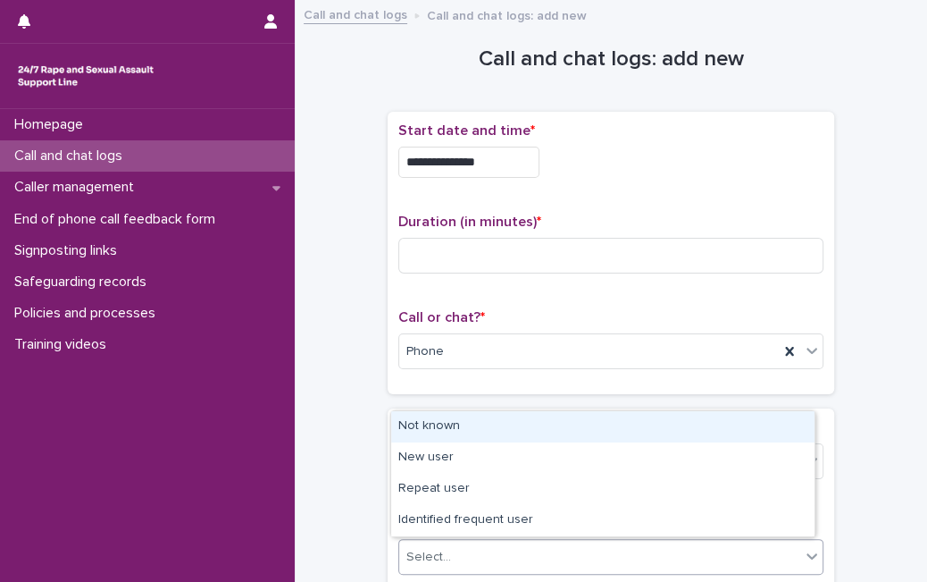
click at [421, 557] on div "Select..." at bounding box center [428, 557] width 45 height 19
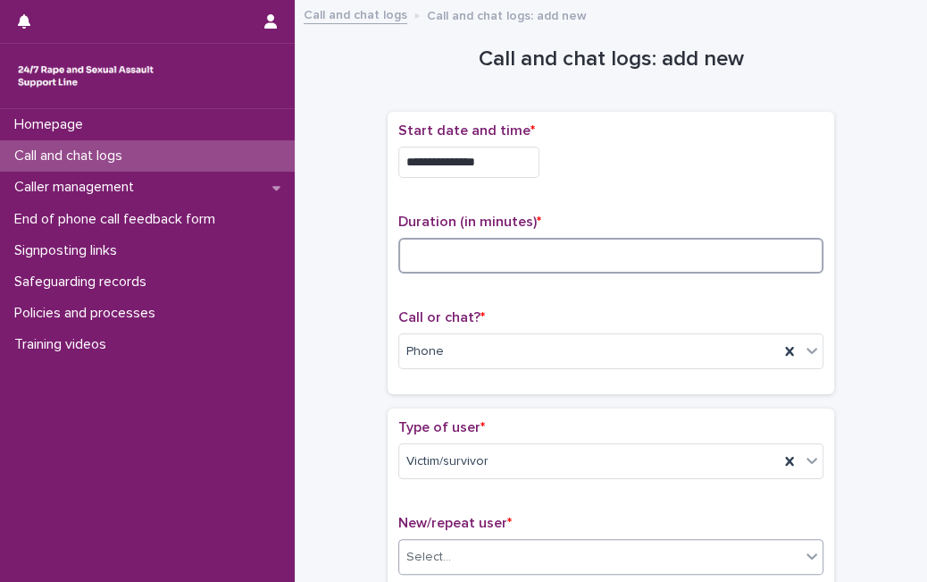
click at [504, 248] on input at bounding box center [610, 256] width 425 height 36
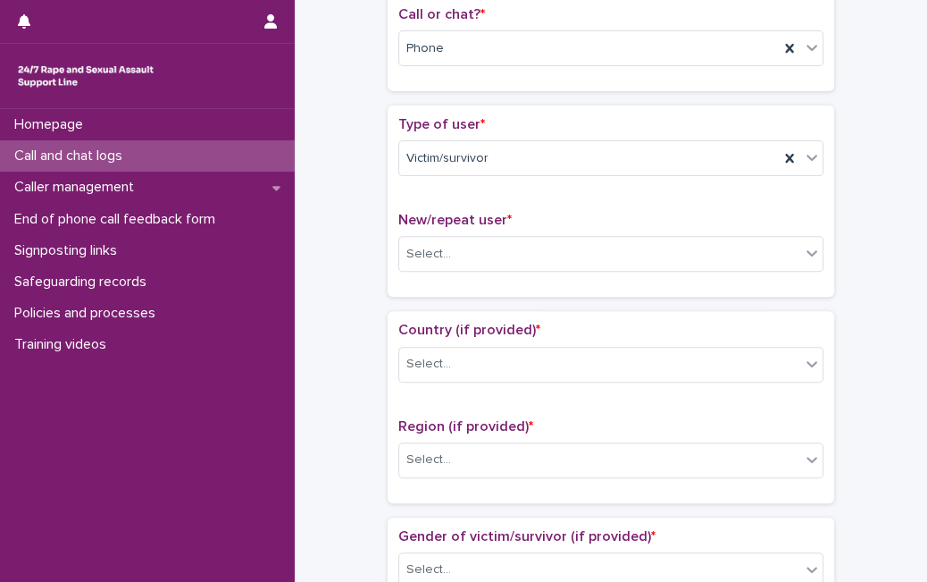
scroll to position [313, 0]
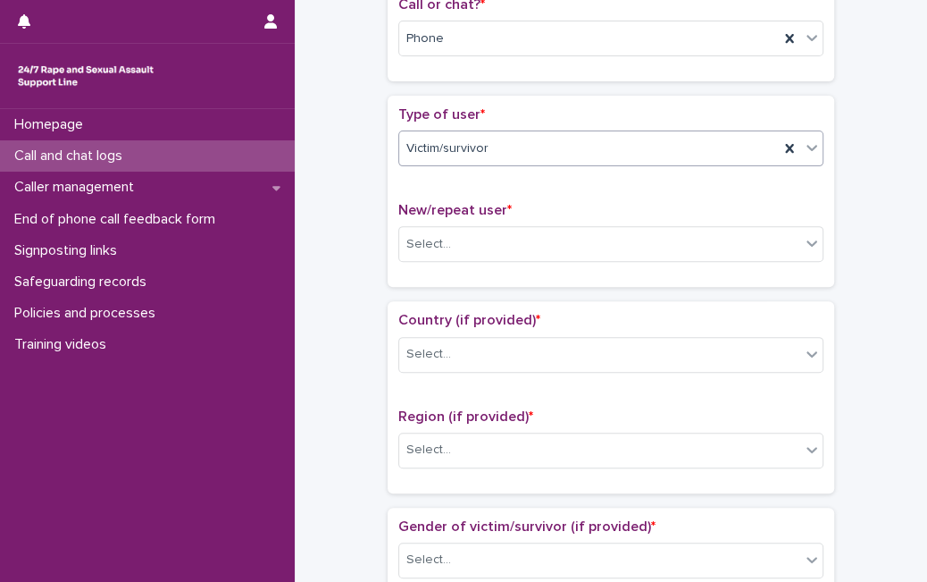
type input "*"
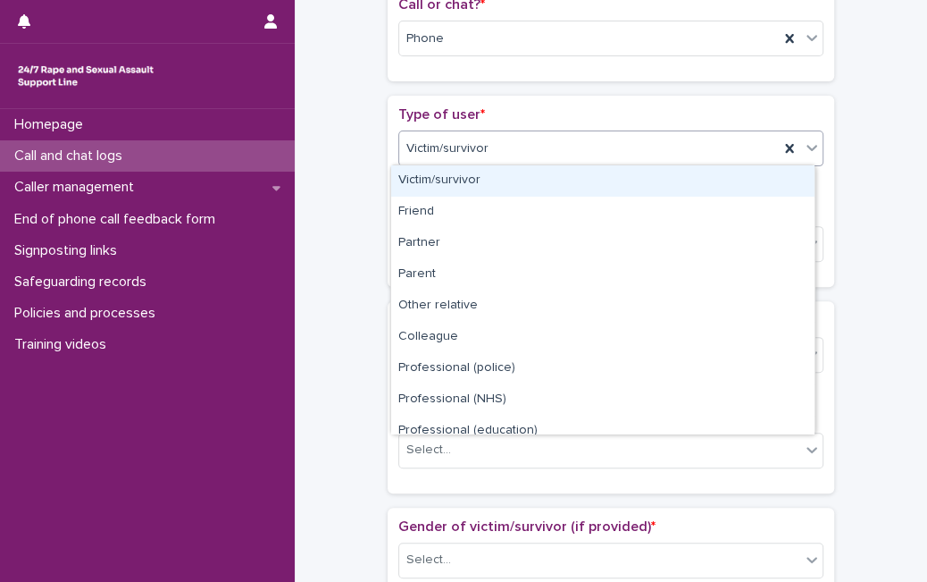
click at [713, 147] on div "Victim/survivor" at bounding box center [589, 148] width 380 height 29
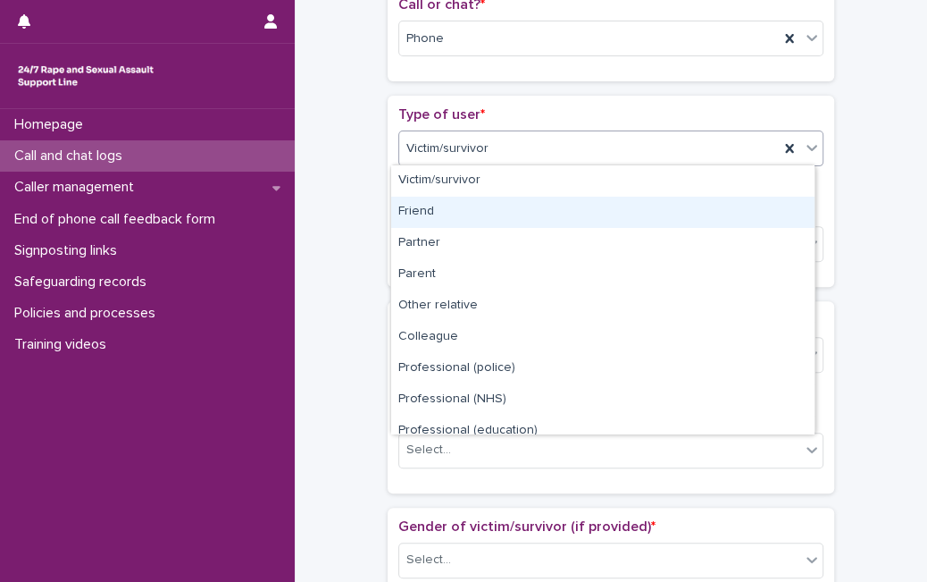
drag, startPoint x: 651, startPoint y: 191, endPoint x: 646, endPoint y: 214, distance: 23.0
click at [646, 214] on div "Friend" at bounding box center [602, 212] width 423 height 31
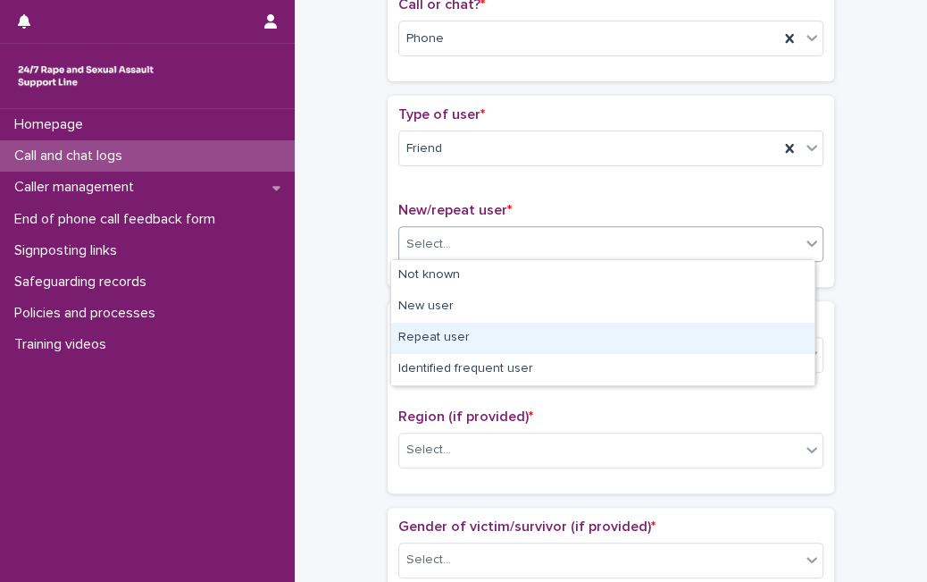
click at [570, 313] on body "**********" at bounding box center [463, 291] width 927 height 582
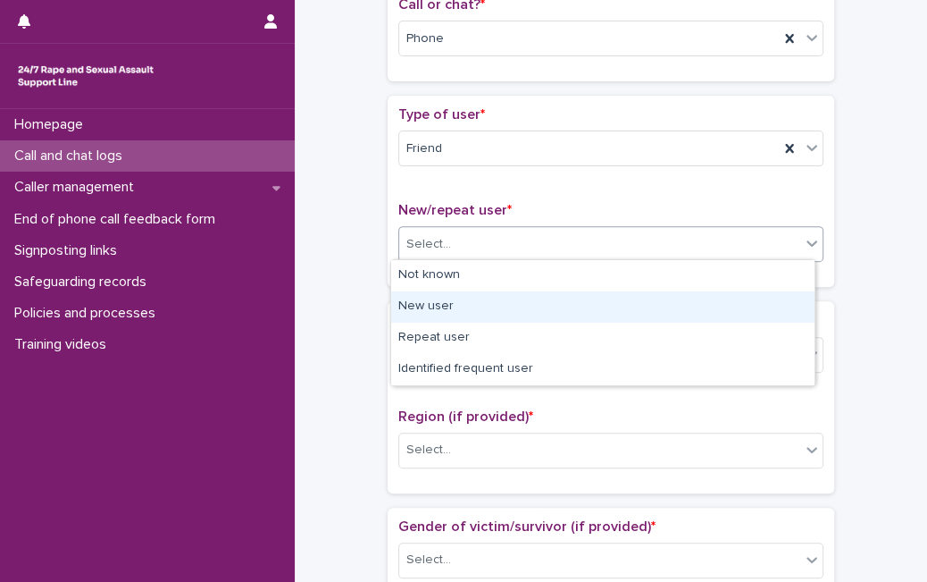
click at [570, 313] on div "New user" at bounding box center [602, 306] width 423 height 31
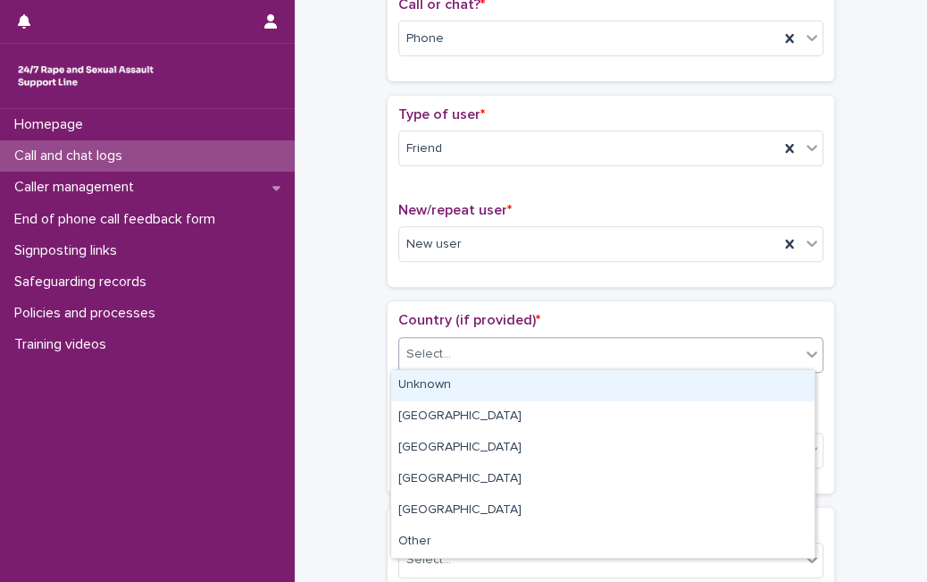
drag, startPoint x: 547, startPoint y: 356, endPoint x: 530, endPoint y: 389, distance: 38.0
click at [530, 389] on body "**********" at bounding box center [463, 291] width 927 height 582
click at [530, 389] on div "Unknown" at bounding box center [602, 385] width 423 height 31
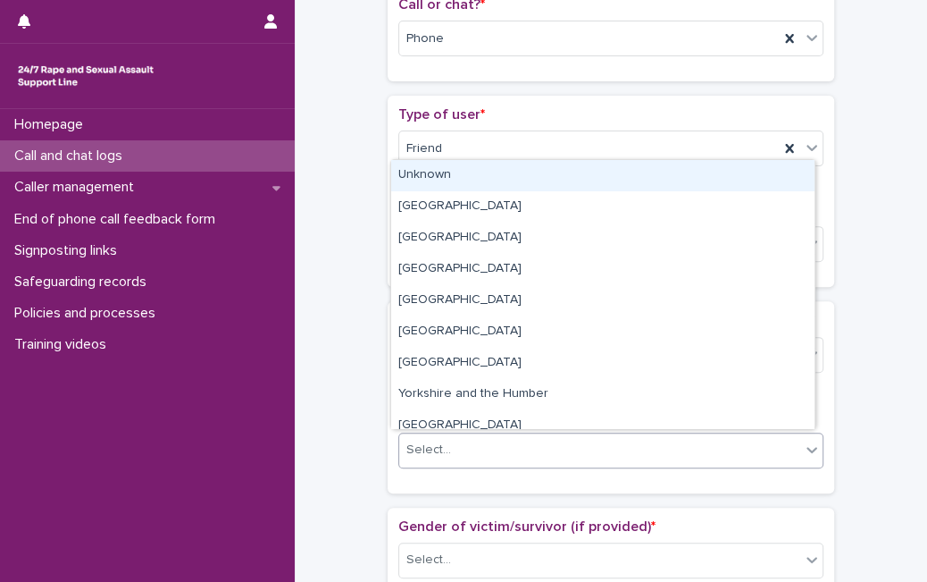
drag, startPoint x: 502, startPoint y: 451, endPoint x: 663, endPoint y: 125, distance: 363.6
click at [653, 172] on div "Unknown" at bounding box center [602, 175] width 423 height 31
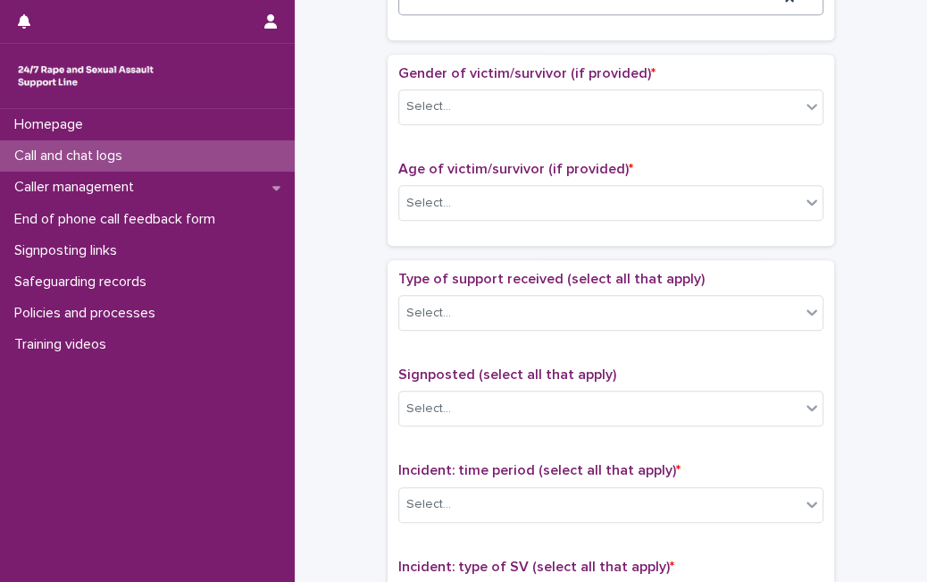
scroll to position [786, 0]
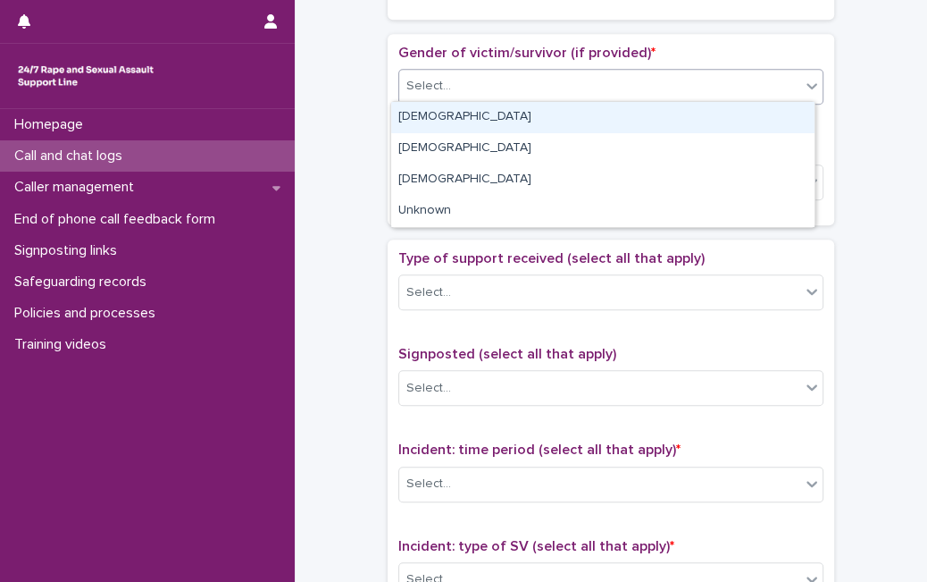
click at [786, 78] on div "Select..." at bounding box center [599, 85] width 401 height 29
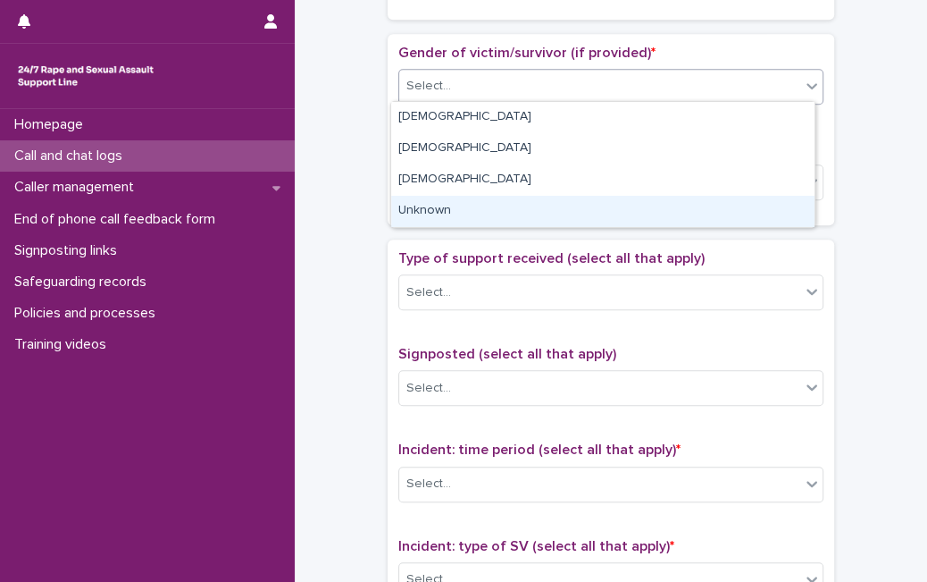
click at [691, 205] on div "Unknown" at bounding box center [602, 211] width 423 height 31
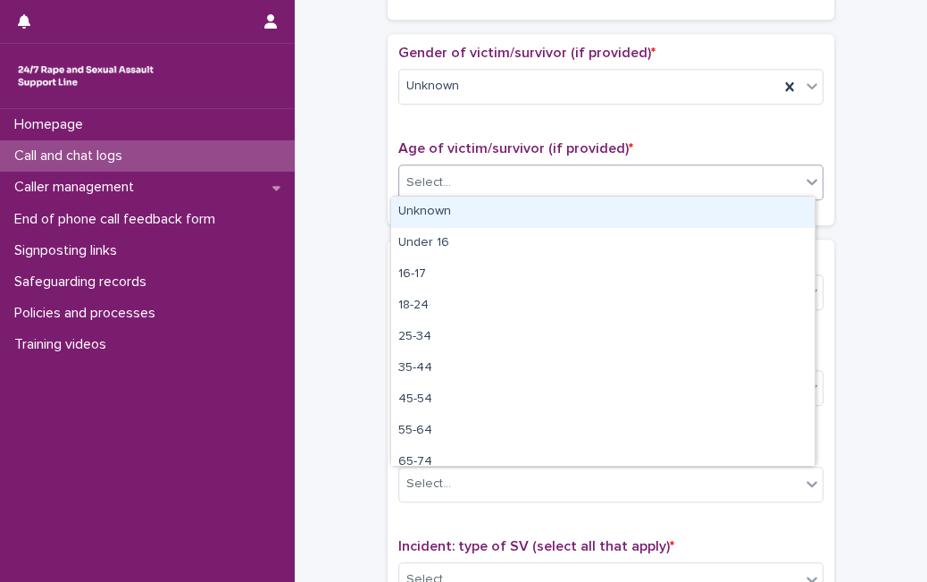
drag, startPoint x: 702, startPoint y: 172, endPoint x: 666, endPoint y: 219, distance: 59.2
click at [666, 219] on body "**********" at bounding box center [463, 291] width 927 height 582
click at [666, 219] on div "Unknown" at bounding box center [602, 212] width 423 height 31
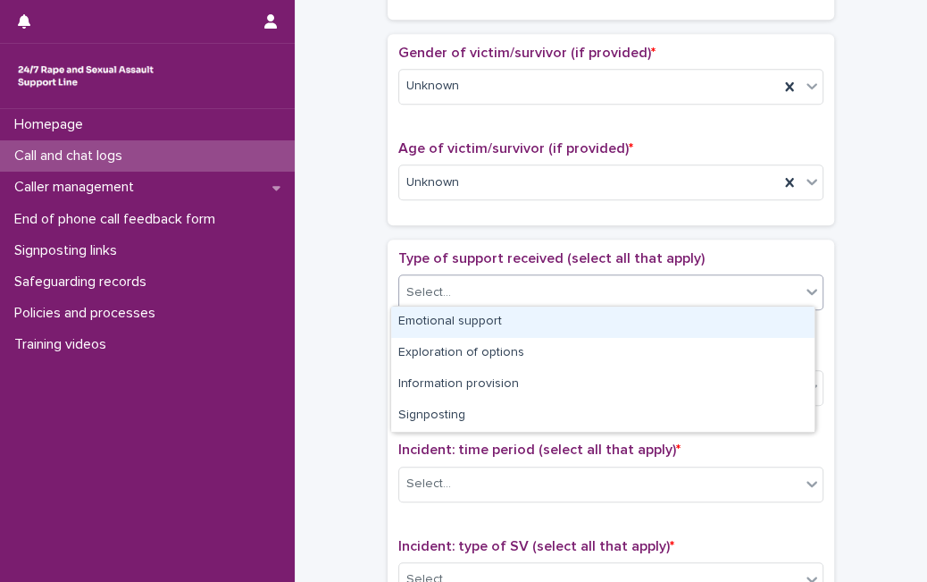
drag, startPoint x: 591, startPoint y: 290, endPoint x: 564, endPoint y: 322, distance: 42.4
click at [564, 322] on body "**********" at bounding box center [463, 291] width 927 height 582
click at [564, 322] on div "Emotional support" at bounding box center [602, 321] width 423 height 31
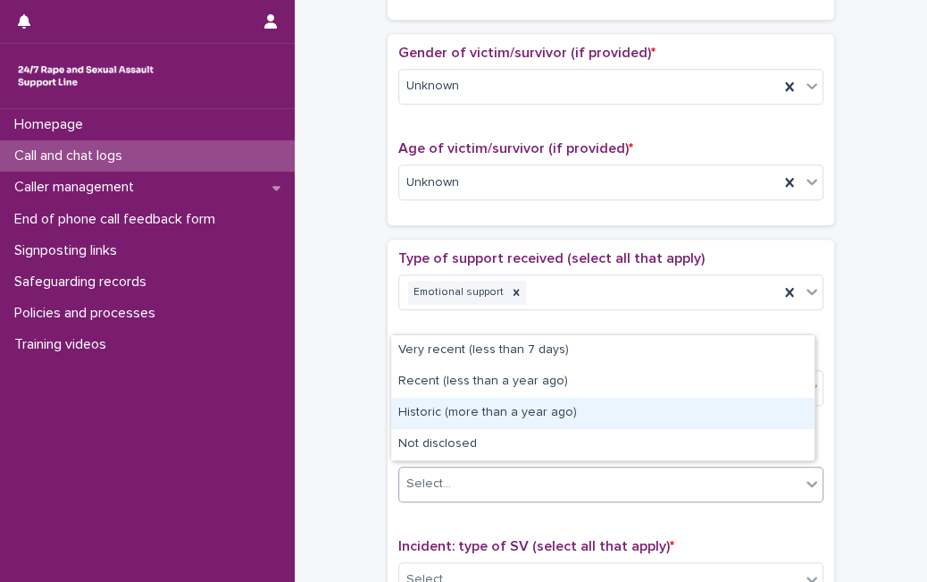
drag, startPoint x: 499, startPoint y: 491, endPoint x: 520, endPoint y: 405, distance: 89.1
click at [520, 405] on body "**********" at bounding box center [463, 291] width 927 height 582
click at [520, 405] on div "Historic (more than a year ago)" at bounding box center [602, 413] width 423 height 31
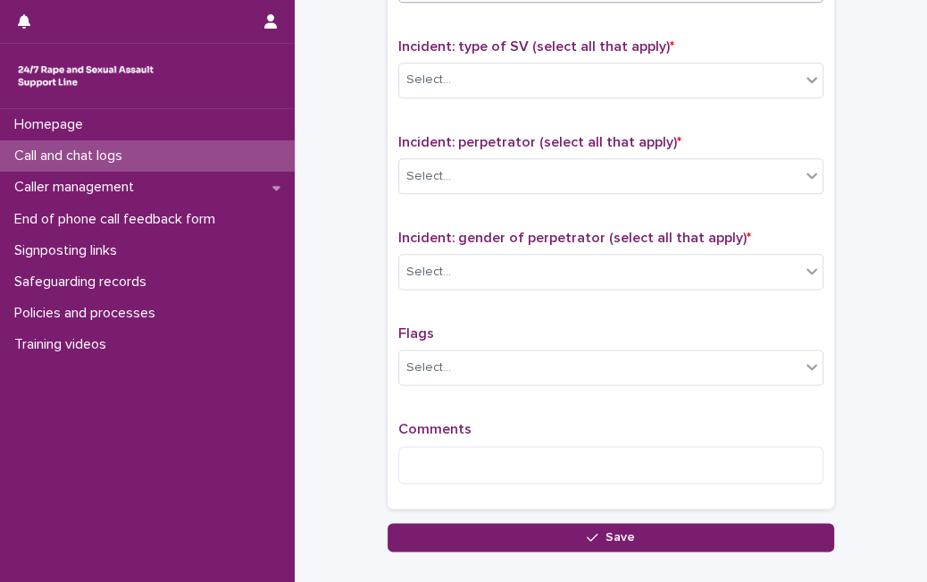
scroll to position [1295, 0]
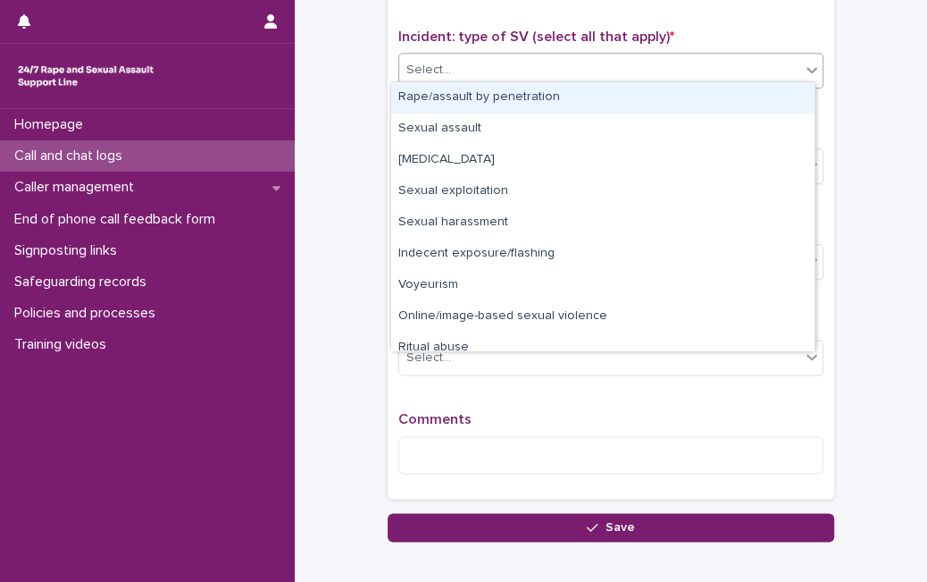
drag, startPoint x: 782, startPoint y: 71, endPoint x: 769, endPoint y: 91, distance: 24.1
click at [769, 91] on body "**********" at bounding box center [463, 291] width 927 height 582
click at [769, 91] on div "Rape/assault by penetration" at bounding box center [602, 97] width 423 height 31
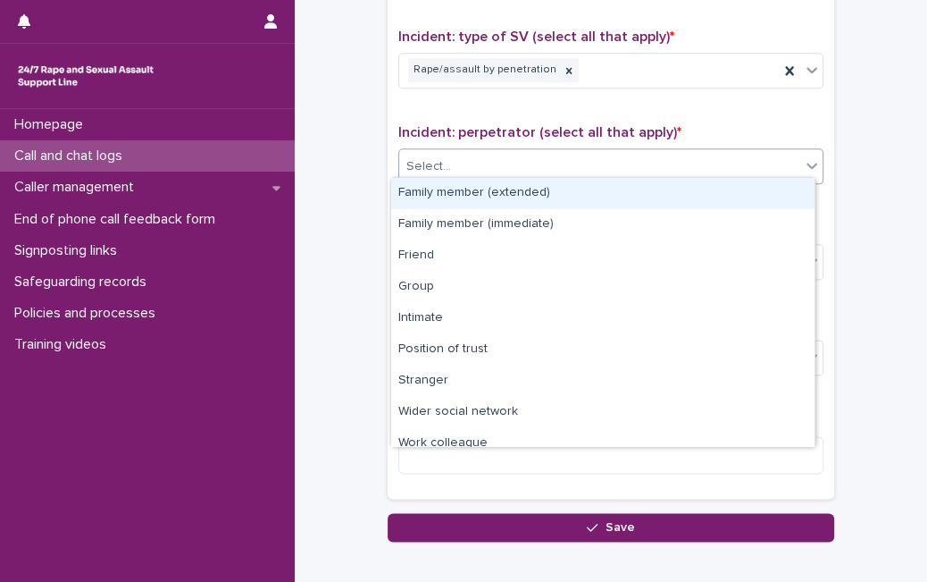
drag, startPoint x: 704, startPoint y: 161, endPoint x: 923, endPoint y: 393, distance: 319.1
click at [923, 393] on div "**********" at bounding box center [463, 291] width 927 height 582
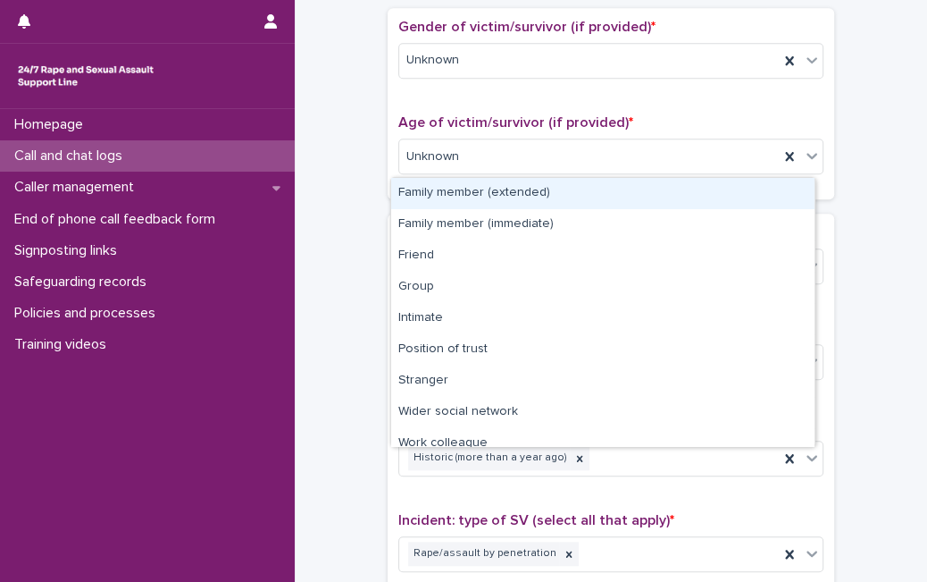
scroll to position [788, 0]
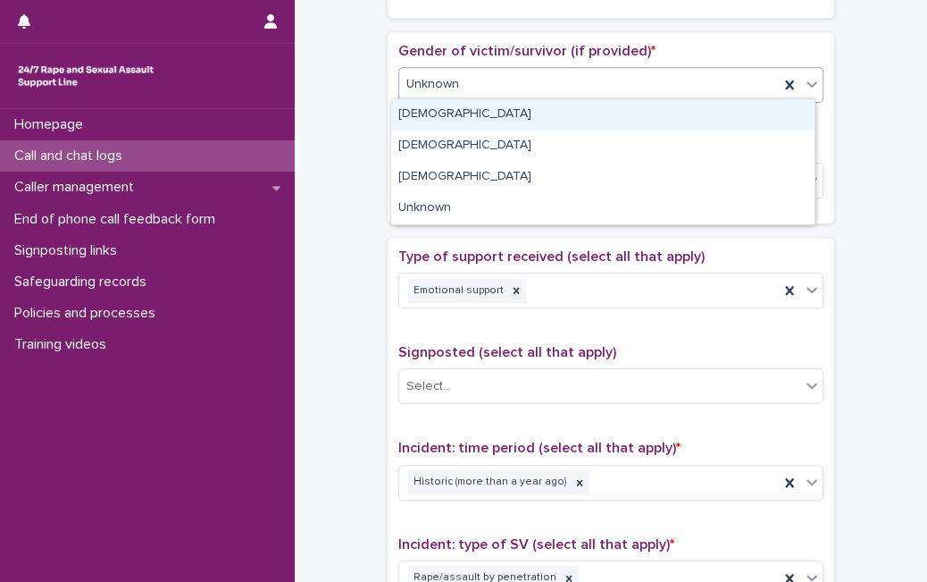
click at [726, 72] on div "Unknown" at bounding box center [589, 84] width 380 height 29
click at [656, 119] on div "[DEMOGRAPHIC_DATA]" at bounding box center [602, 114] width 423 height 31
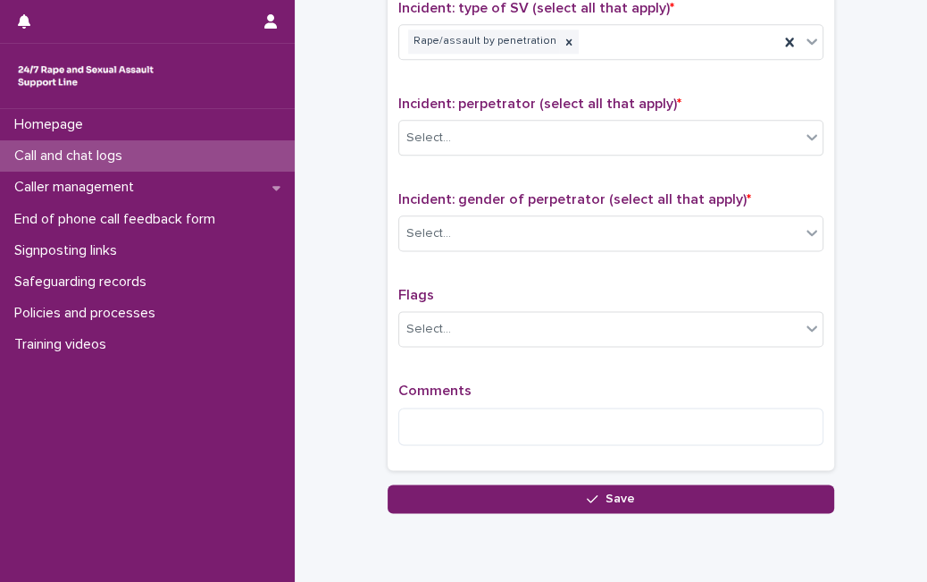
scroll to position [1337, 0]
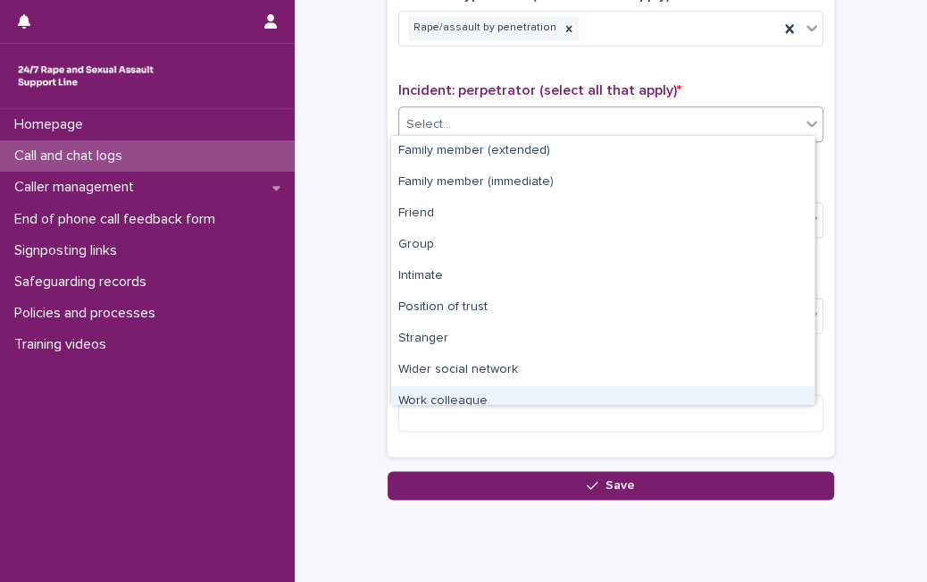
drag, startPoint x: 779, startPoint y: 112, endPoint x: 812, endPoint y: 375, distance: 265.6
click at [812, 375] on body "**********" at bounding box center [463, 291] width 927 height 582
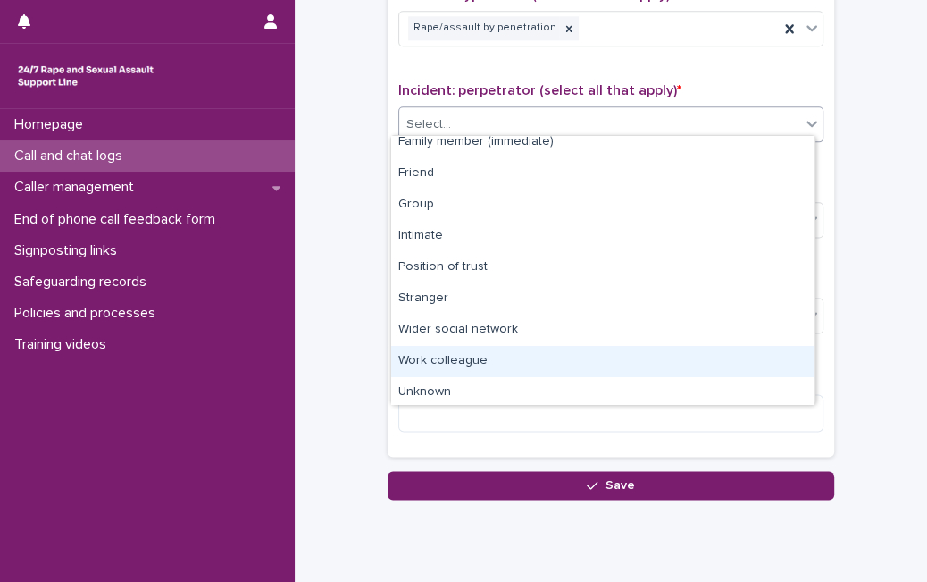
scroll to position [76, 0]
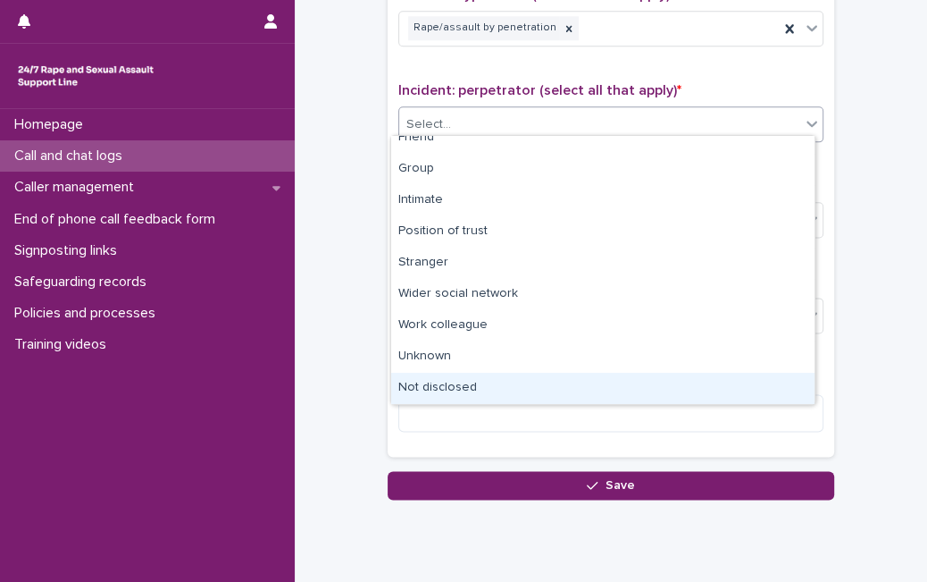
click at [760, 389] on div "Not disclosed" at bounding box center [602, 388] width 423 height 31
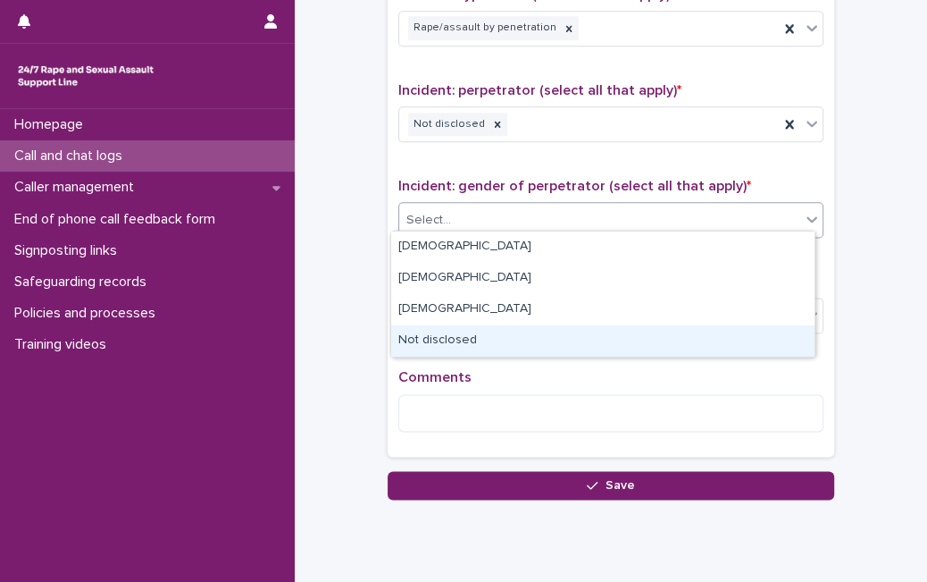
drag, startPoint x: 757, startPoint y: 216, endPoint x: 715, endPoint y: 255, distance: 56.9
click at [635, 340] on body "**********" at bounding box center [463, 291] width 927 height 582
click at [635, 340] on div "Not disclosed" at bounding box center [602, 340] width 423 height 31
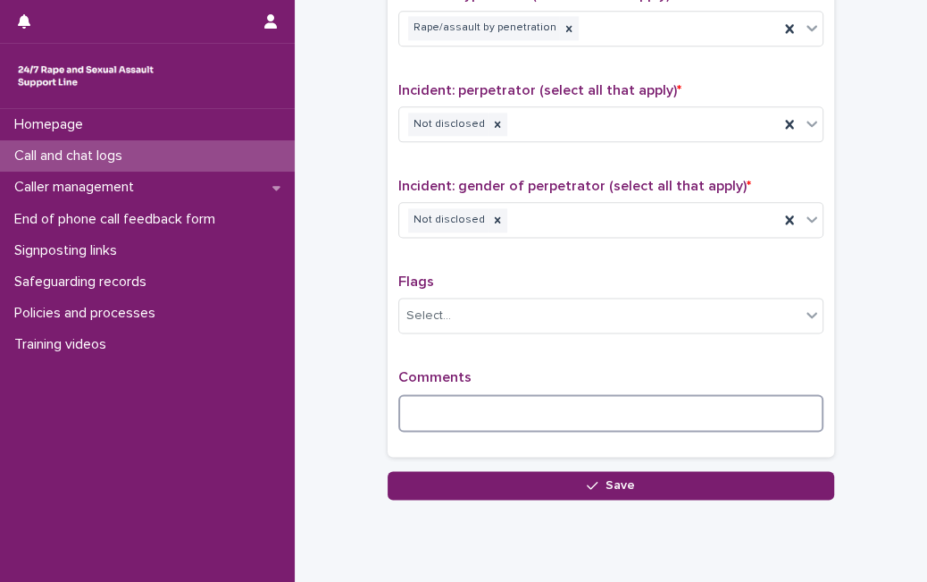
click at [613, 394] on textarea at bounding box center [610, 413] width 425 height 38
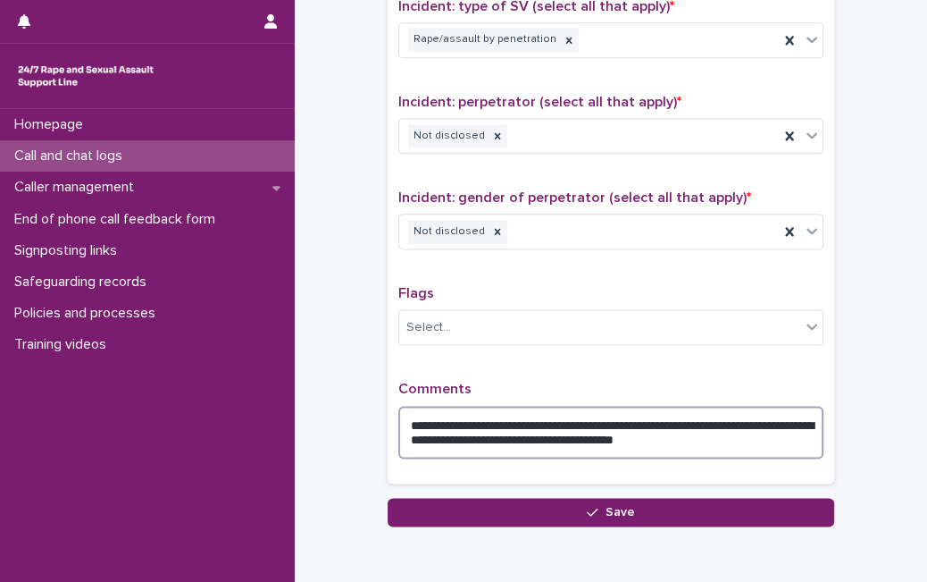
scroll to position [1402, 0]
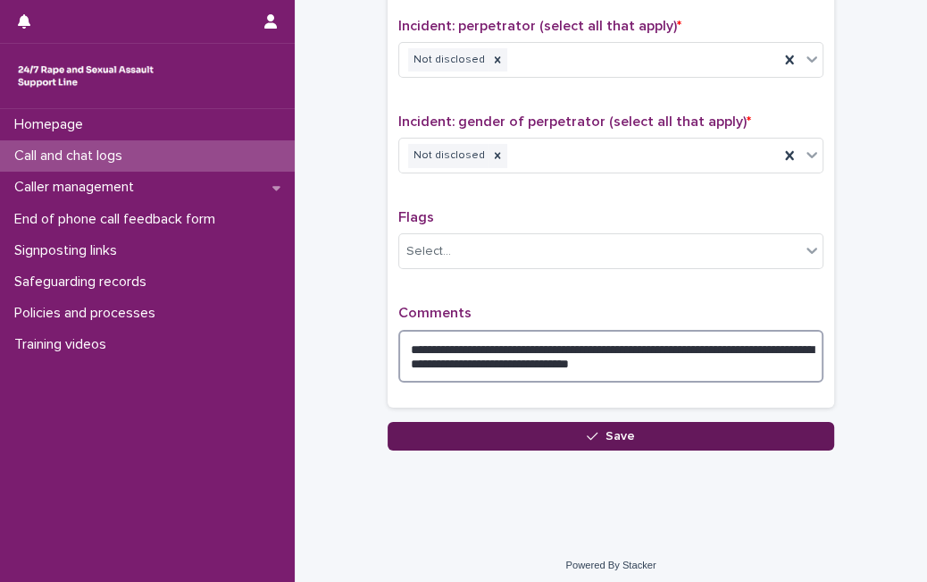
type textarea "**********"
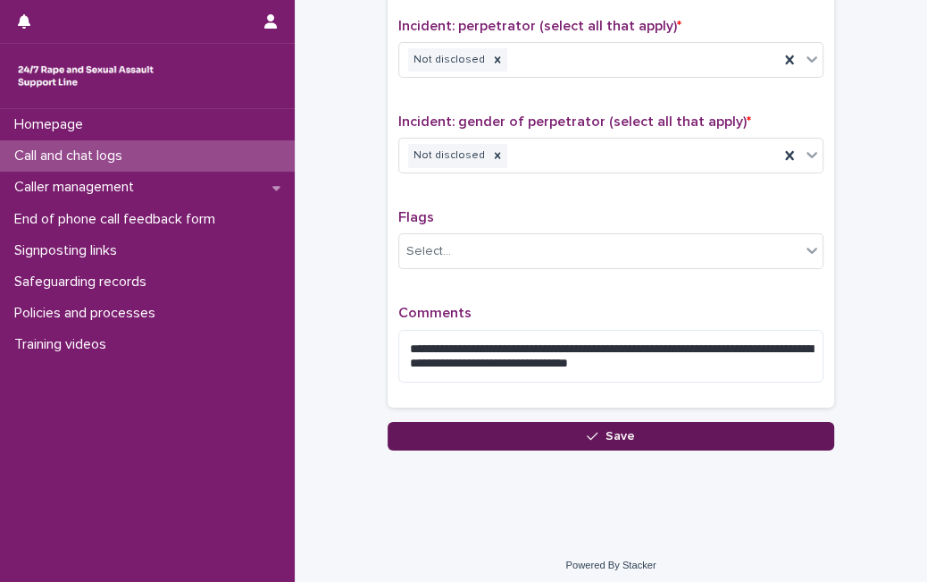
click at [753, 428] on button "Save" at bounding box center [611, 436] width 447 height 29
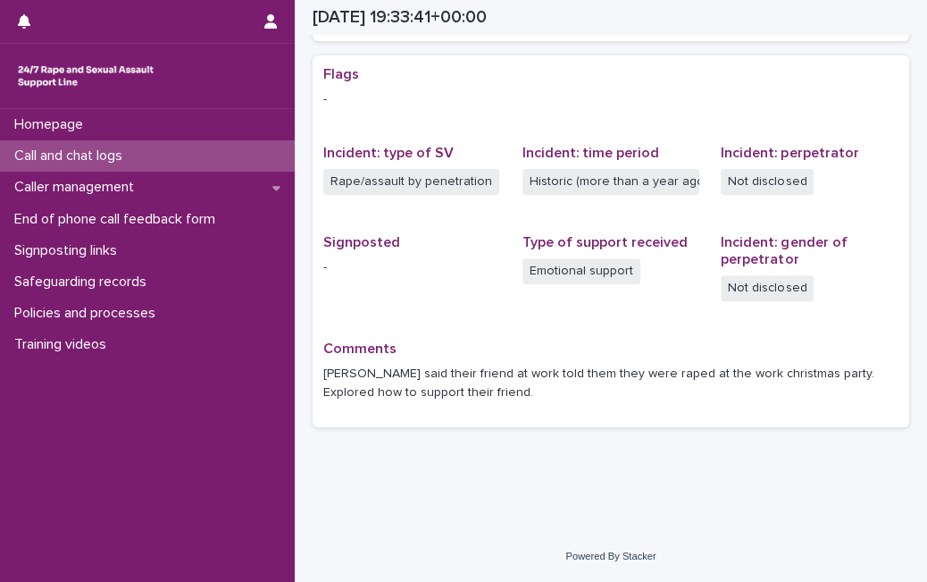
scroll to position [349, 0]
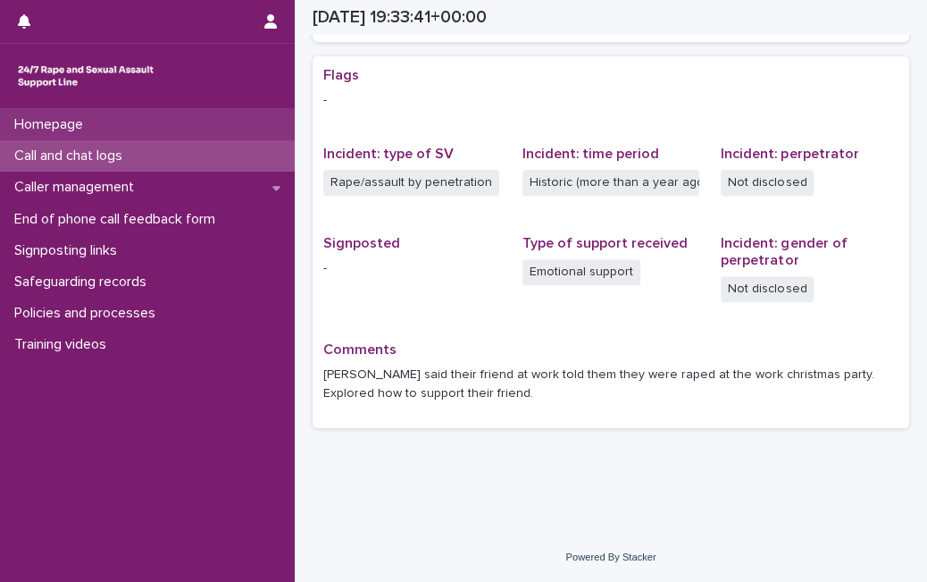
click at [40, 128] on p "Homepage" at bounding box center [52, 124] width 90 height 17
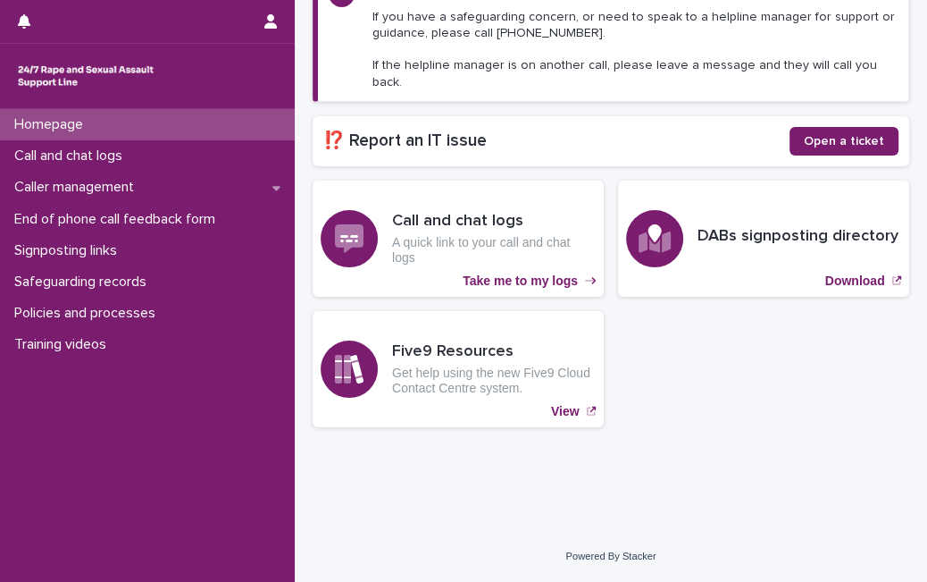
scroll to position [268, 0]
